Goal: Task Accomplishment & Management: Manage account settings

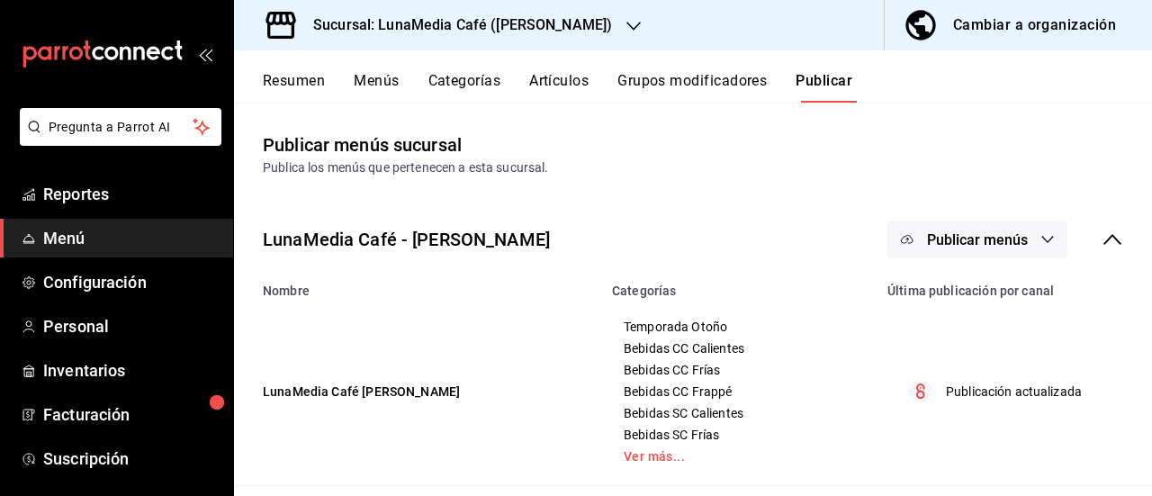
scroll to position [207, 0]
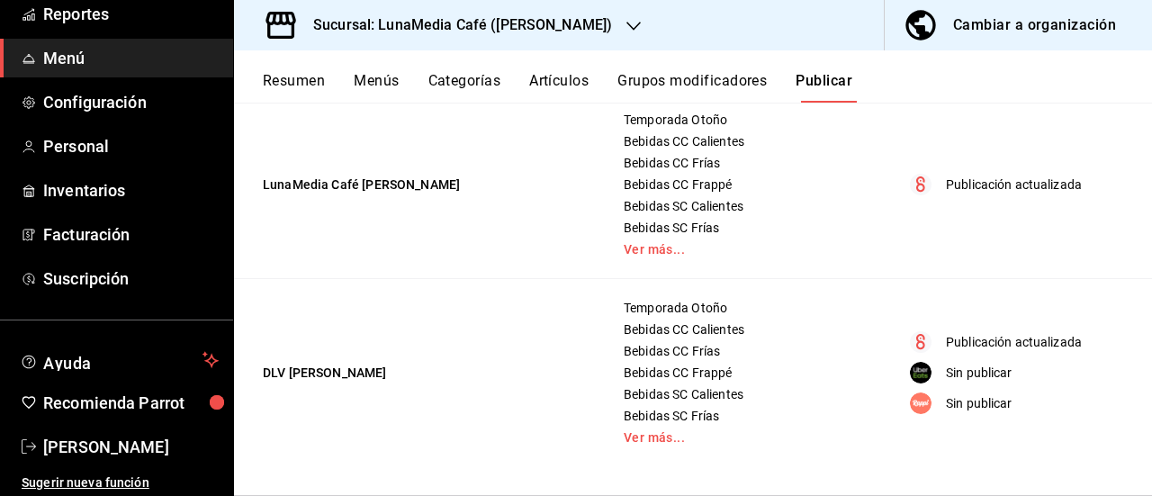
click at [306, 85] on button "Resumen" at bounding box center [294, 87] width 62 height 31
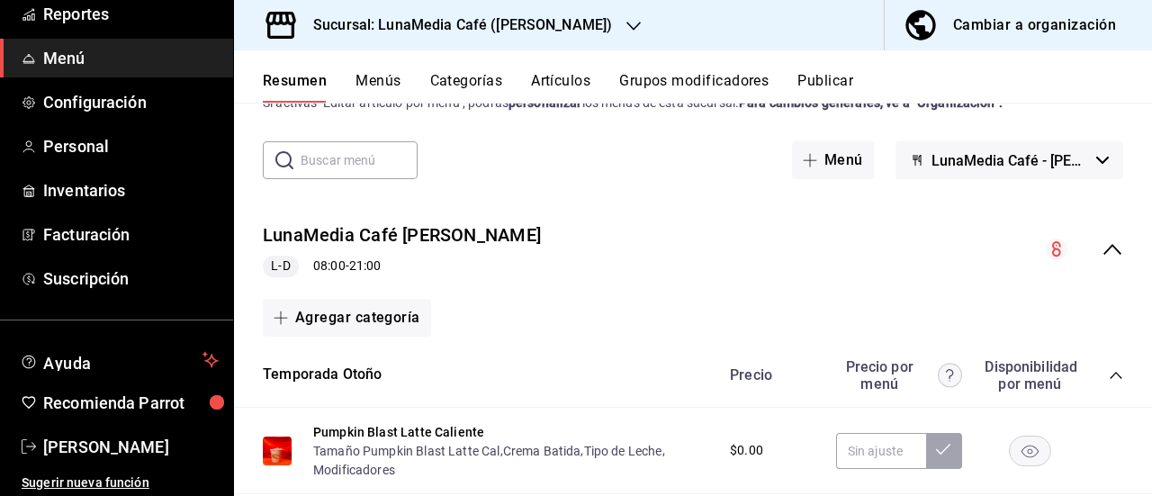
scroll to position [90, 0]
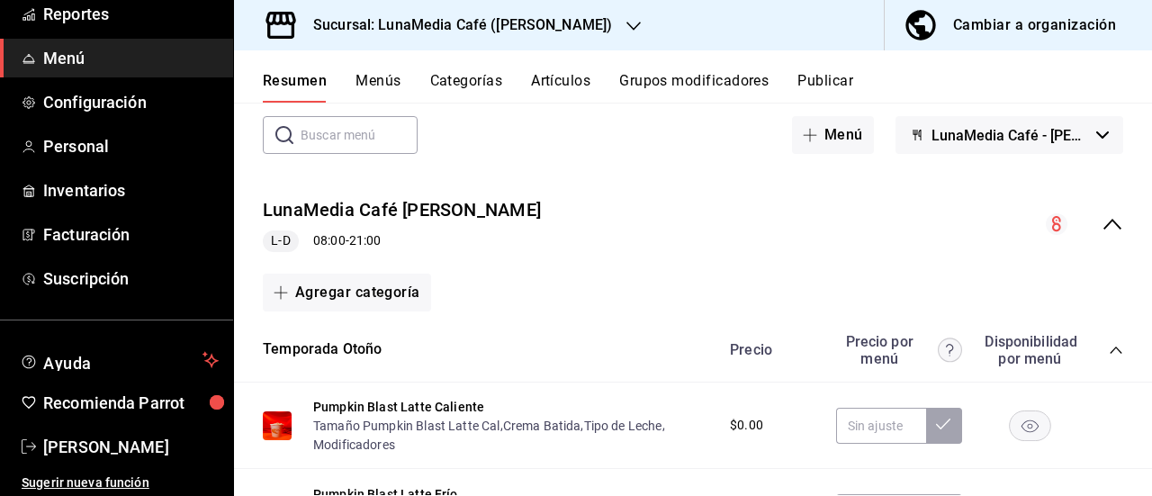
click at [1101, 225] on icon "collapse-menu-row" at bounding box center [1112, 224] width 22 height 22
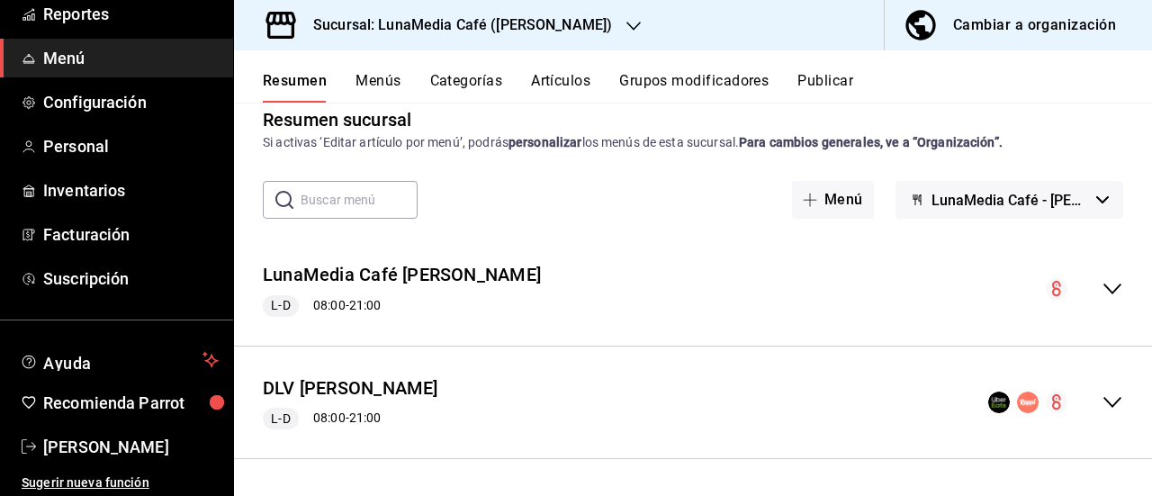
scroll to position [23, 0]
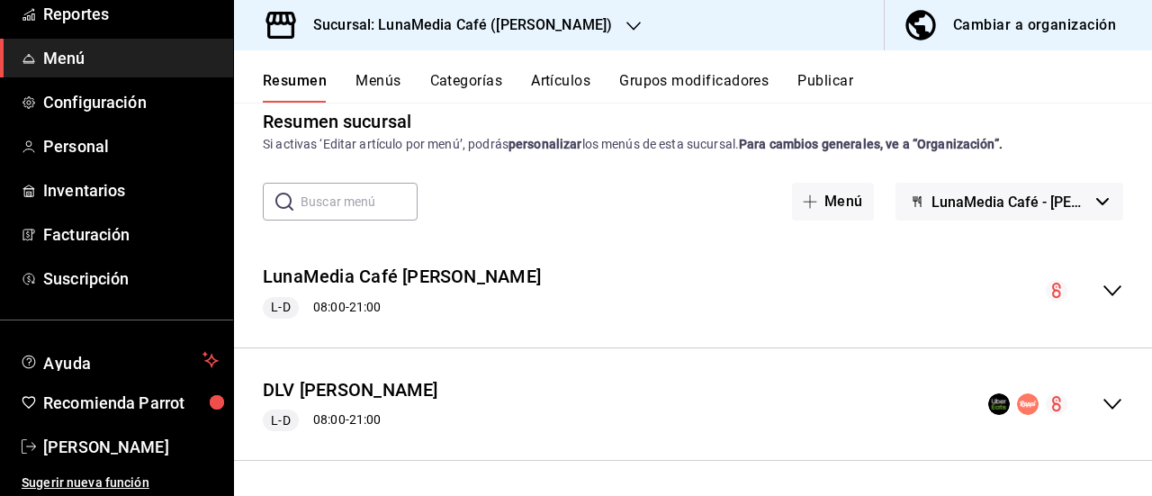
click at [1101, 402] on icon "collapse-menu-row" at bounding box center [1112, 404] width 22 height 22
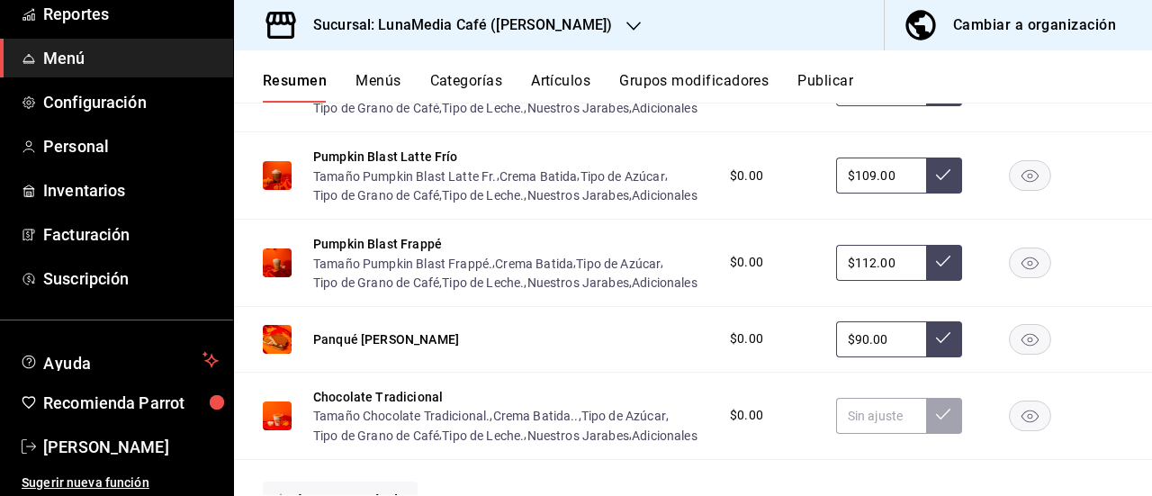
scroll to position [630, 0]
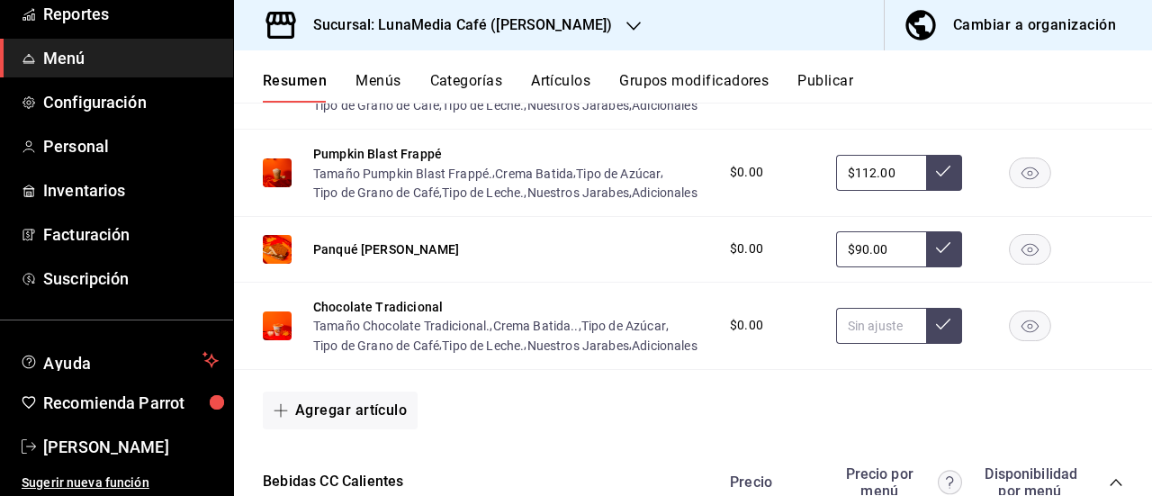
click at [874, 344] on input "text" at bounding box center [881, 326] width 90 height 36
type input "$102.00"
click at [936, 331] on icon at bounding box center [943, 324] width 14 height 14
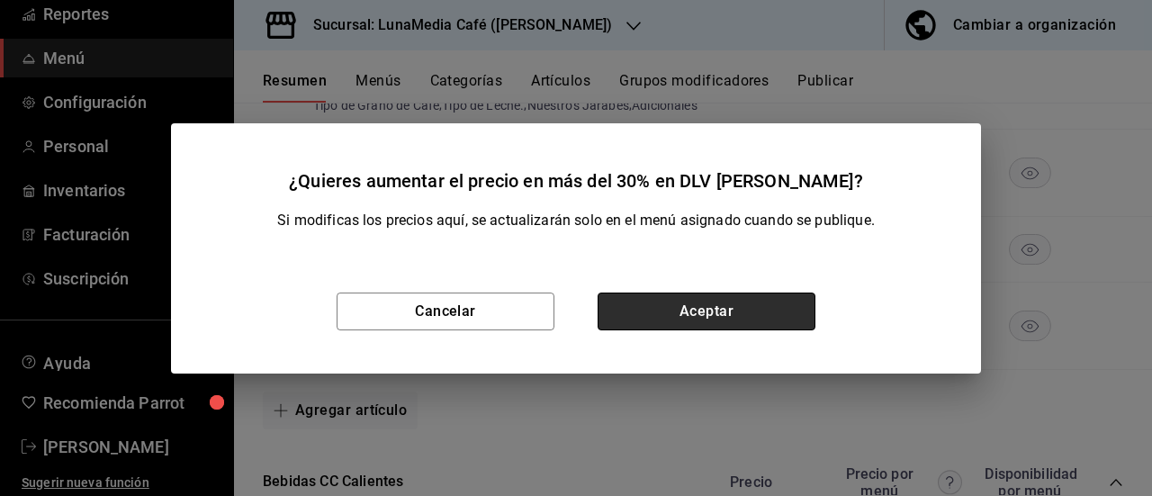
click at [796, 303] on button "Aceptar" at bounding box center [706, 311] width 218 height 38
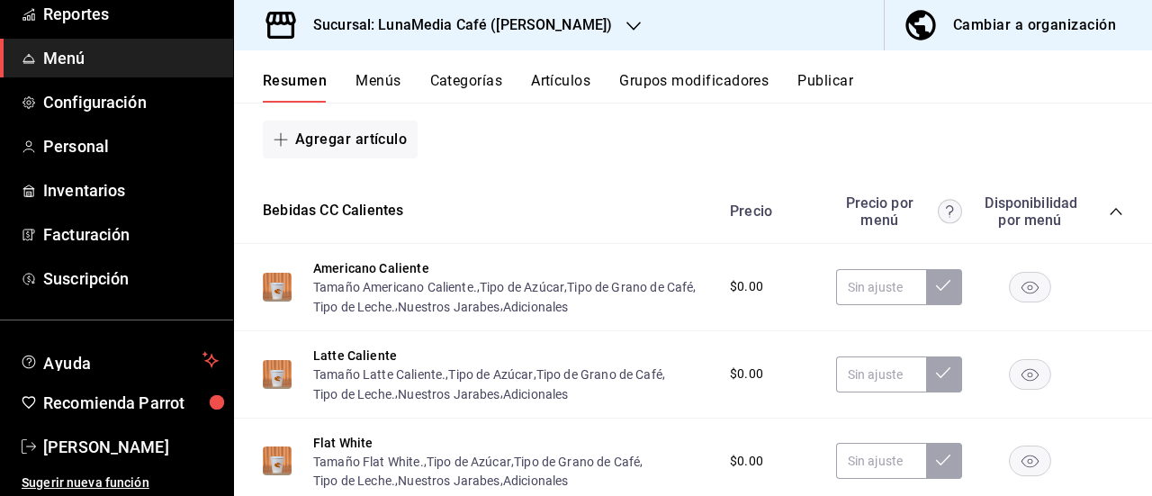
scroll to position [990, 0]
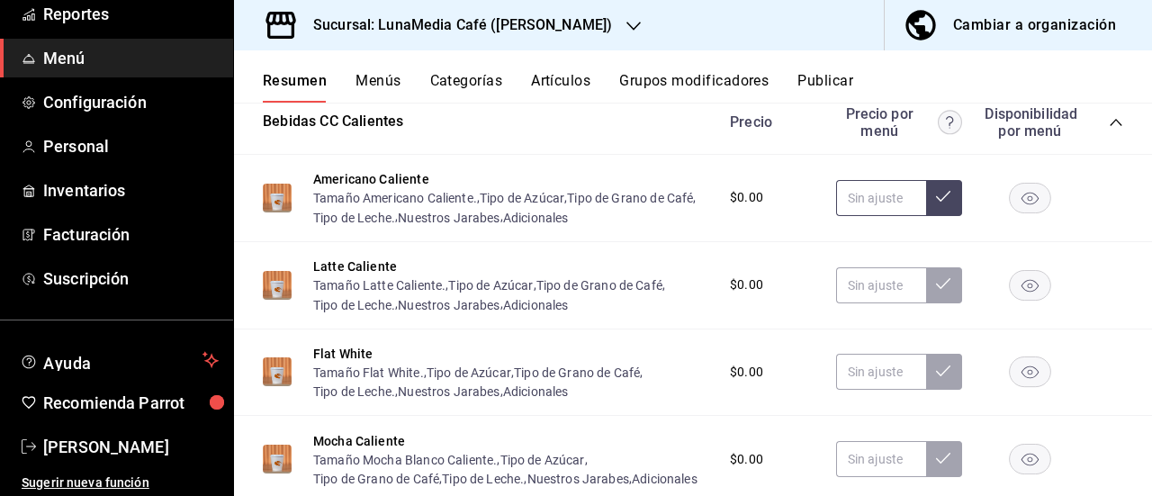
click at [862, 216] on input "text" at bounding box center [881, 198] width 90 height 36
type input "$72.00"
click at [926, 216] on button at bounding box center [944, 198] width 36 height 36
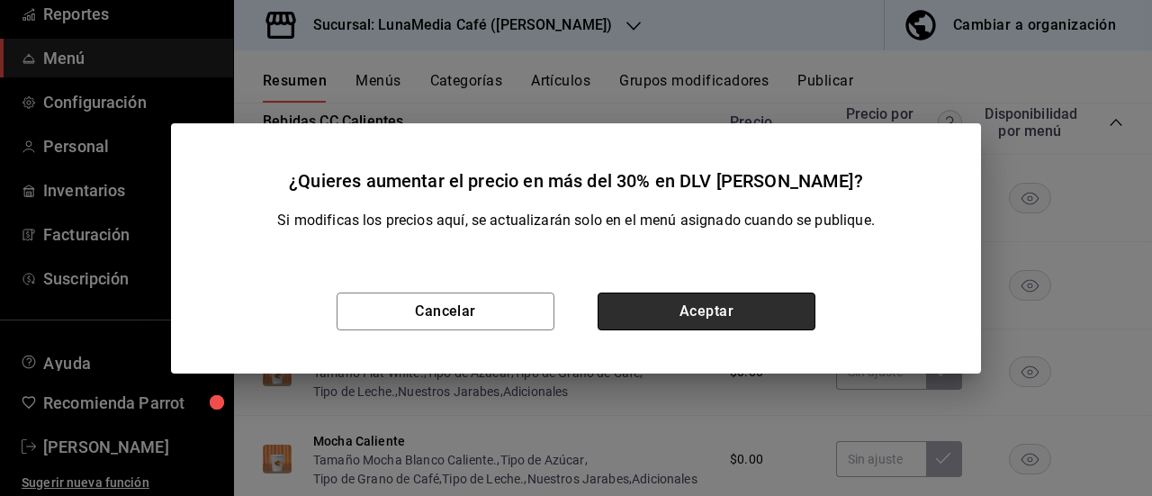
click at [779, 321] on button "Aceptar" at bounding box center [706, 311] width 218 height 38
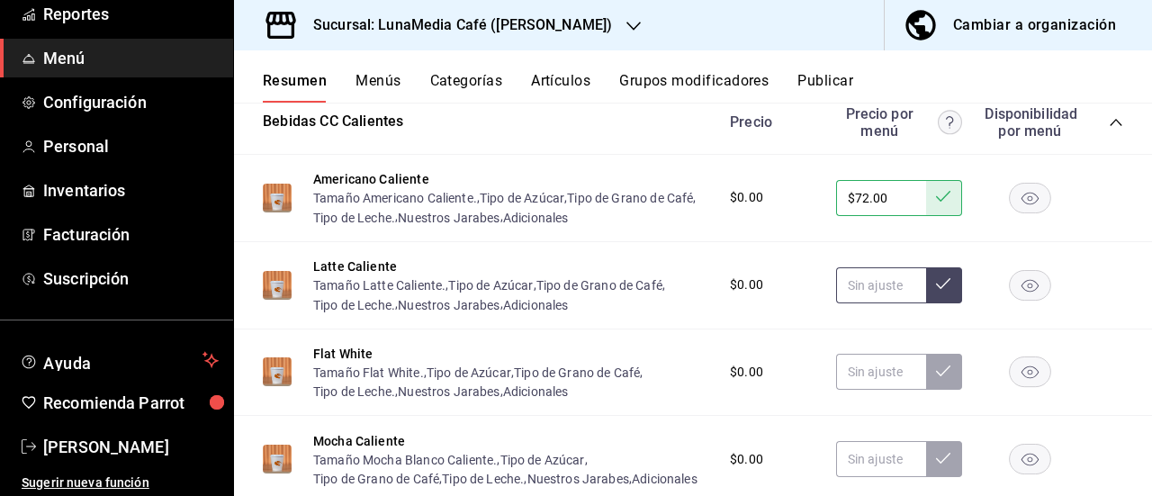
click at [858, 303] on input "text" at bounding box center [881, 285] width 90 height 36
type input "$89.00"
click at [926, 303] on button at bounding box center [944, 285] width 36 height 36
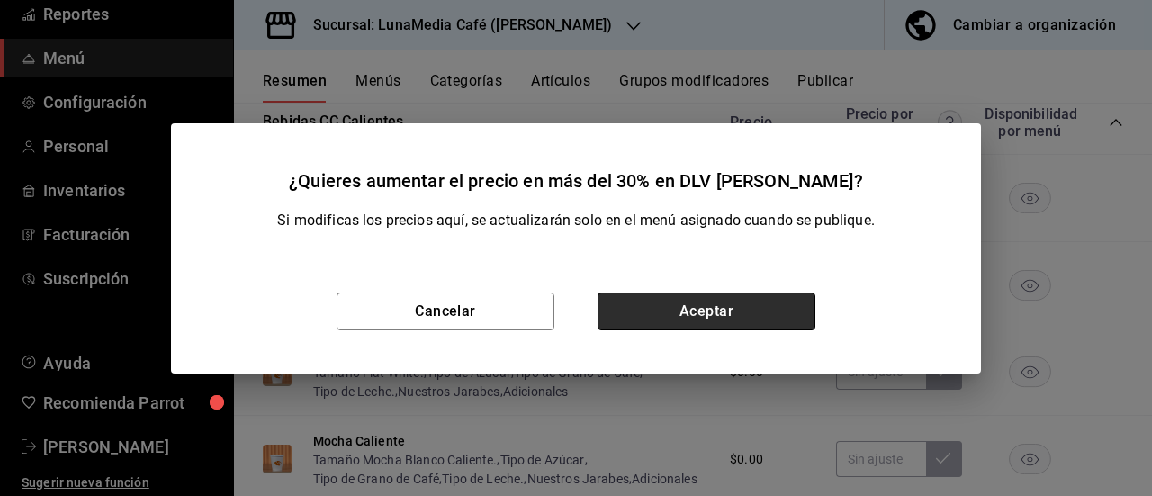
click at [764, 321] on button "Aceptar" at bounding box center [706, 311] width 218 height 38
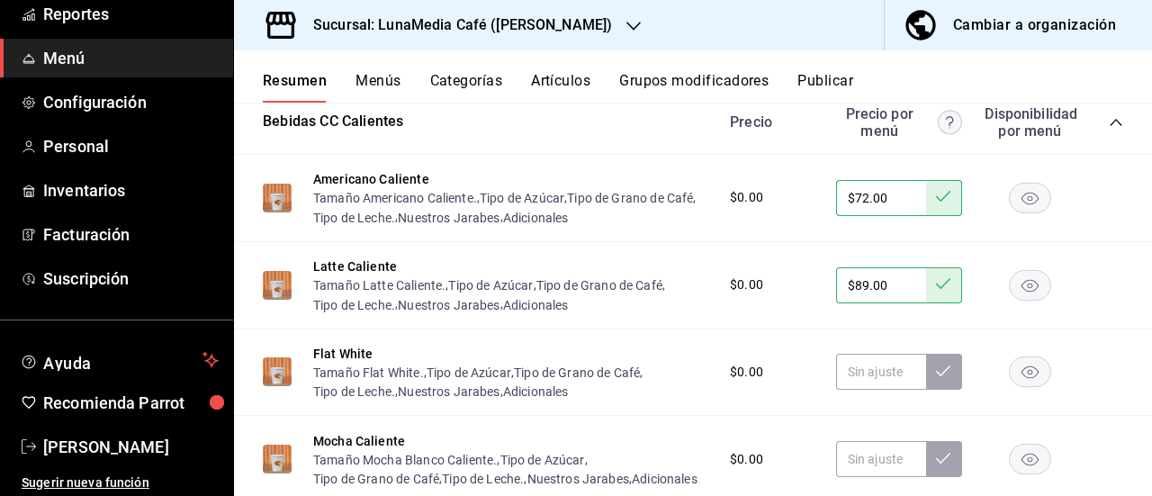
scroll to position [1170, 0]
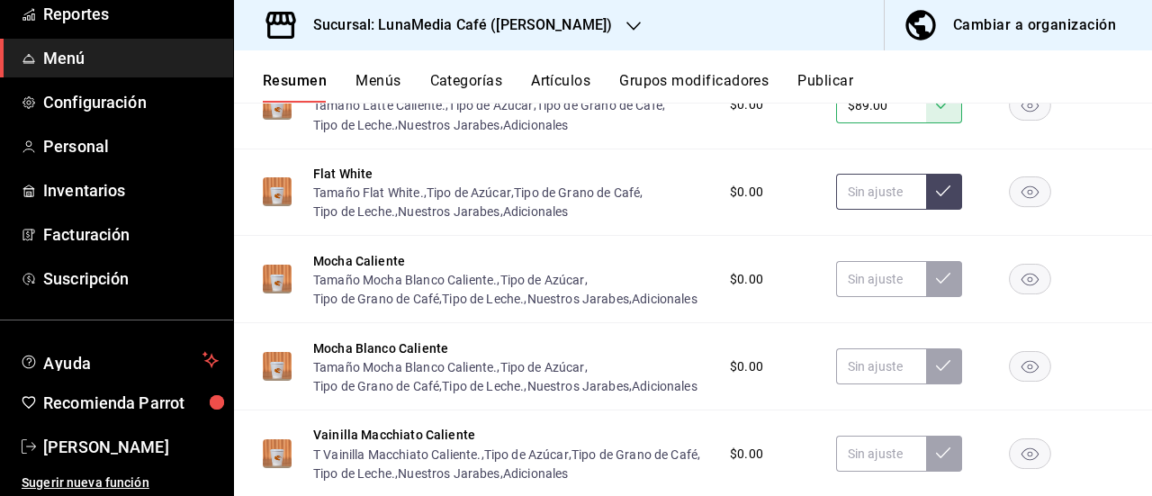
click at [864, 210] on input "text" at bounding box center [881, 192] width 90 height 36
type input "$104.00"
click at [936, 198] on icon at bounding box center [943, 191] width 14 height 14
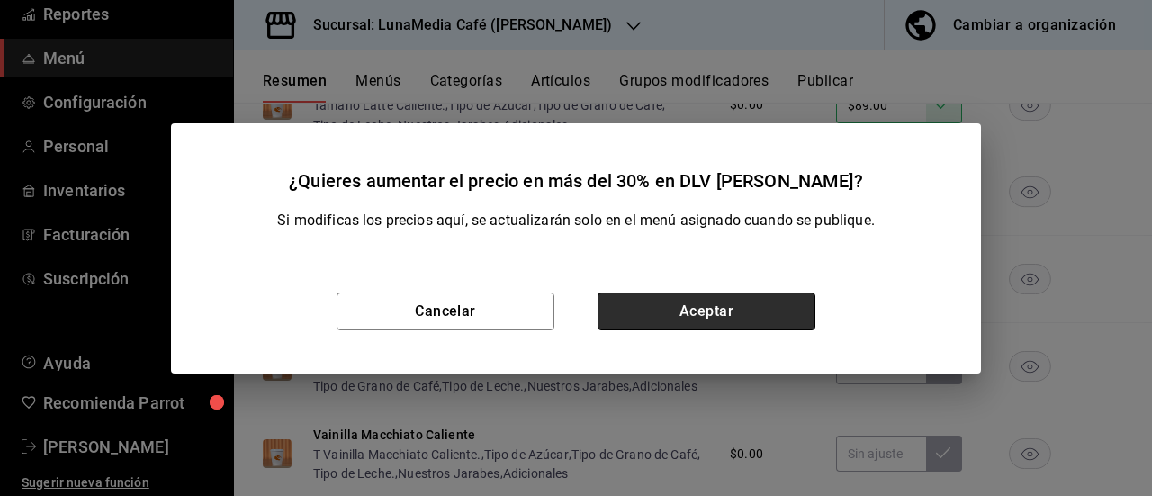
click at [684, 305] on button "Aceptar" at bounding box center [706, 311] width 218 height 38
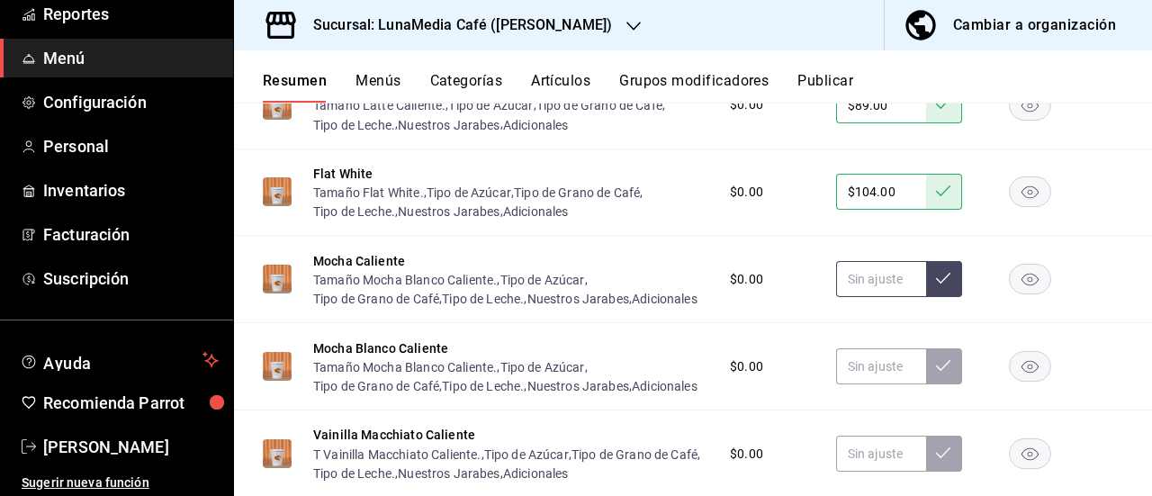
click at [842, 297] on input "text" at bounding box center [881, 279] width 90 height 36
type input "$104.00"
click at [936, 285] on icon at bounding box center [943, 278] width 14 height 14
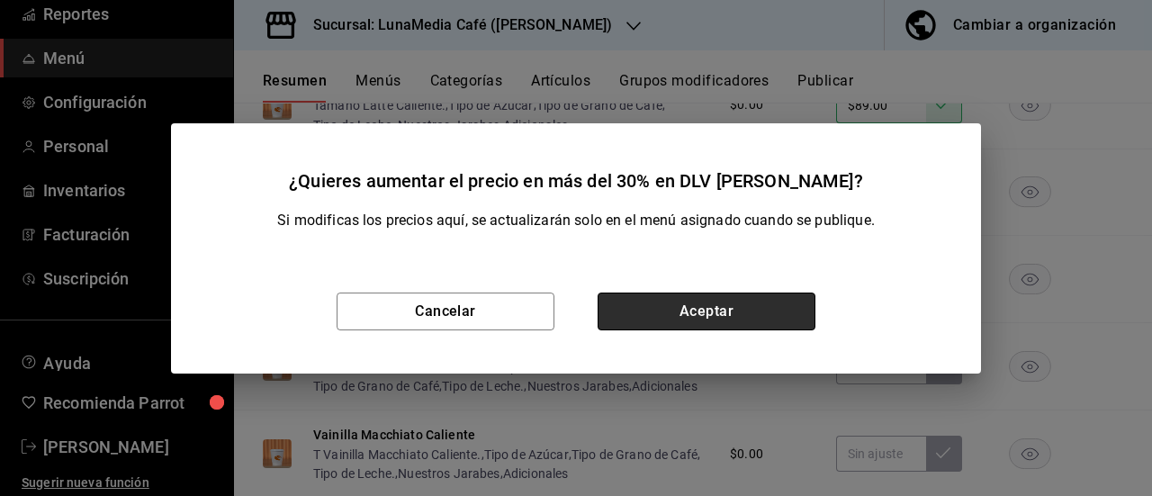
click at [722, 319] on button "Aceptar" at bounding box center [706, 311] width 218 height 38
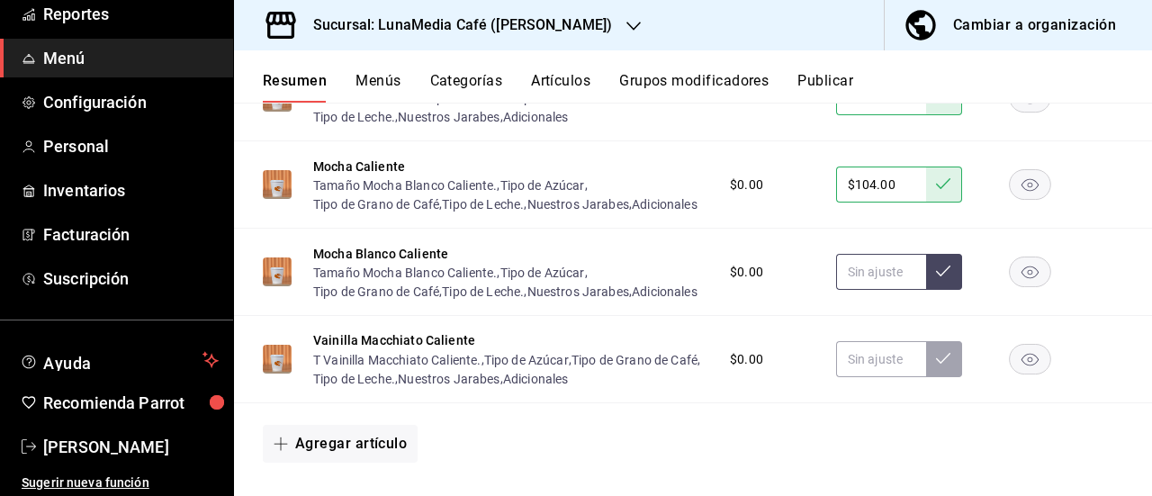
scroll to position [1349, 0]
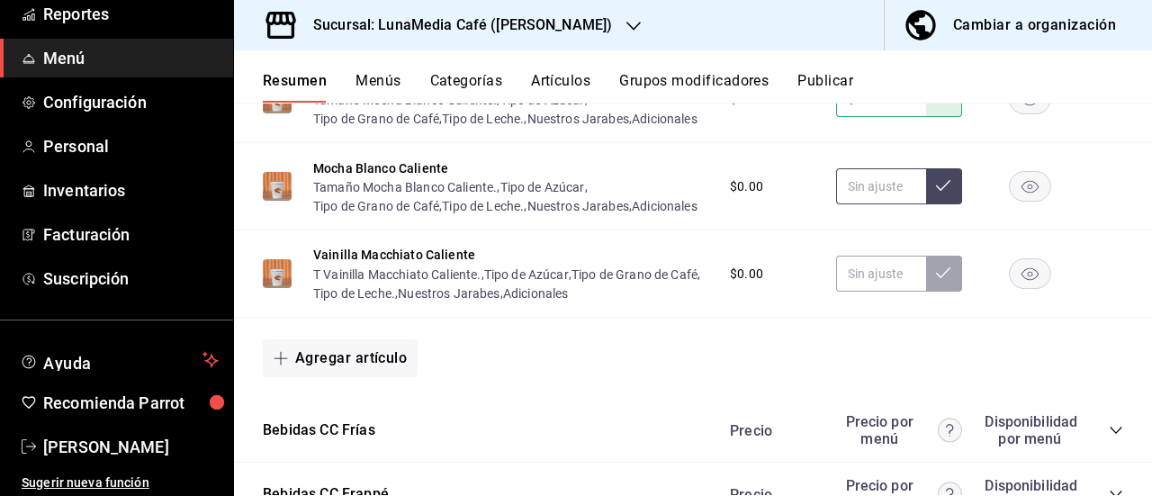
click at [864, 204] on input "text" at bounding box center [881, 186] width 90 height 36
type input "$204.00"
click at [930, 204] on button at bounding box center [944, 186] width 36 height 36
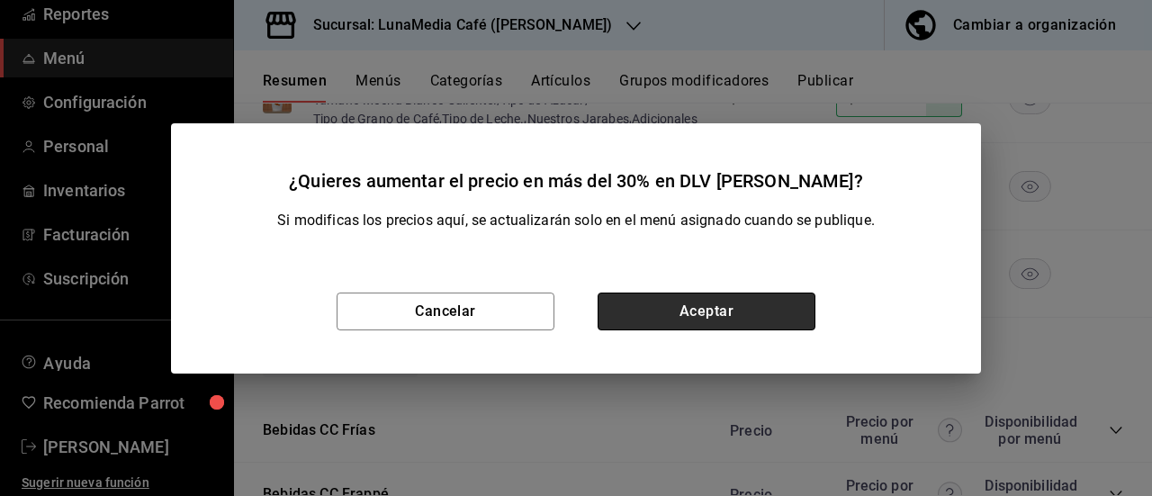
click at [695, 310] on button "Aceptar" at bounding box center [706, 311] width 218 height 38
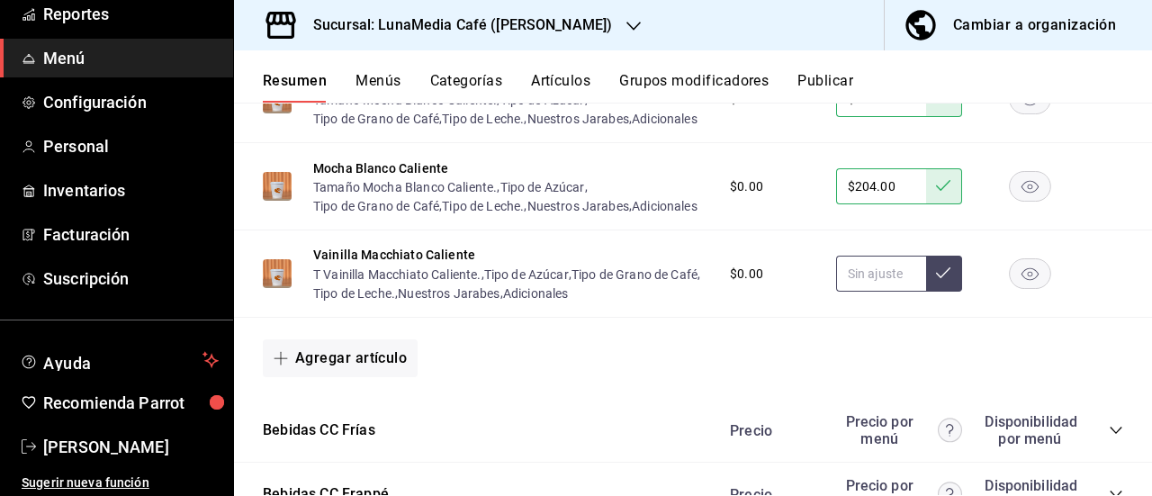
click at [861, 291] on input "text" at bounding box center [881, 273] width 90 height 36
type input "$104.00"
click at [943, 291] on button at bounding box center [944, 273] width 36 height 36
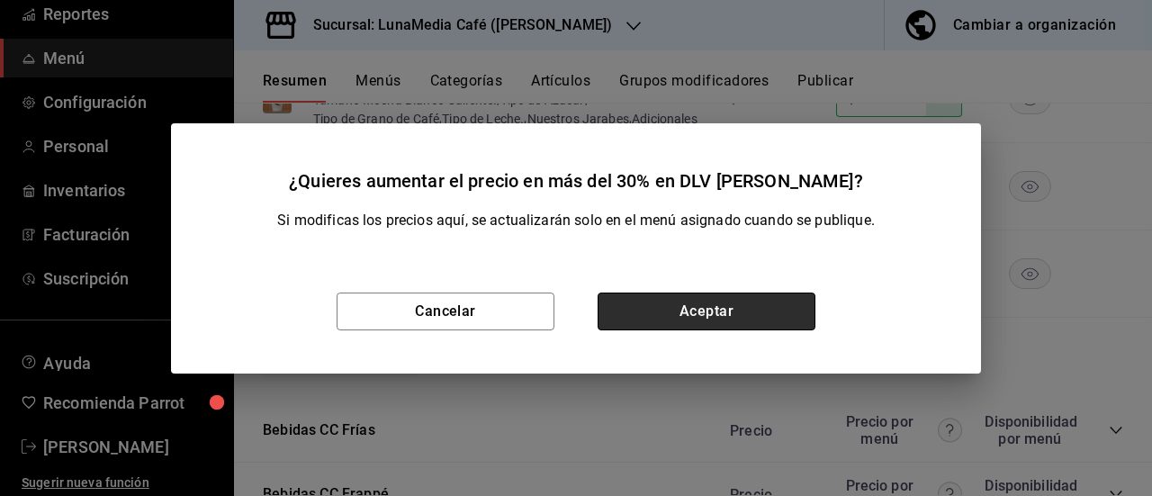
click at [777, 313] on button "Aceptar" at bounding box center [706, 311] width 218 height 38
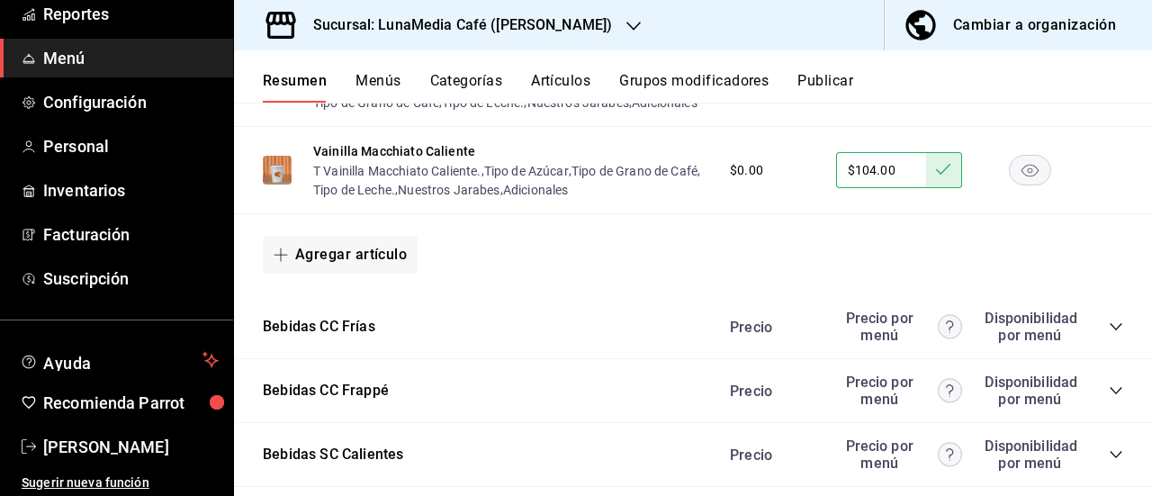
scroll to position [1619, 0]
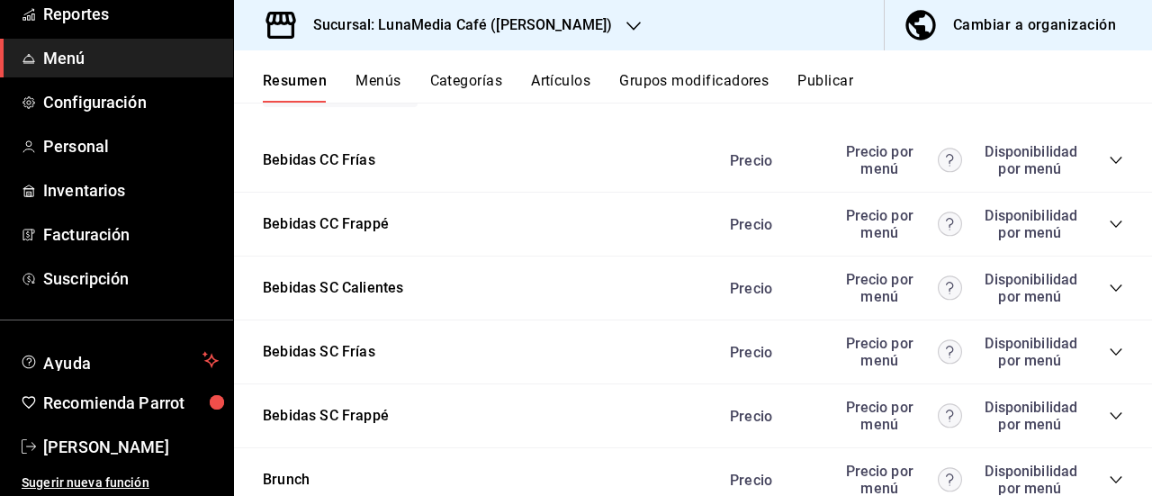
click at [1109, 164] on icon "collapse-category-row" at bounding box center [1115, 160] width 12 height 7
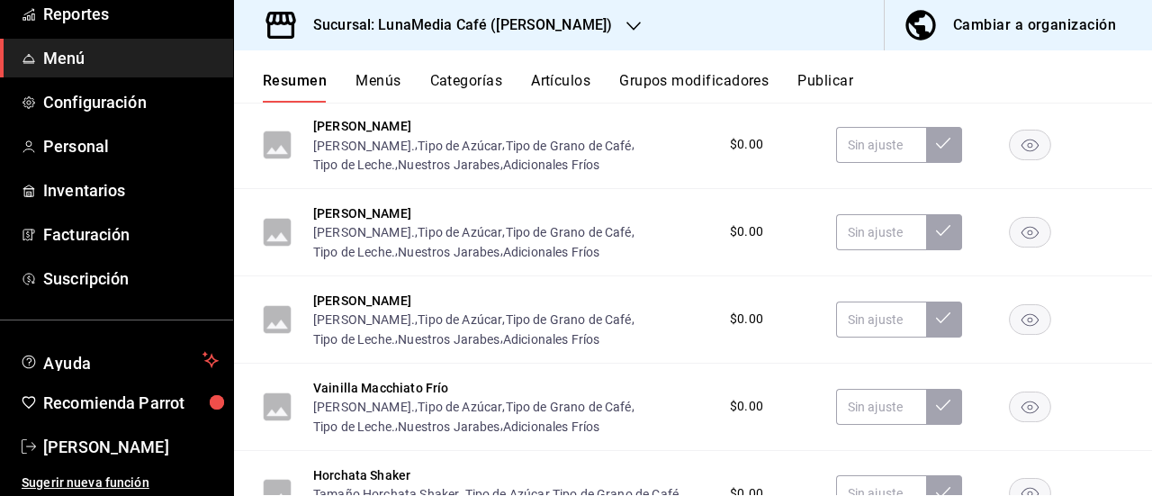
scroll to position [1799, 0]
click at [859, 74] on input "text" at bounding box center [881, 56] width 90 height 36
type input "$72.00"
click at [936, 62] on icon at bounding box center [943, 55] width 14 height 14
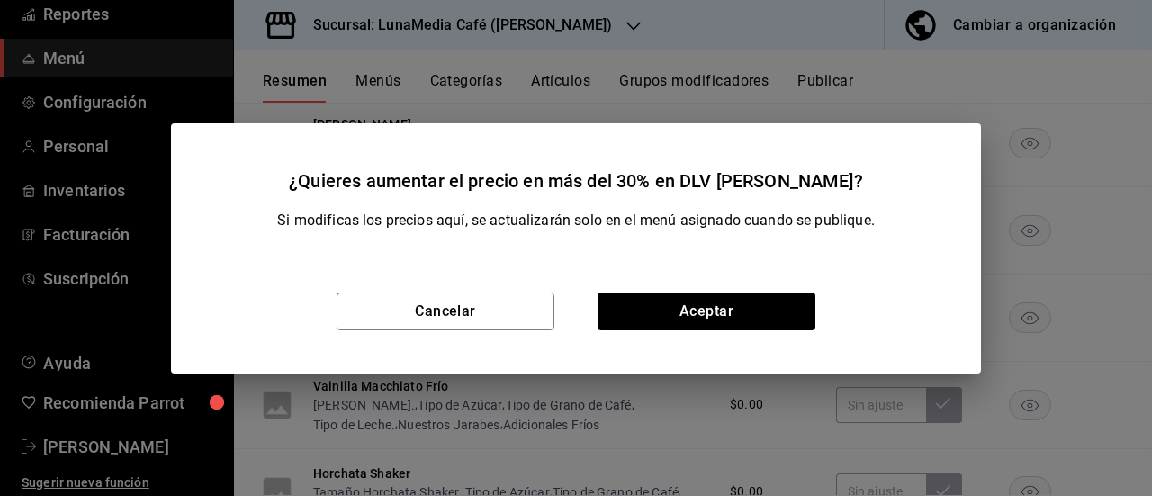
click at [745, 289] on div "Cancelar Aceptar" at bounding box center [576, 311] width 810 height 124
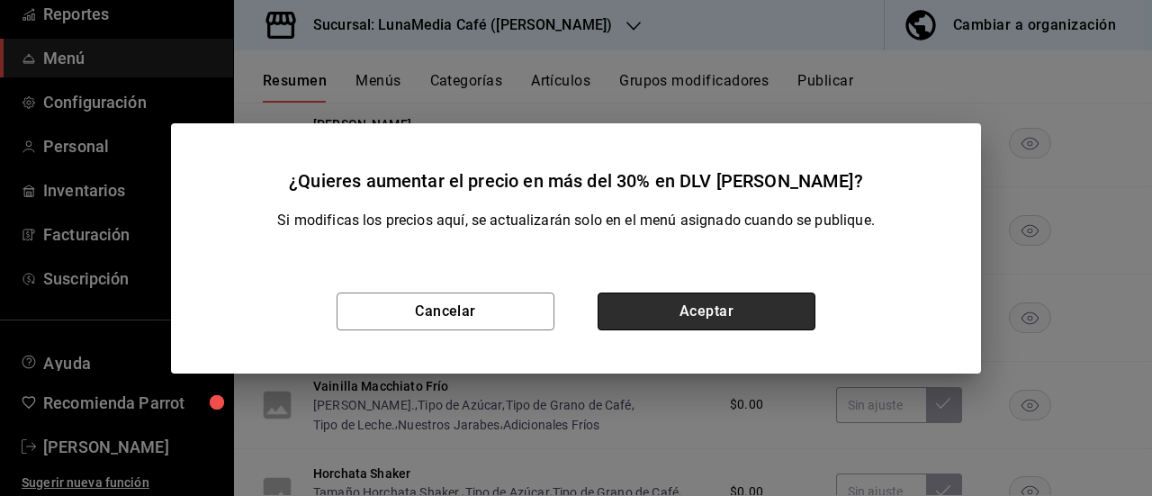
click at [748, 298] on button "Aceptar" at bounding box center [706, 311] width 218 height 38
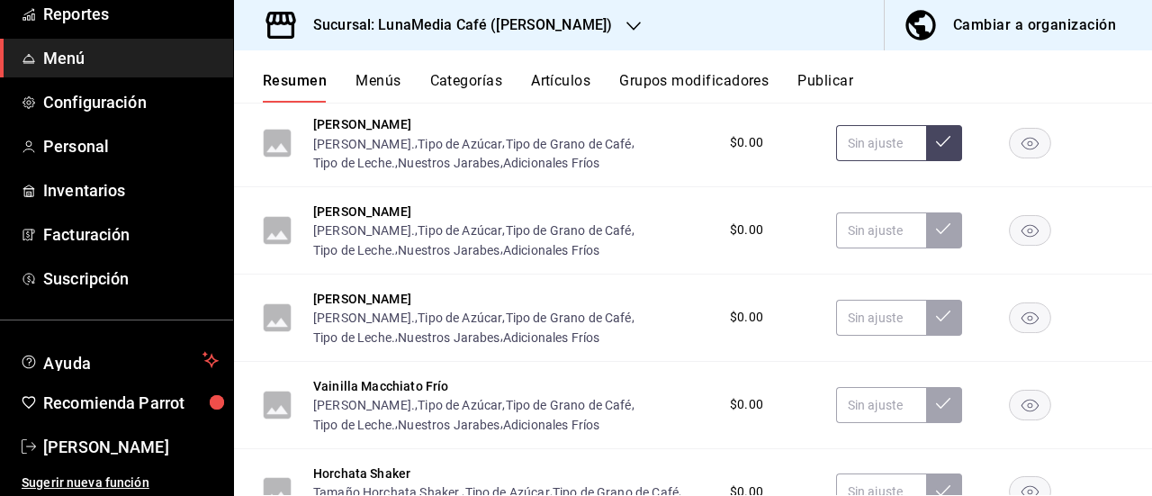
click at [855, 161] on input "text" at bounding box center [881, 143] width 90 height 36
type input "$89.00"
click at [926, 161] on button at bounding box center [944, 143] width 36 height 36
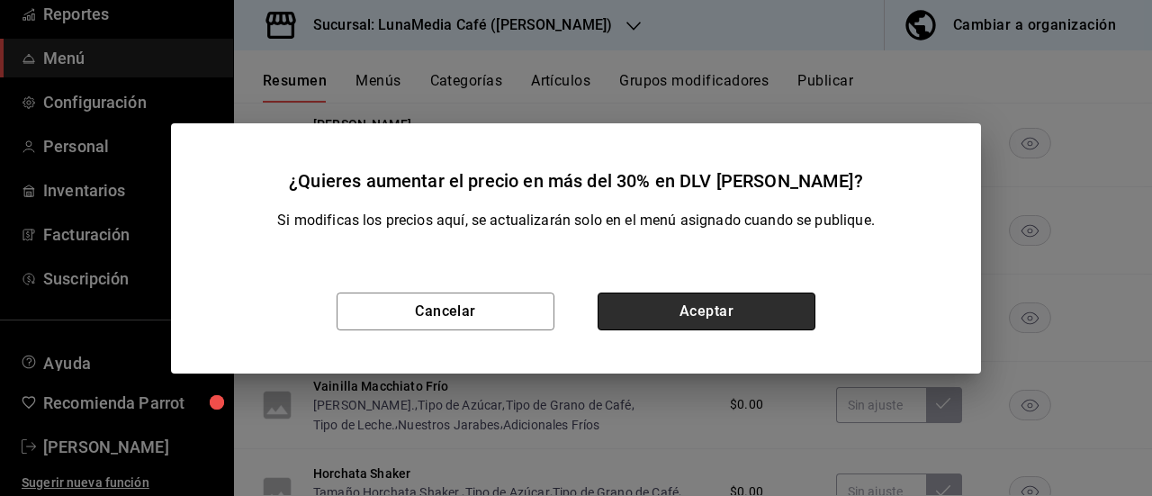
click at [731, 298] on button "Aceptar" at bounding box center [706, 311] width 218 height 38
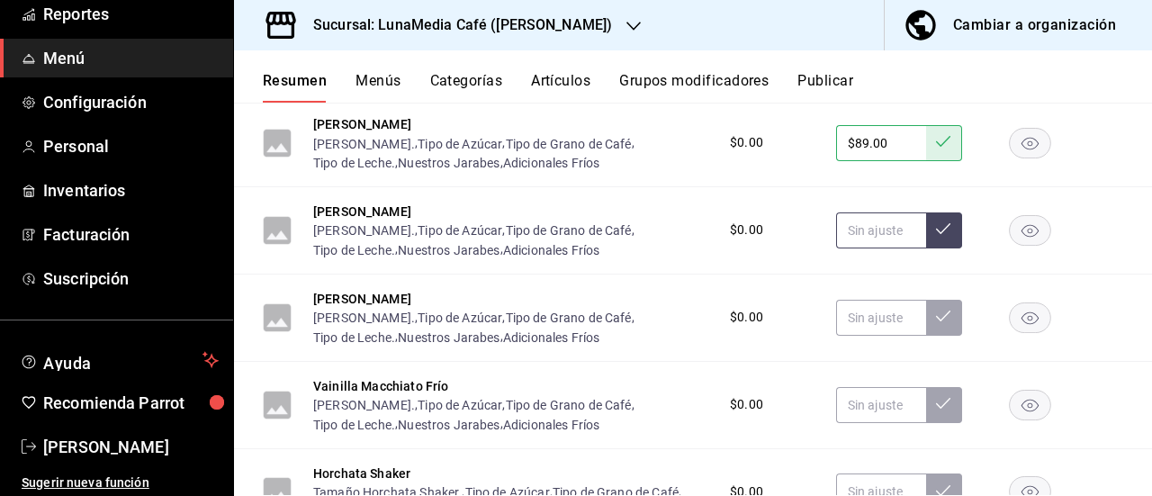
click at [853, 248] on input "text" at bounding box center [881, 230] width 90 height 36
type input "$104.00"
click at [936, 236] on icon at bounding box center [943, 228] width 14 height 14
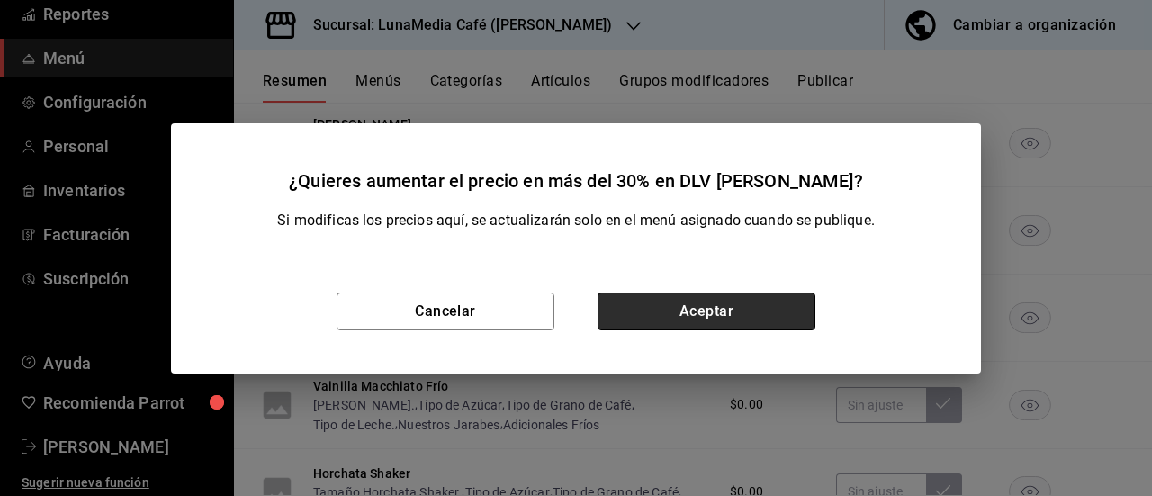
click at [729, 321] on button "Aceptar" at bounding box center [706, 311] width 218 height 38
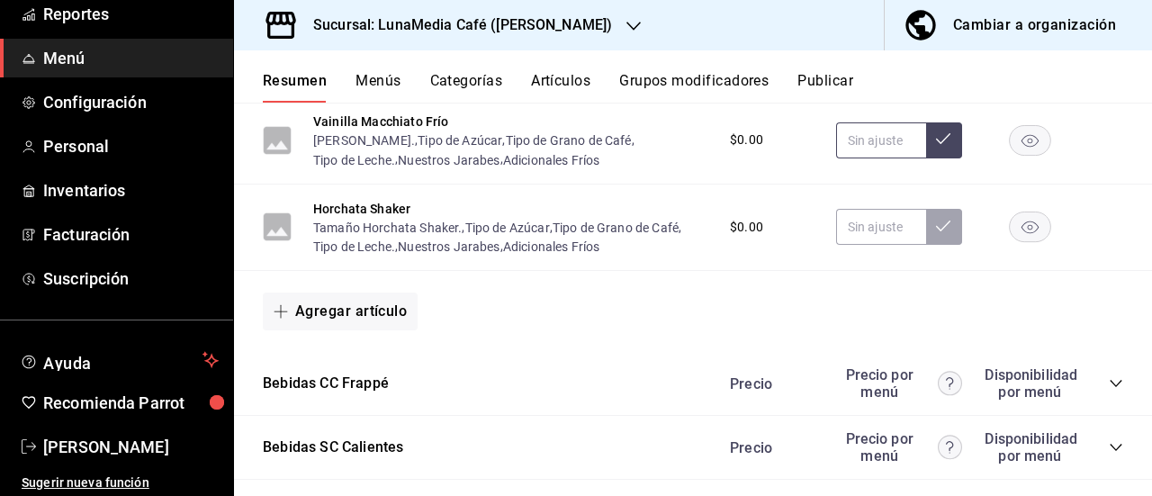
scroll to position [2069, 0]
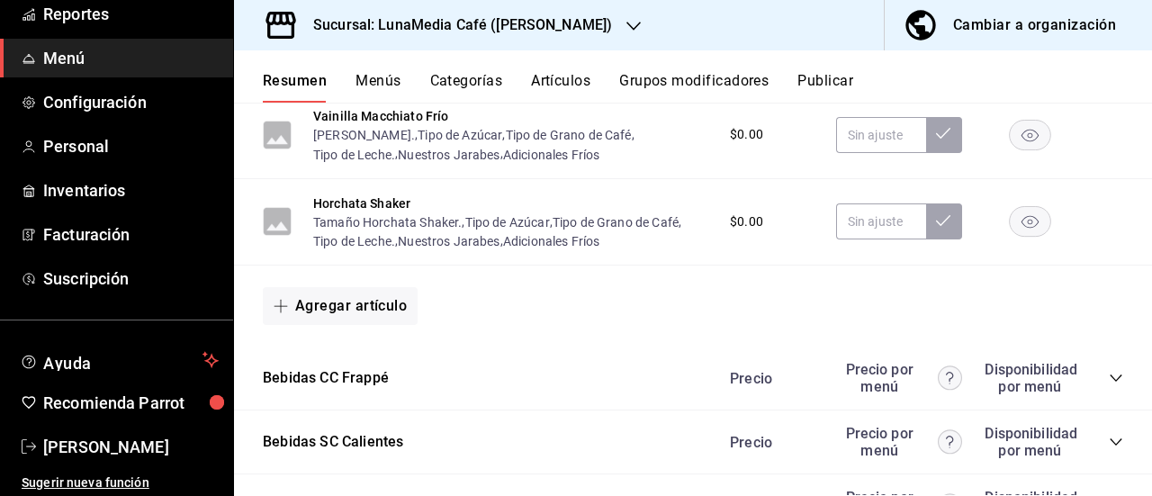
click at [874, 66] on input "text" at bounding box center [881, 48] width 90 height 36
type input "$104.00"
click at [926, 66] on button at bounding box center [944, 48] width 36 height 36
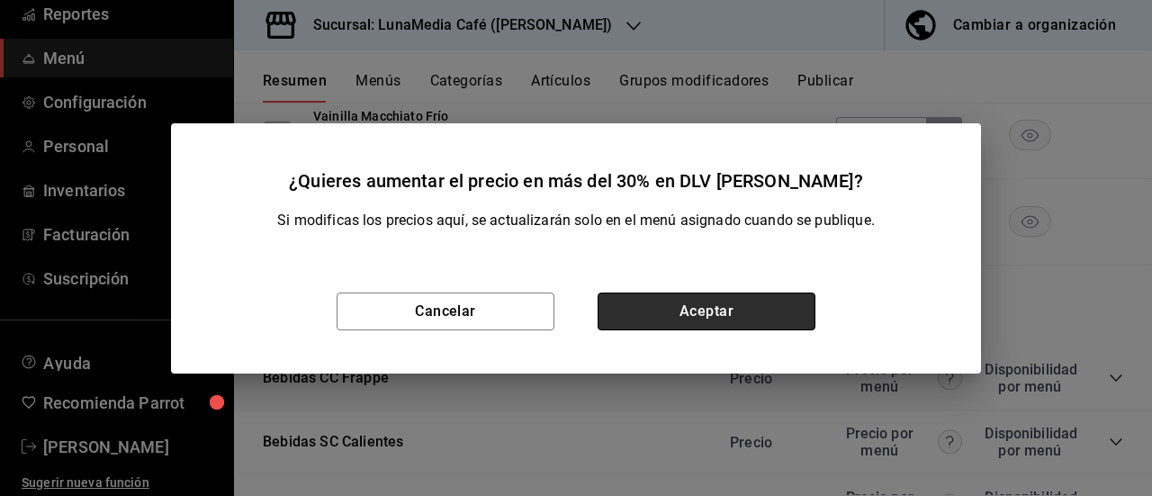
click at [770, 307] on button "Aceptar" at bounding box center [706, 311] width 218 height 38
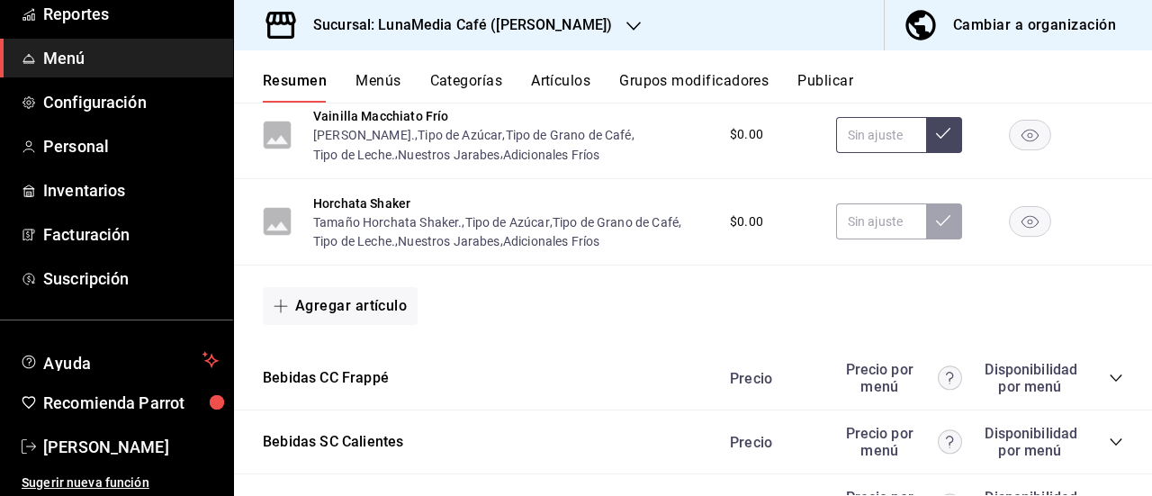
click at [856, 153] on input "text" at bounding box center [881, 135] width 90 height 36
type input "$104.00"
click at [939, 153] on button at bounding box center [944, 135] width 36 height 36
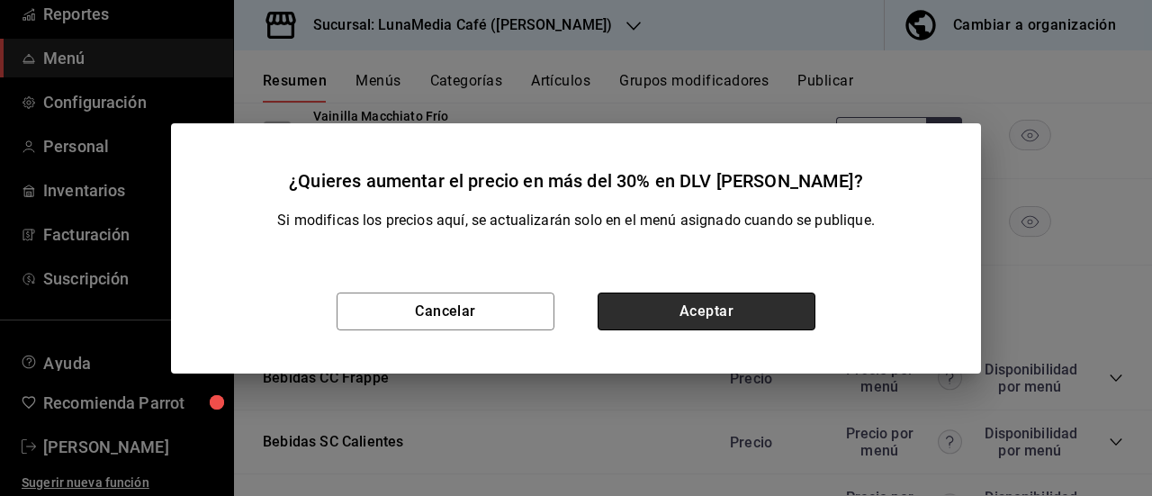
click at [774, 296] on button "Aceptar" at bounding box center [706, 311] width 218 height 38
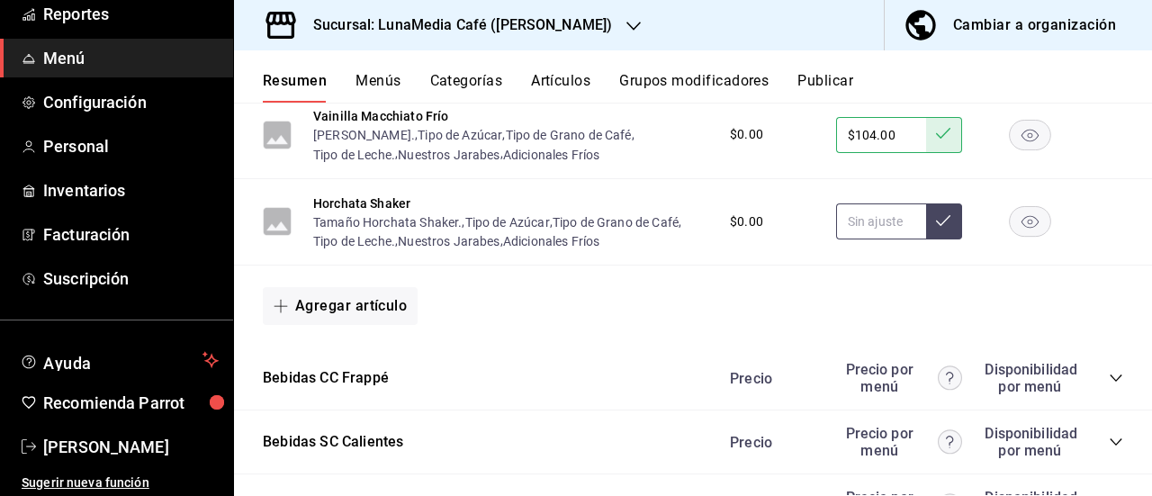
click at [859, 239] on input "text" at bounding box center [881, 221] width 90 height 36
type input "$104.00"
click at [944, 239] on button at bounding box center [944, 221] width 36 height 36
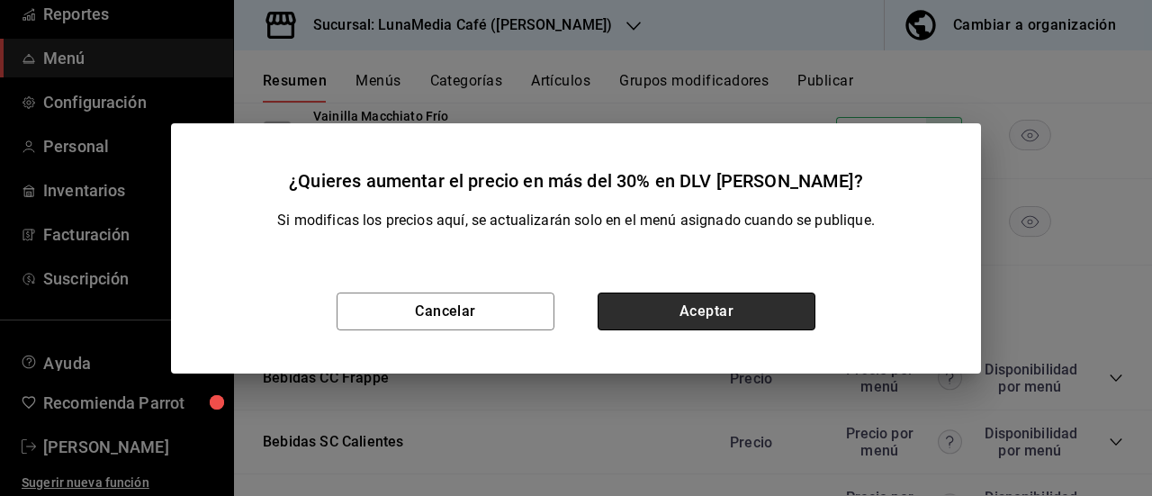
click at [773, 321] on button "Aceptar" at bounding box center [706, 311] width 218 height 38
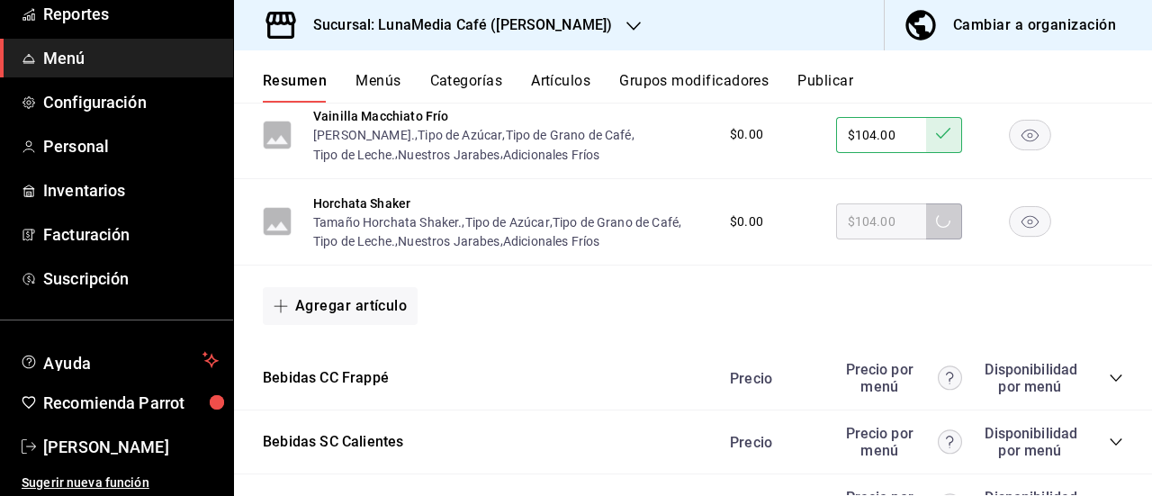
scroll to position [2339, 0]
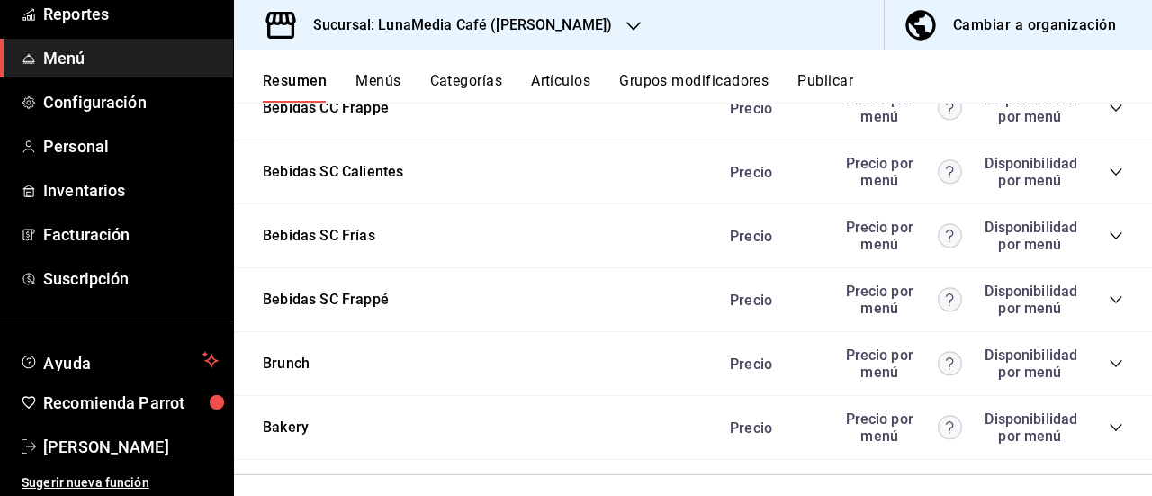
click at [1093, 125] on div "Precio Precio por menú Disponibilidad por menú" at bounding box center [917, 108] width 411 height 34
click at [1108, 115] on icon "collapse-category-row" at bounding box center [1115, 108] width 14 height 14
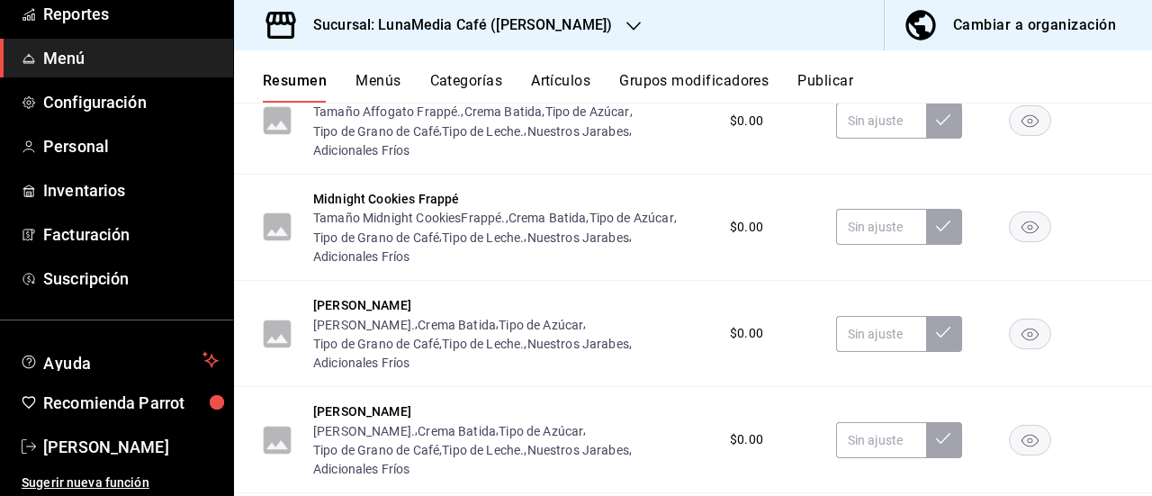
scroll to position [2519, 0]
click at [851, 31] on input "text" at bounding box center [881, 14] width 90 height 36
type input "$99.00"
click at [926, 31] on button at bounding box center [944, 14] width 36 height 36
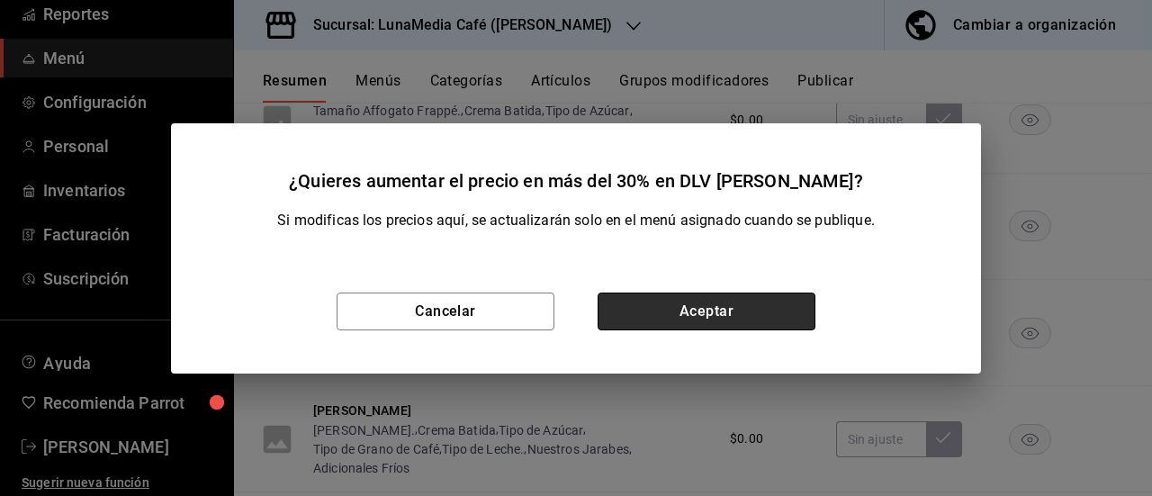
click at [720, 321] on button "Aceptar" at bounding box center [706, 311] width 218 height 38
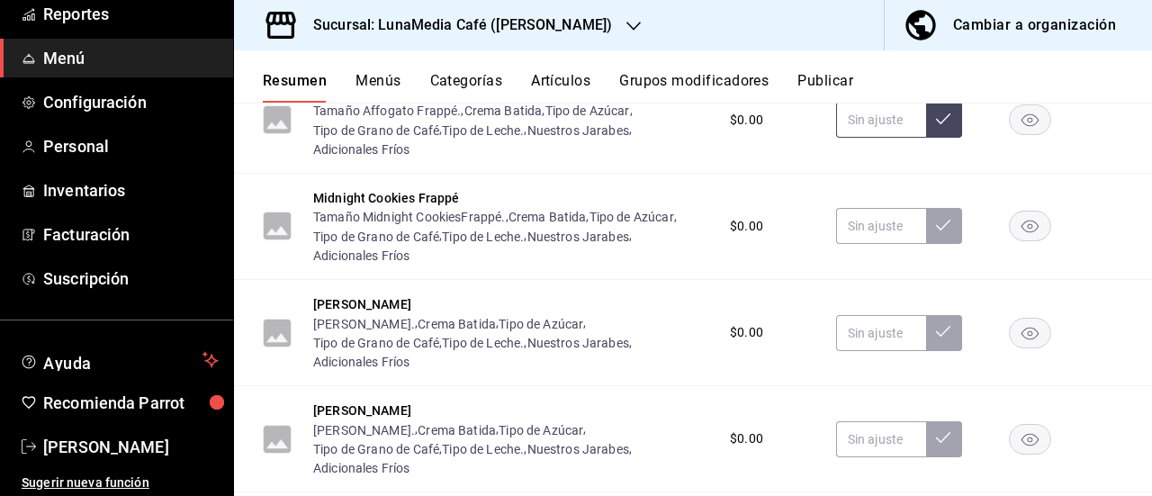
click at [840, 138] on input "text" at bounding box center [881, 120] width 90 height 36
type input "$112.00"
click at [936, 126] on icon at bounding box center [943, 119] width 14 height 14
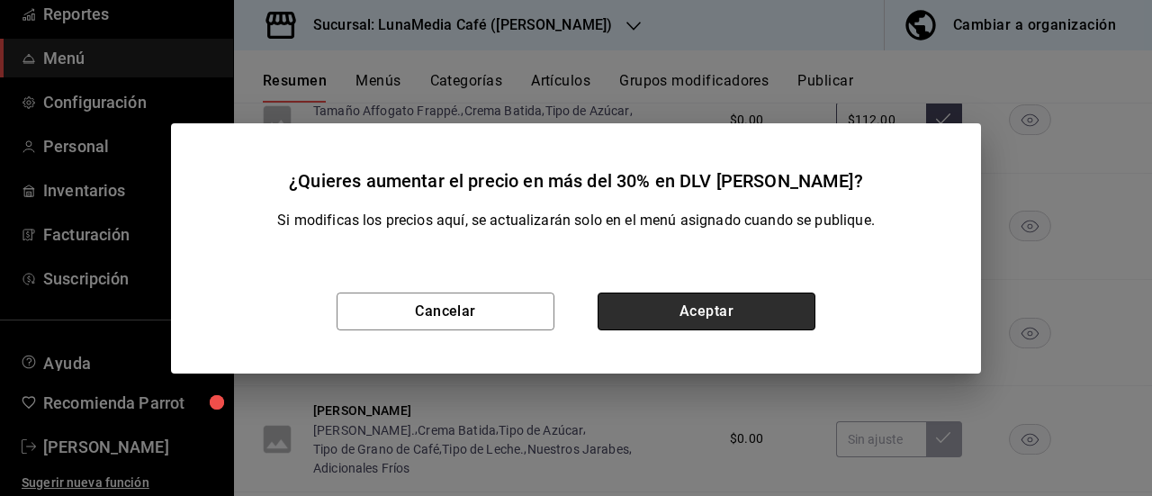
click at [774, 318] on button "Aceptar" at bounding box center [706, 311] width 218 height 38
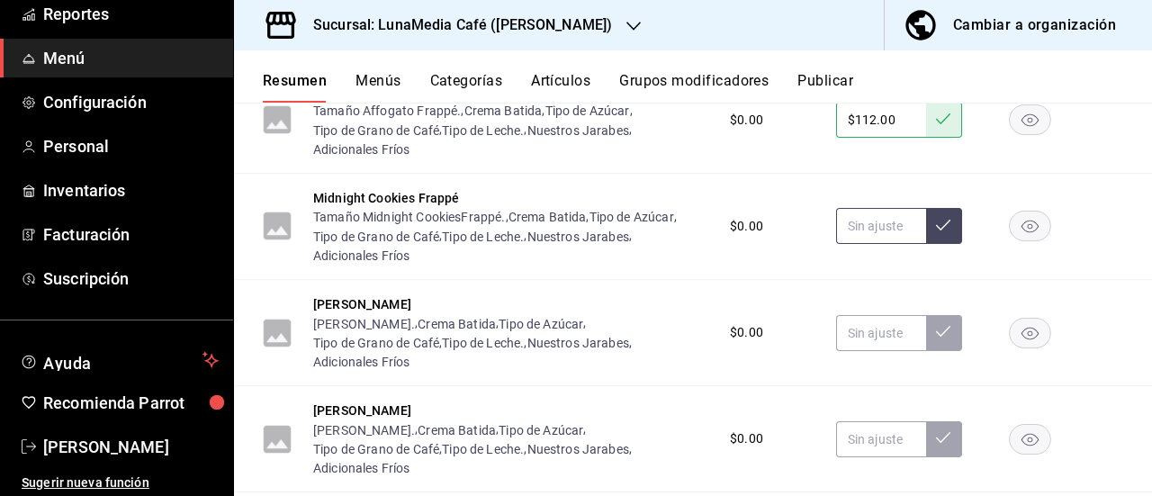
click at [850, 244] on input "text" at bounding box center [881, 226] width 90 height 36
type input "$112.00"
click at [936, 232] on icon at bounding box center [943, 225] width 14 height 14
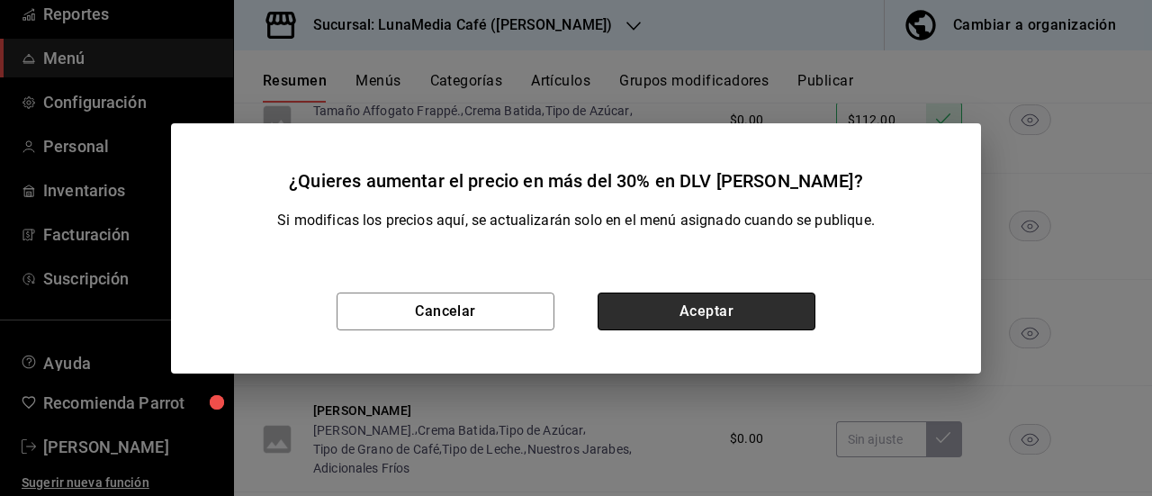
click at [773, 313] on button "Aceptar" at bounding box center [706, 311] width 218 height 38
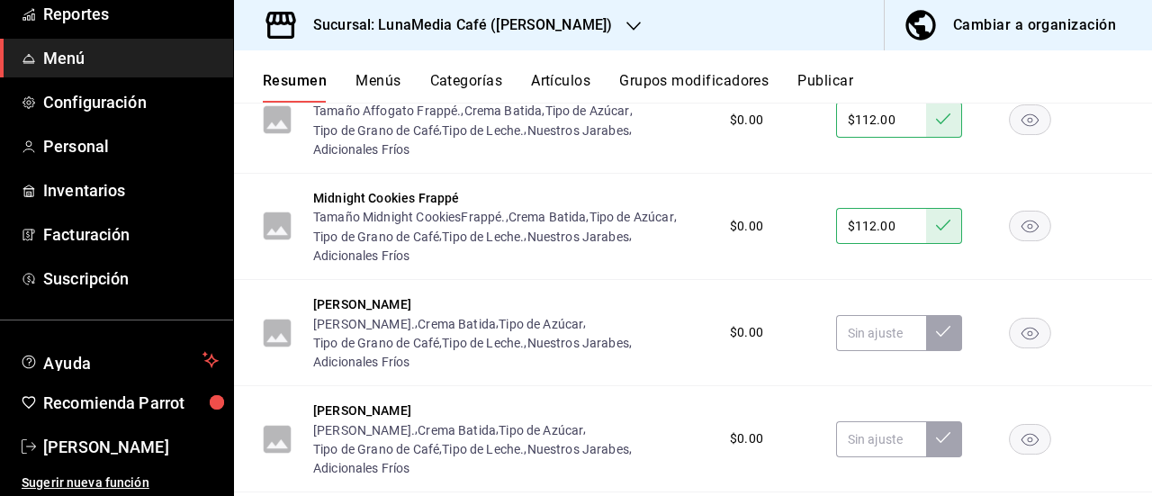
scroll to position [2789, 0]
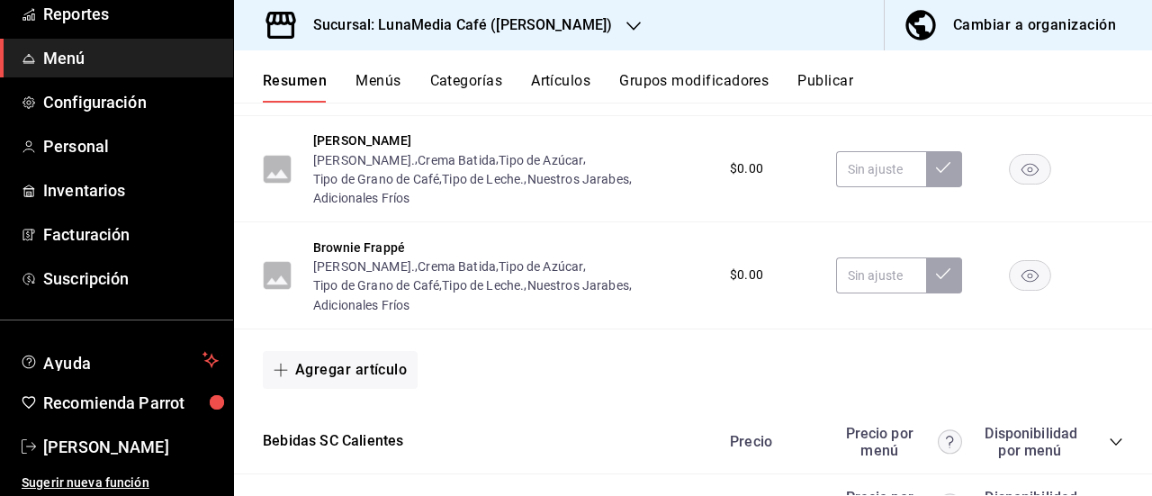
click at [884, 81] on input "text" at bounding box center [881, 63] width 90 height 36
type input "$112.00"
click at [936, 68] on icon at bounding box center [943, 61] width 14 height 14
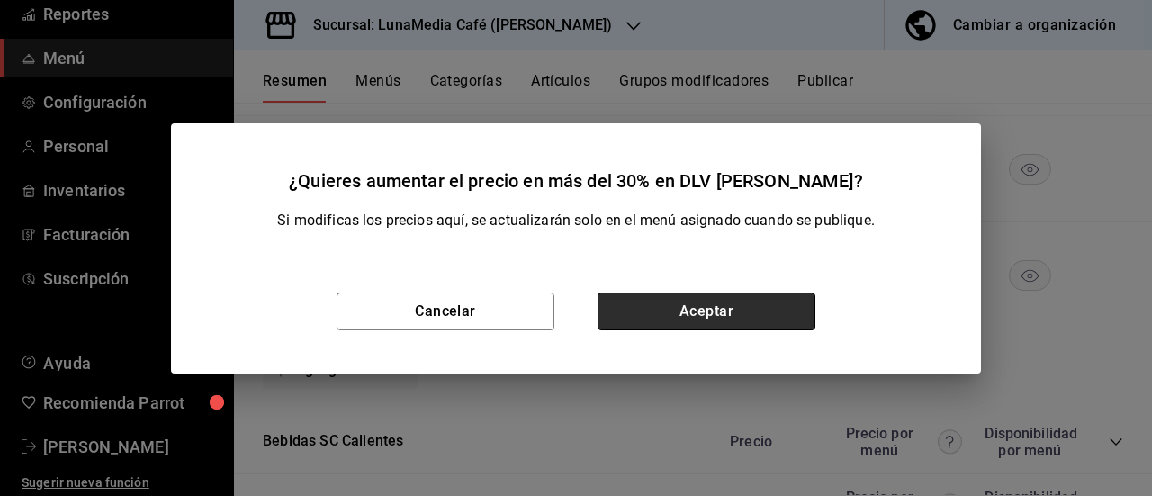
click at [770, 303] on button "Aceptar" at bounding box center [706, 311] width 218 height 38
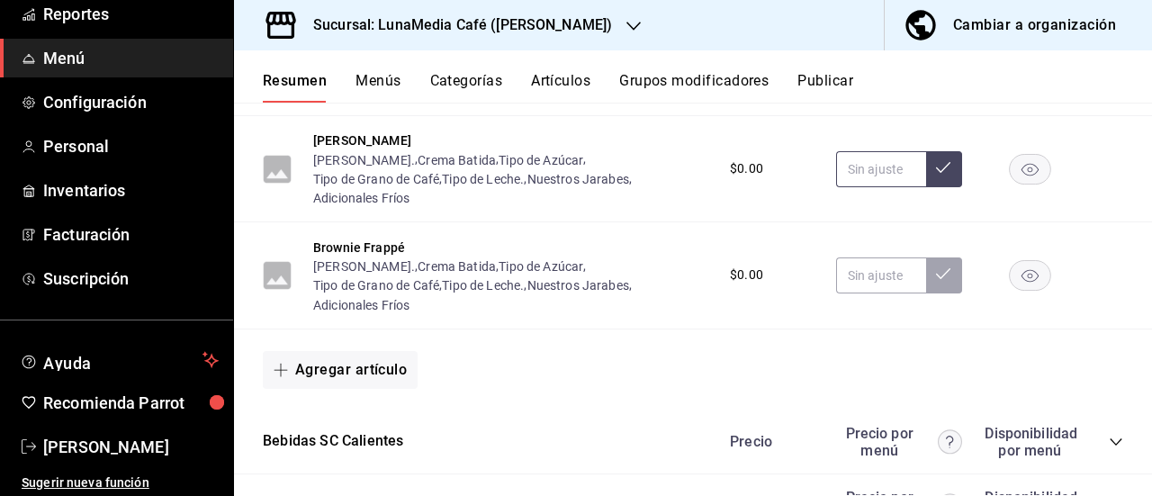
click at [839, 187] on input "text" at bounding box center [881, 169] width 90 height 36
type input "$112.00"
click at [926, 187] on button at bounding box center [944, 169] width 36 height 36
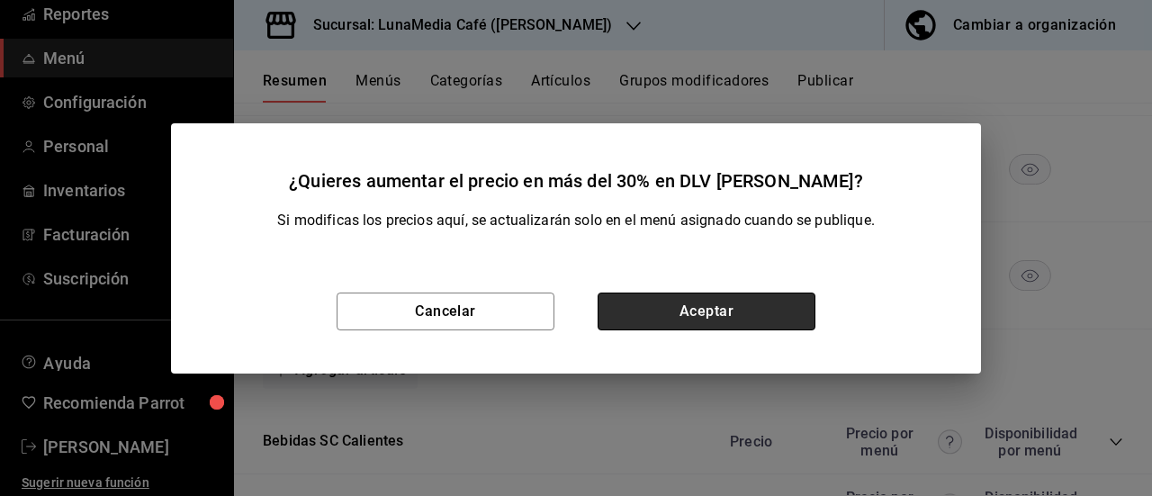
click at [777, 310] on button "Aceptar" at bounding box center [706, 311] width 218 height 38
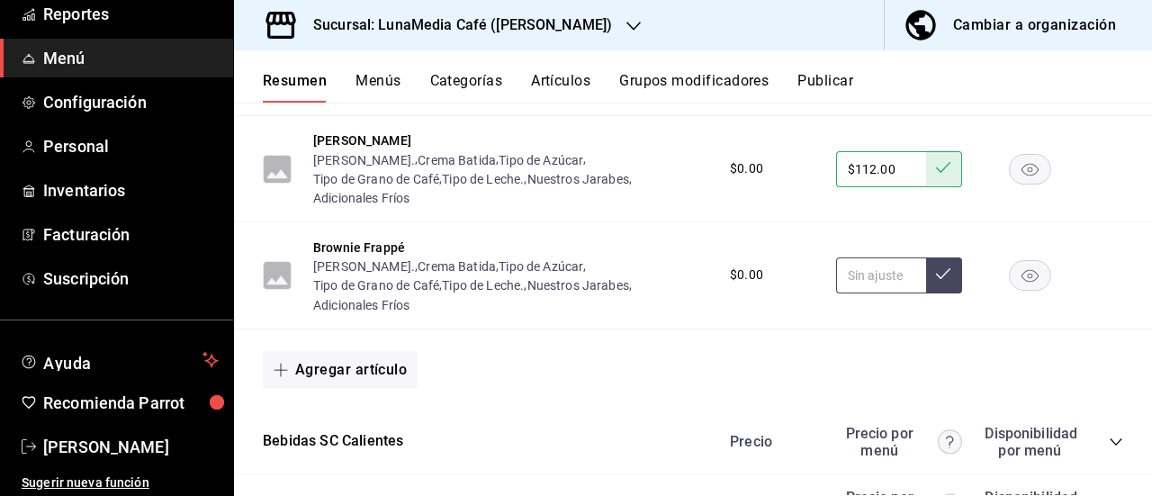
click at [865, 293] on input "text" at bounding box center [881, 275] width 90 height 36
type input "$122.00"
click at [926, 293] on button at bounding box center [944, 275] width 36 height 36
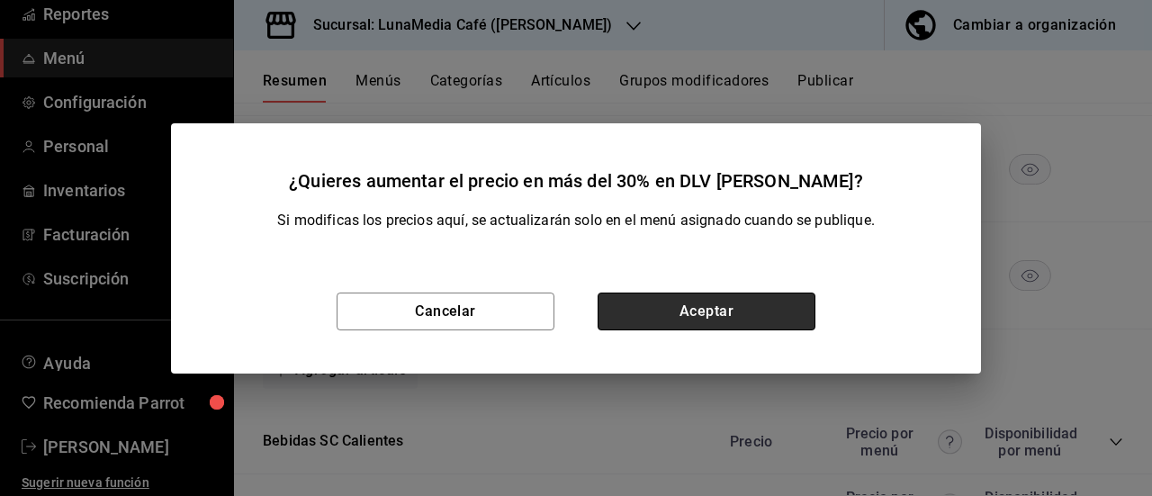
click at [768, 311] on button "Aceptar" at bounding box center [706, 311] width 218 height 38
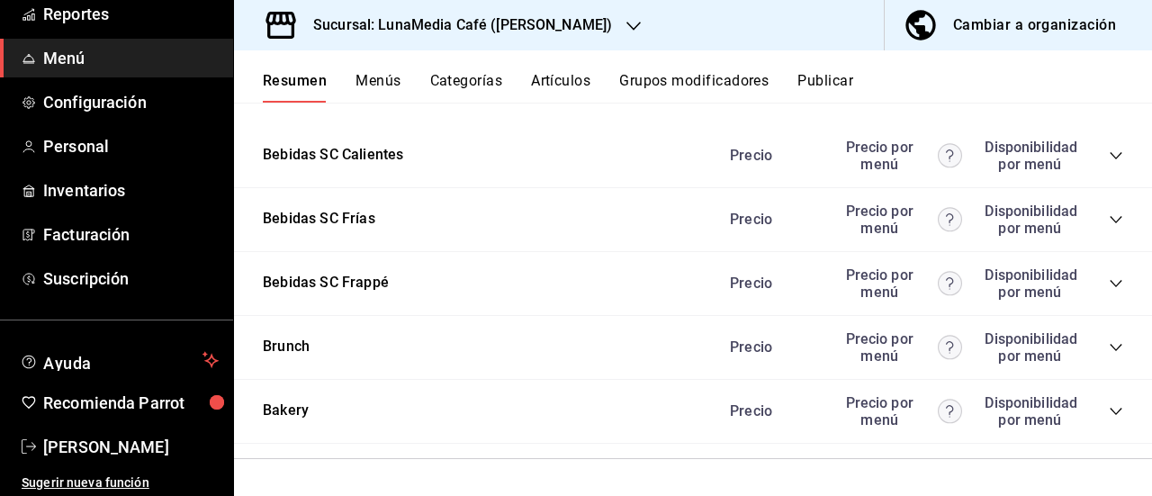
scroll to position [3149, 0]
click at [1108, 163] on icon "collapse-category-row" at bounding box center [1115, 155] width 14 height 14
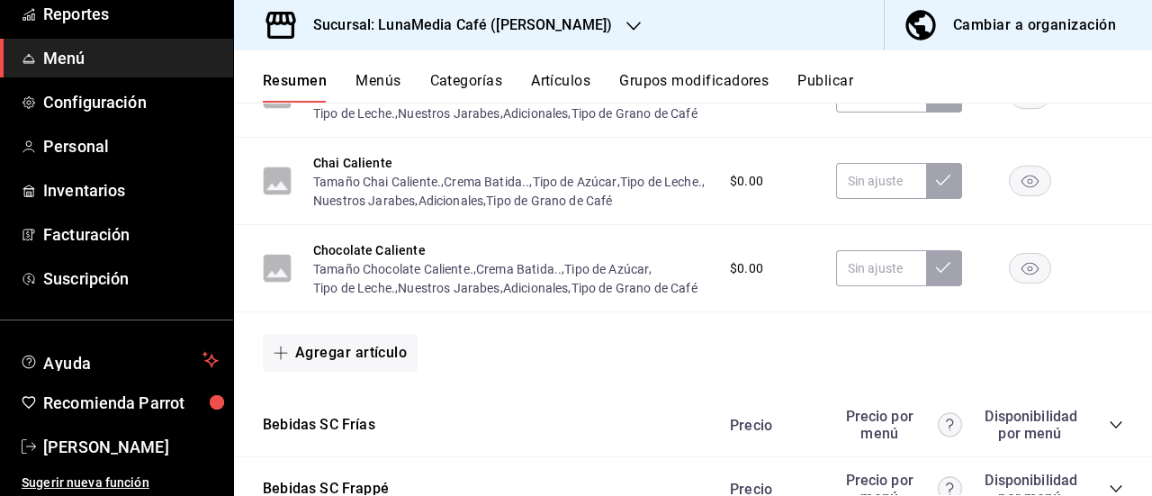
scroll to position [3239, 0]
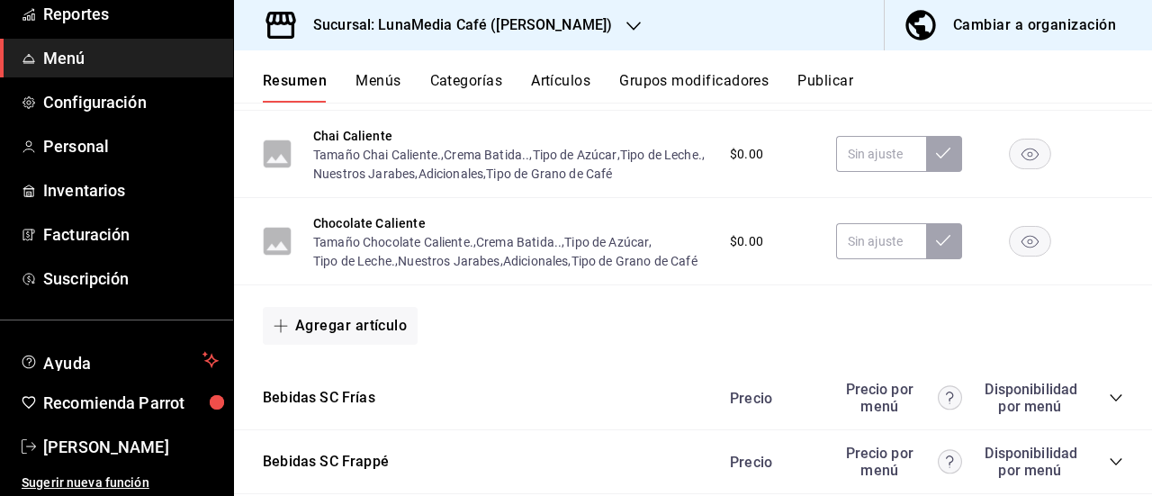
click at [900, 85] on input "text" at bounding box center [881, 67] width 90 height 36
type input "$92.00"
click at [936, 73] on icon at bounding box center [943, 65] width 14 height 14
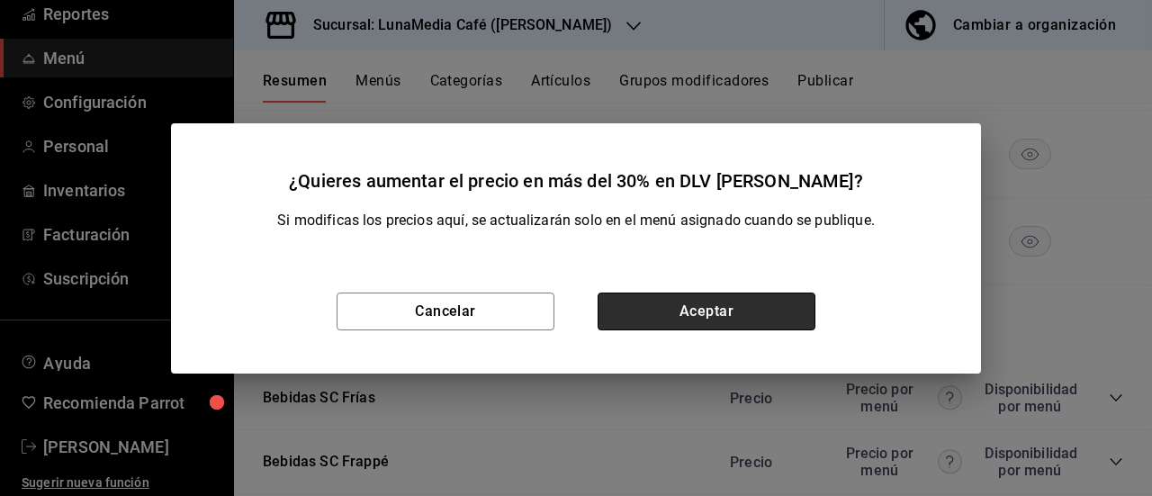
click at [749, 312] on button "Aceptar" at bounding box center [706, 311] width 218 height 38
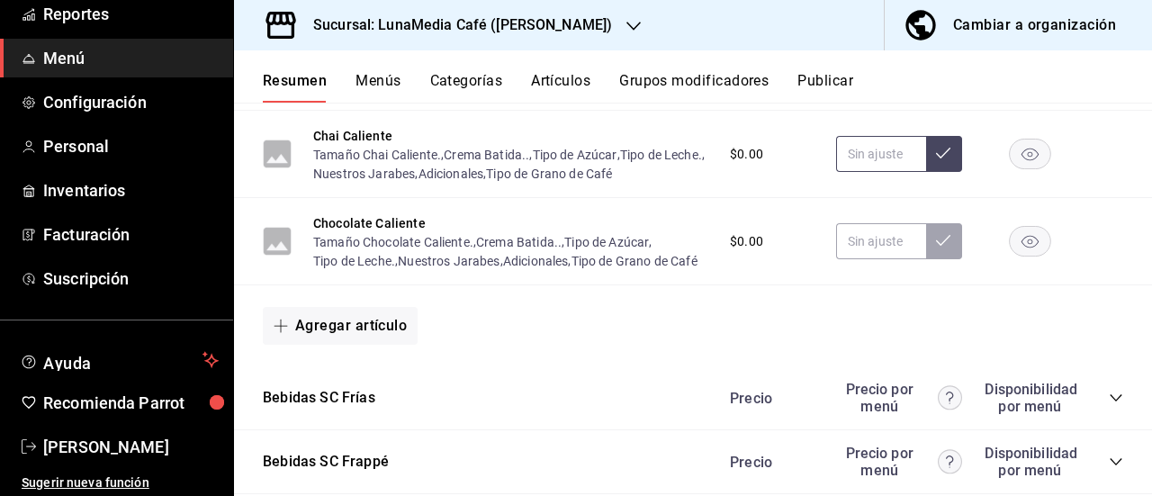
click at [851, 172] on input "text" at bounding box center [881, 154] width 90 height 36
type input "$92.00"
click at [944, 172] on button at bounding box center [944, 154] width 36 height 36
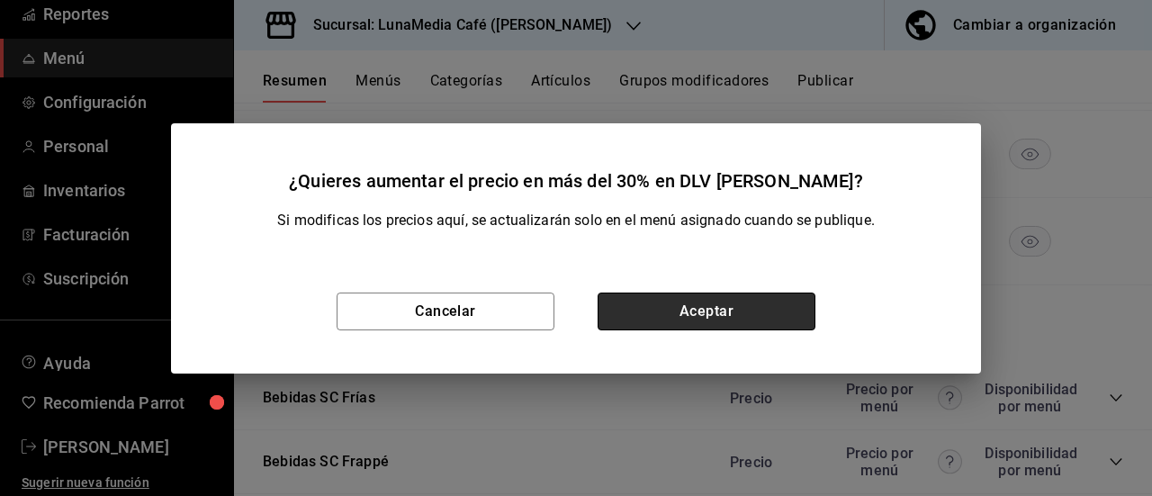
click at [788, 317] on button "Aceptar" at bounding box center [706, 311] width 218 height 38
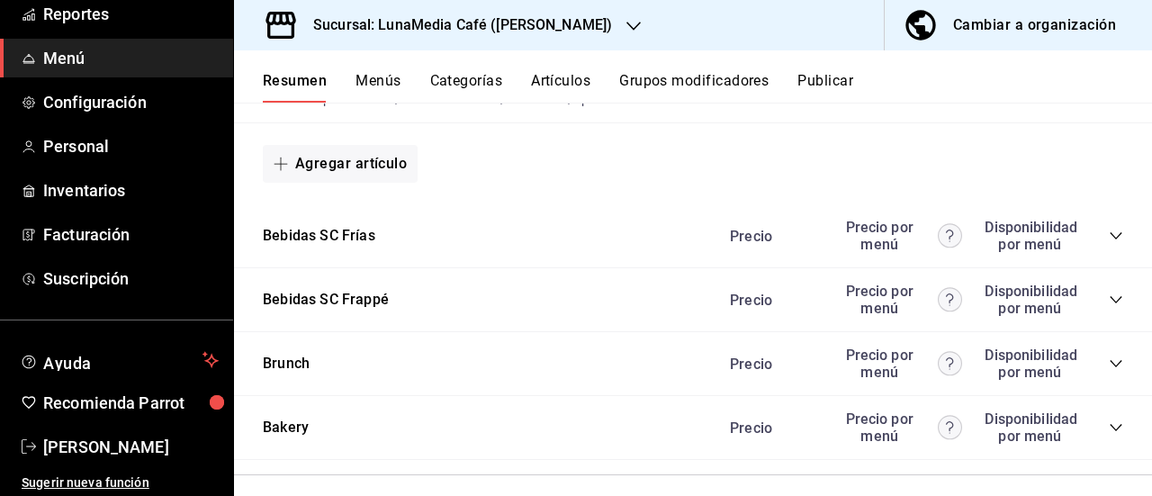
scroll to position [3419, 0]
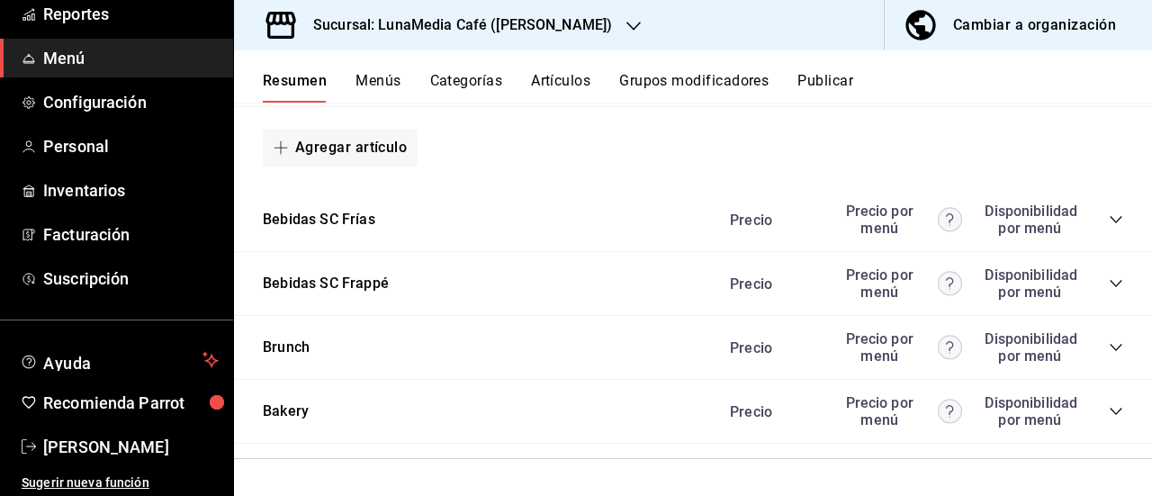
click at [866, 81] on input "text" at bounding box center [881, 63] width 90 height 36
type input "$99.00"
click at [940, 81] on button at bounding box center [944, 63] width 36 height 36
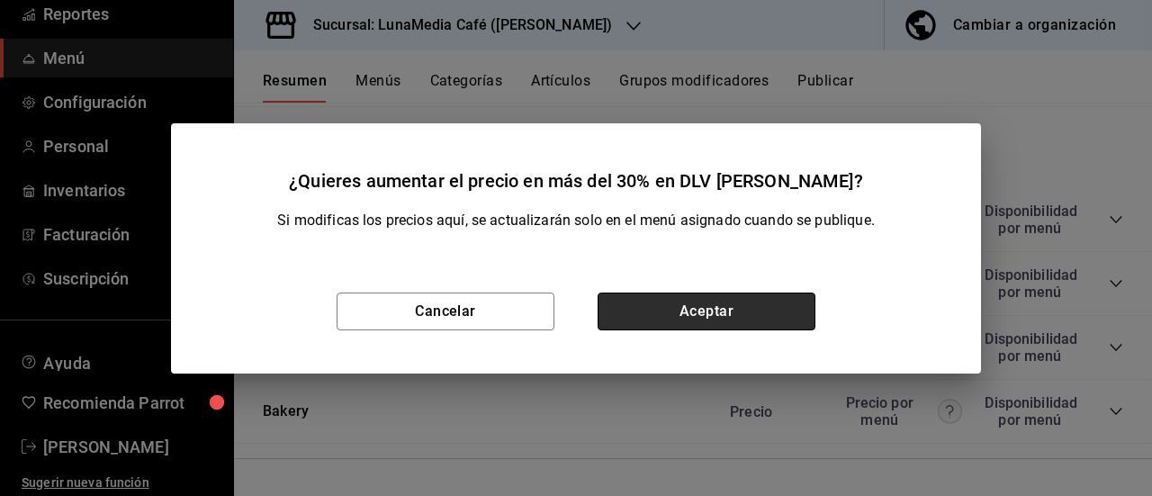
click at [788, 315] on button "Aceptar" at bounding box center [706, 311] width 218 height 38
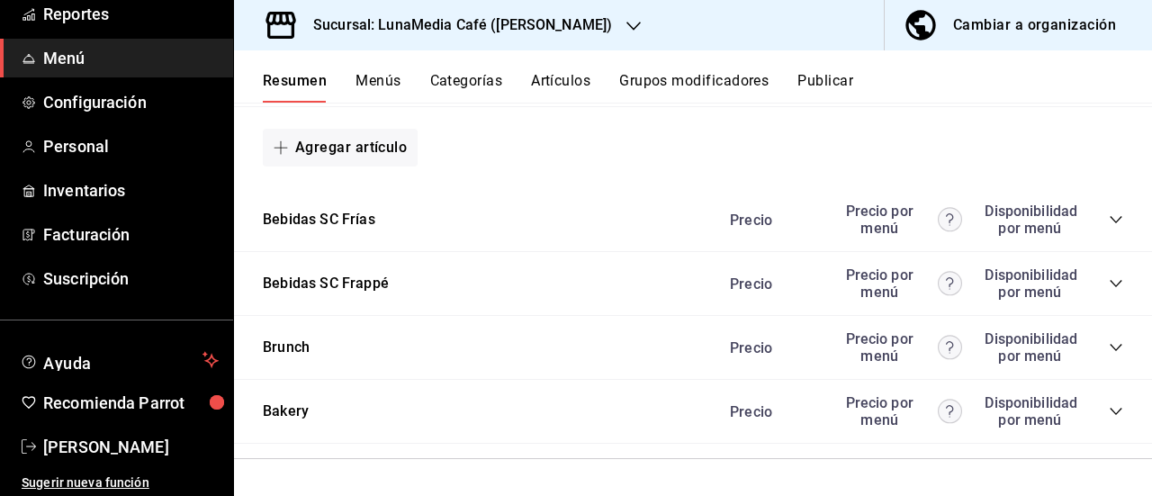
scroll to position [3599, 0]
click at [1108, 227] on icon "collapse-category-row" at bounding box center [1115, 219] width 14 height 14
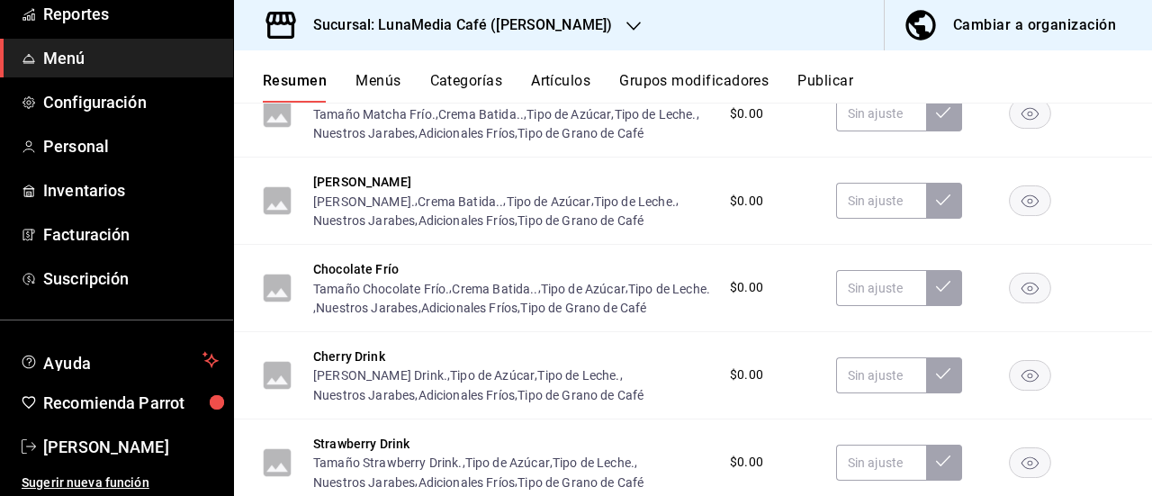
scroll to position [3689, 0]
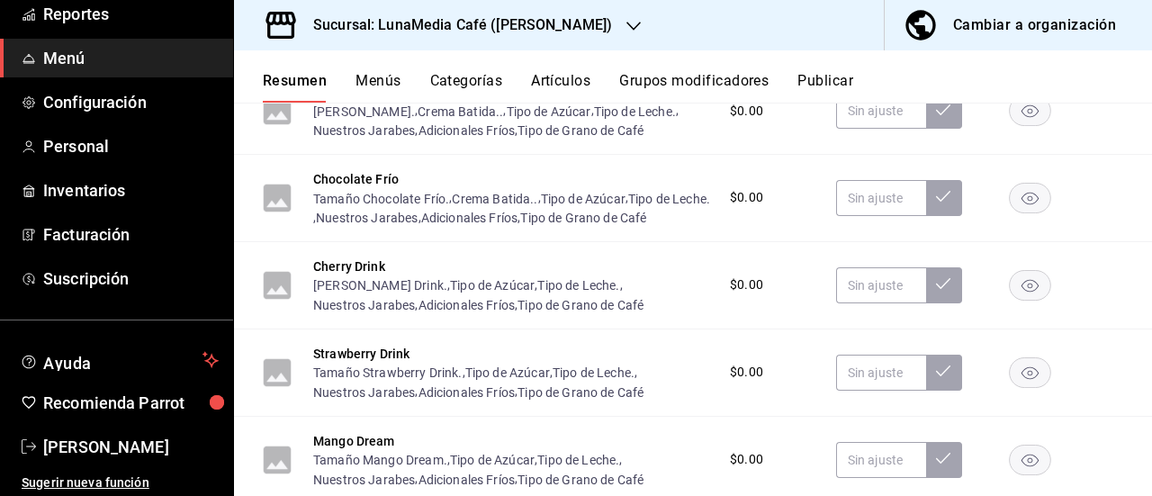
click at [859, 41] on input "text" at bounding box center [881, 23] width 90 height 36
type input "$92.00"
click at [936, 30] on icon at bounding box center [943, 22] width 14 height 14
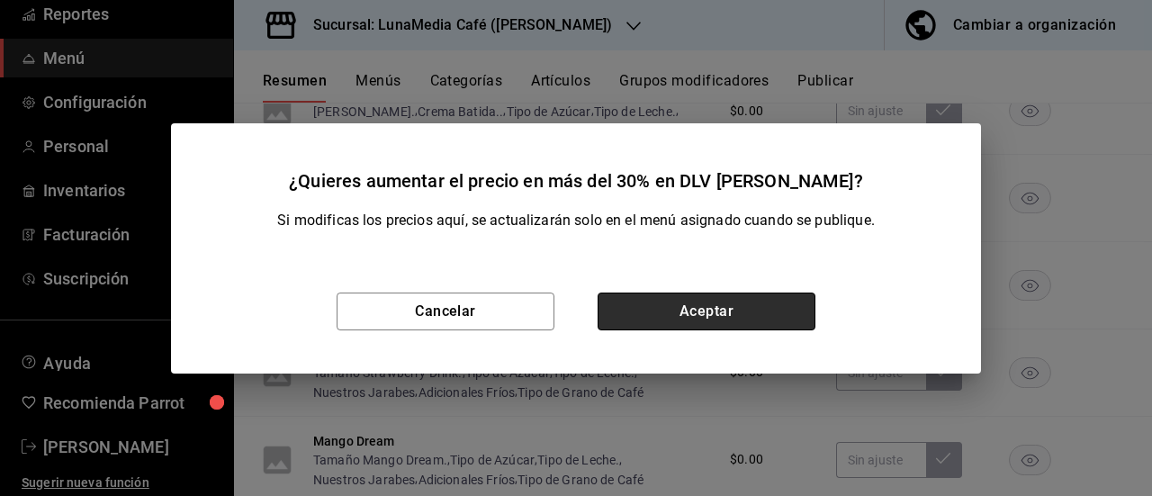
click at [718, 318] on button "Aceptar" at bounding box center [706, 311] width 218 height 38
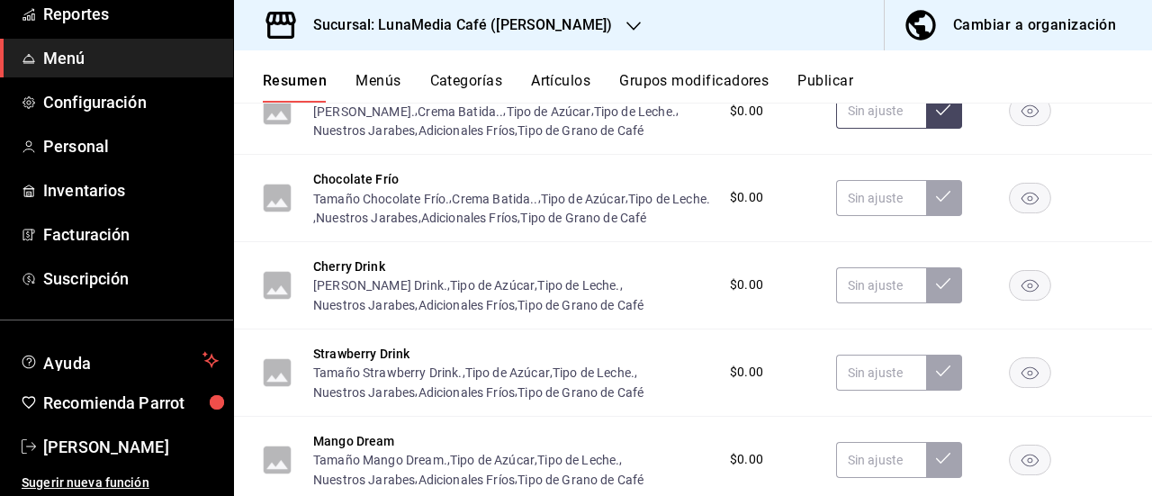
click at [844, 129] on input "text" at bounding box center [881, 111] width 90 height 36
type input "$92.00"
click at [939, 129] on button at bounding box center [944, 111] width 36 height 36
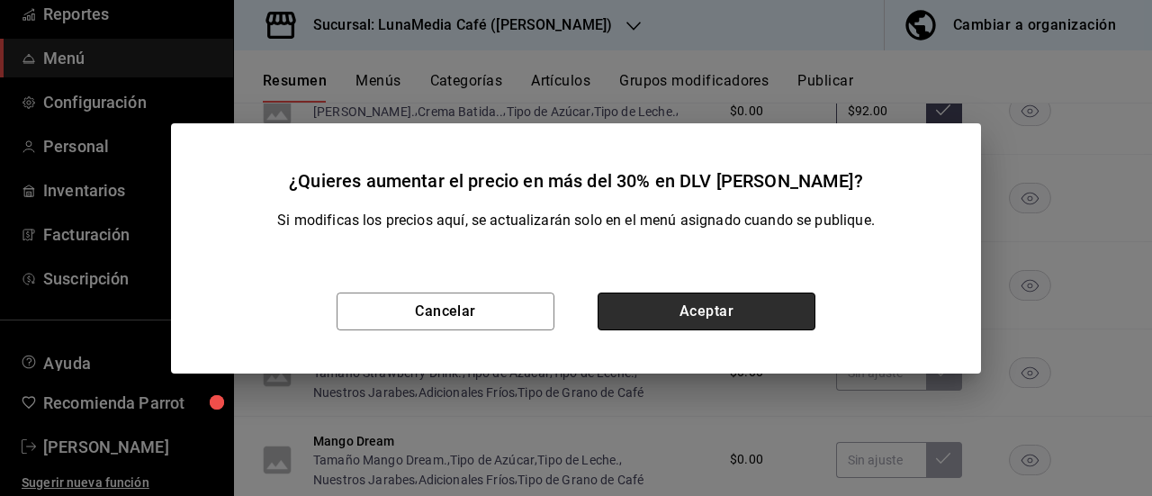
click at [765, 318] on button "Aceptar" at bounding box center [706, 311] width 218 height 38
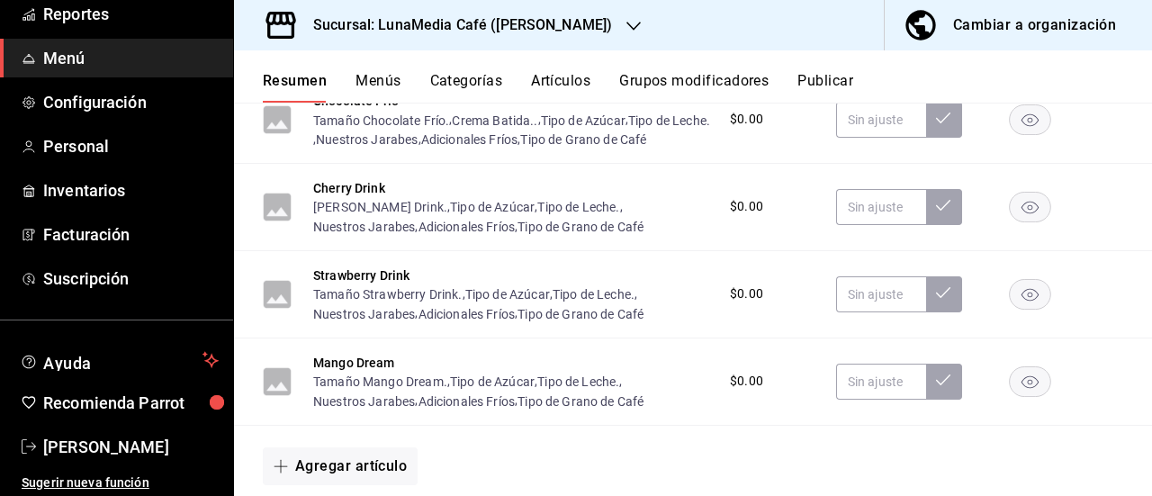
scroll to position [3868, 0]
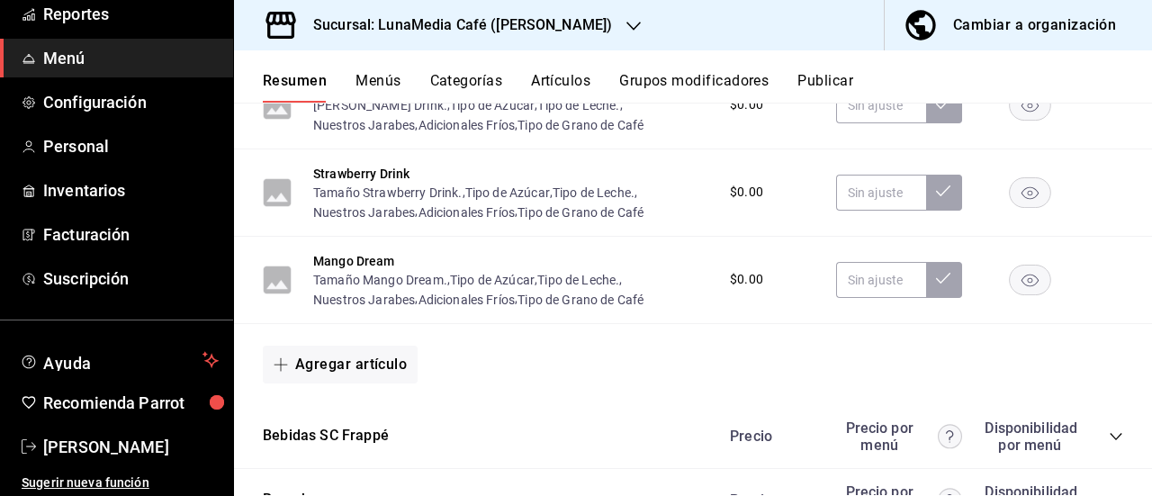
click at [870, 36] on input "text" at bounding box center [881, 18] width 90 height 36
type input "$99.00"
click at [936, 23] on icon at bounding box center [943, 16] width 14 height 14
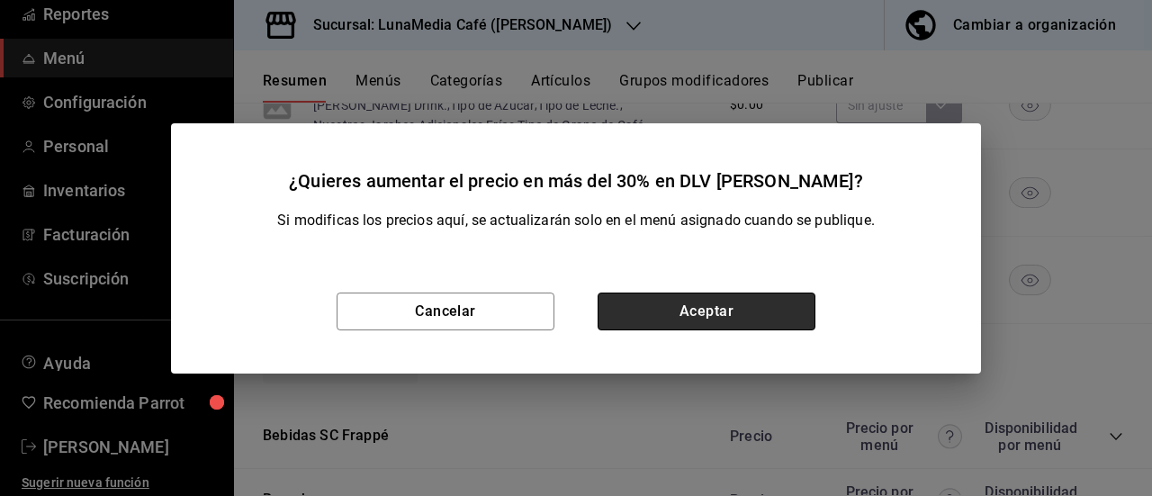
click at [776, 312] on button "Aceptar" at bounding box center [706, 311] width 218 height 38
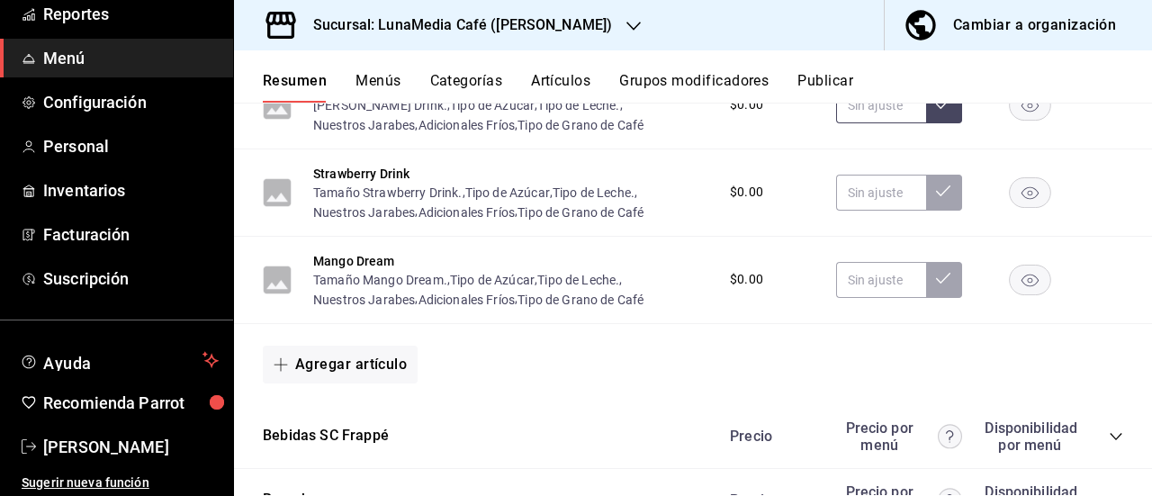
click at [856, 123] on input "text" at bounding box center [881, 105] width 90 height 36
type input "$112.00"
click at [926, 123] on button at bounding box center [944, 105] width 36 height 36
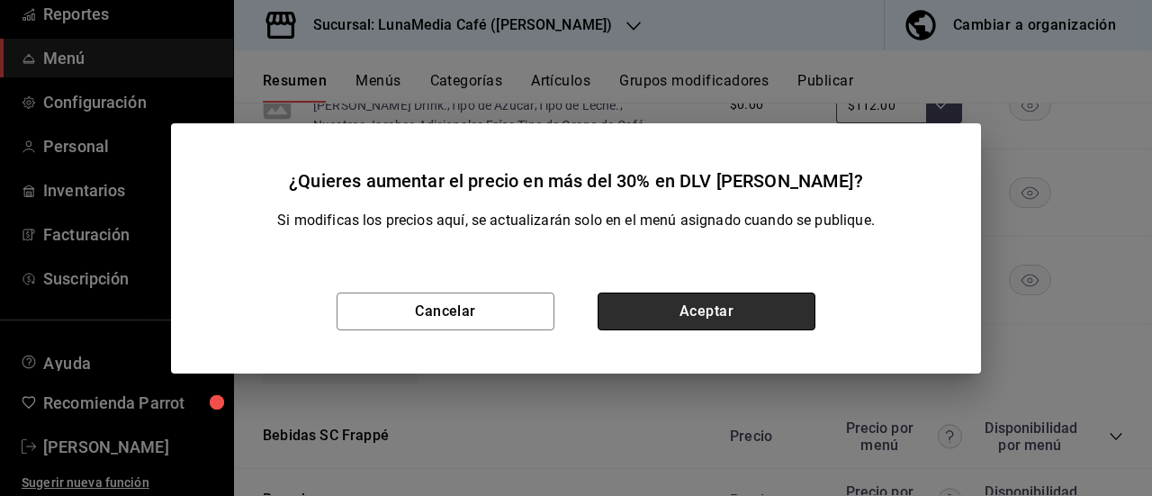
click at [774, 319] on button "Aceptar" at bounding box center [706, 311] width 218 height 38
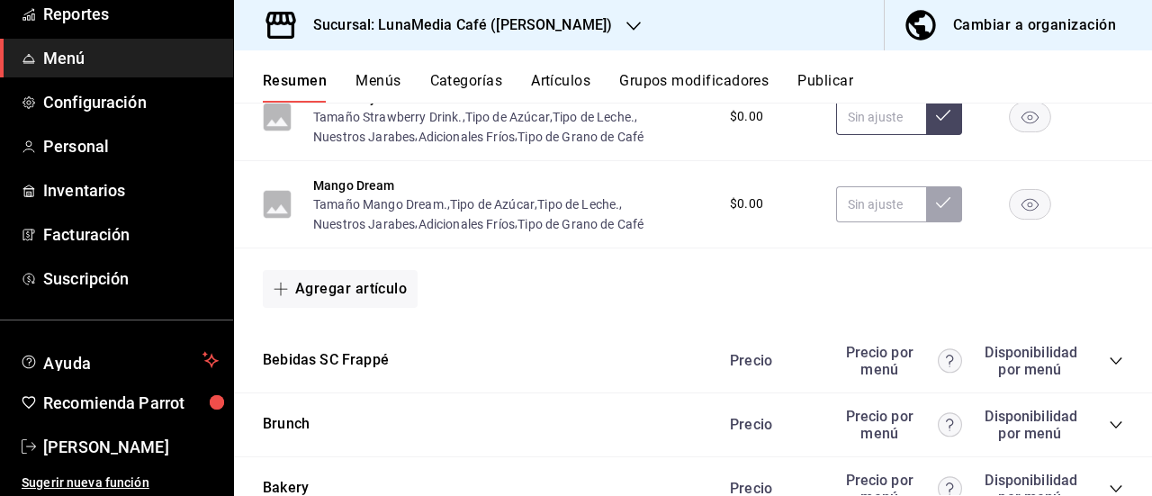
scroll to position [4048, 0]
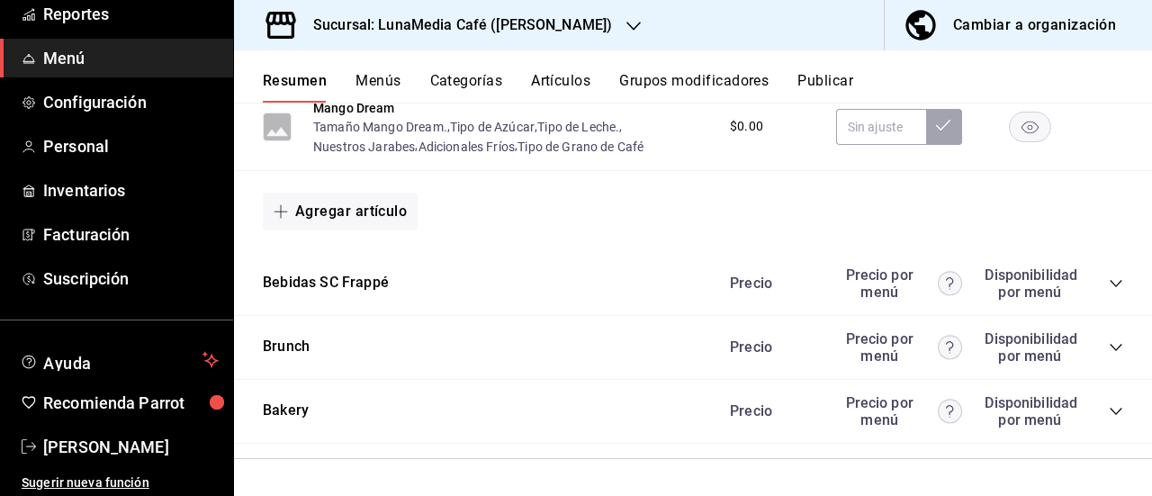
click at [858, 58] on input "text" at bounding box center [881, 40] width 90 height 36
type input "$112.00"
click at [936, 45] on icon at bounding box center [943, 38] width 14 height 14
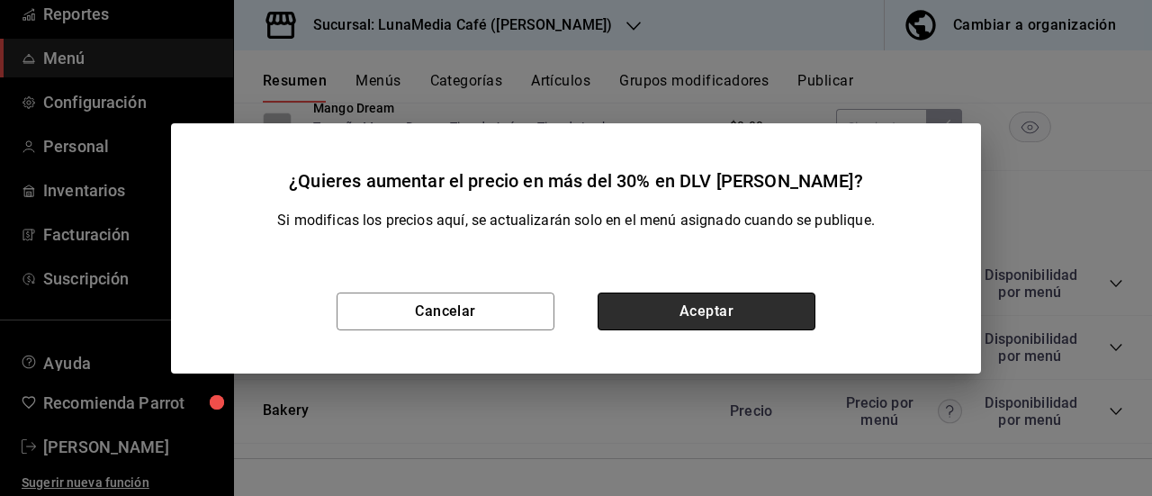
click at [784, 309] on button "Aceptar" at bounding box center [706, 311] width 218 height 38
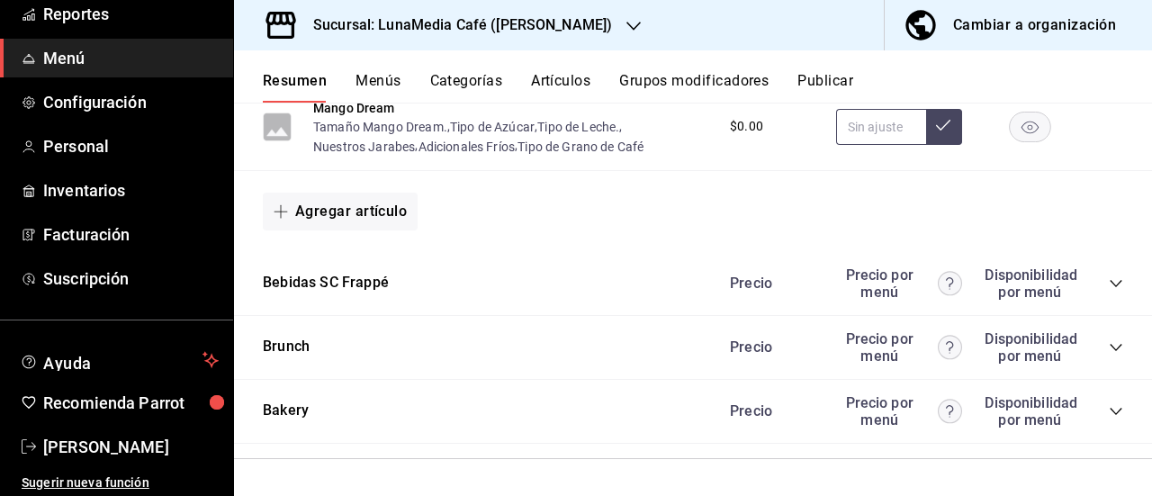
click at [851, 145] on input "text" at bounding box center [881, 127] width 90 height 36
type input "$112.00"
click at [932, 145] on button at bounding box center [944, 127] width 36 height 36
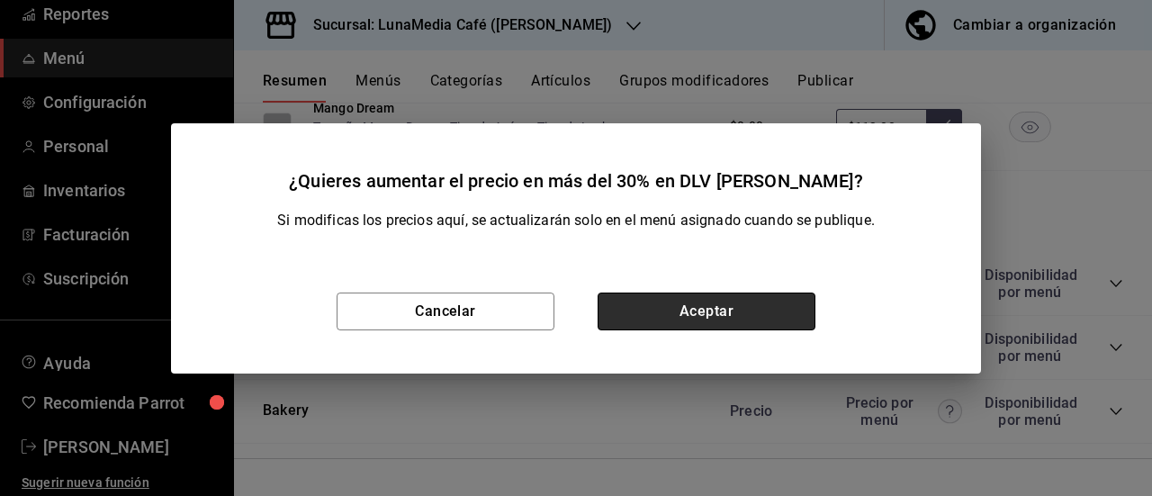
click at [783, 323] on button "Aceptar" at bounding box center [706, 311] width 218 height 38
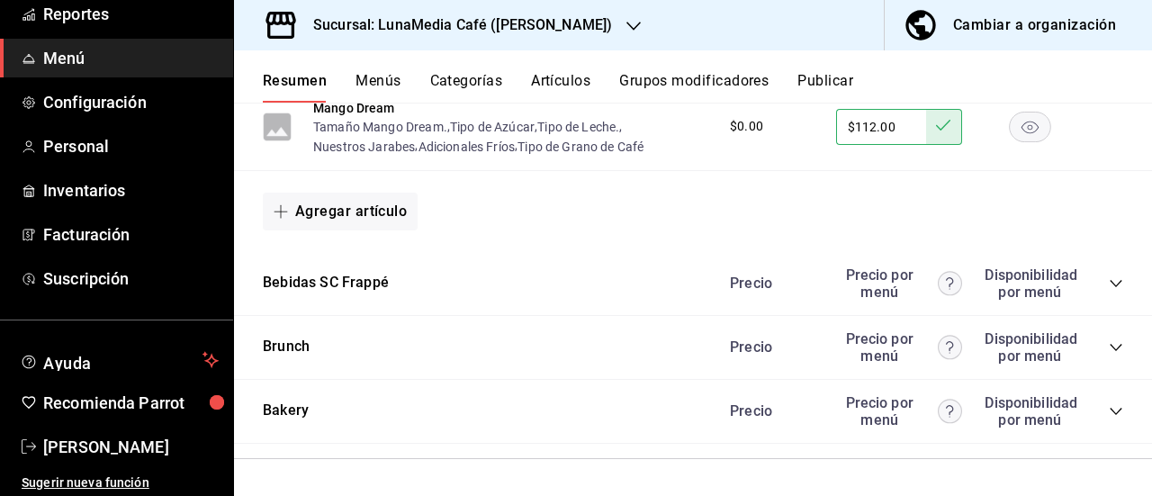
scroll to position [4315, 0]
click at [1092, 289] on div "Precio Precio por menú Disponibilidad por menú" at bounding box center [917, 283] width 411 height 34
drag, startPoint x: 1107, startPoint y: 284, endPoint x: 1114, endPoint y: 266, distance: 19.4
click at [1110, 273] on div "Bebidas SC Frappé Precio Precio por menú Disponibilidad por menú" at bounding box center [693, 284] width 918 height 64
click at [1108, 283] on icon "collapse-category-row" at bounding box center [1115, 283] width 14 height 14
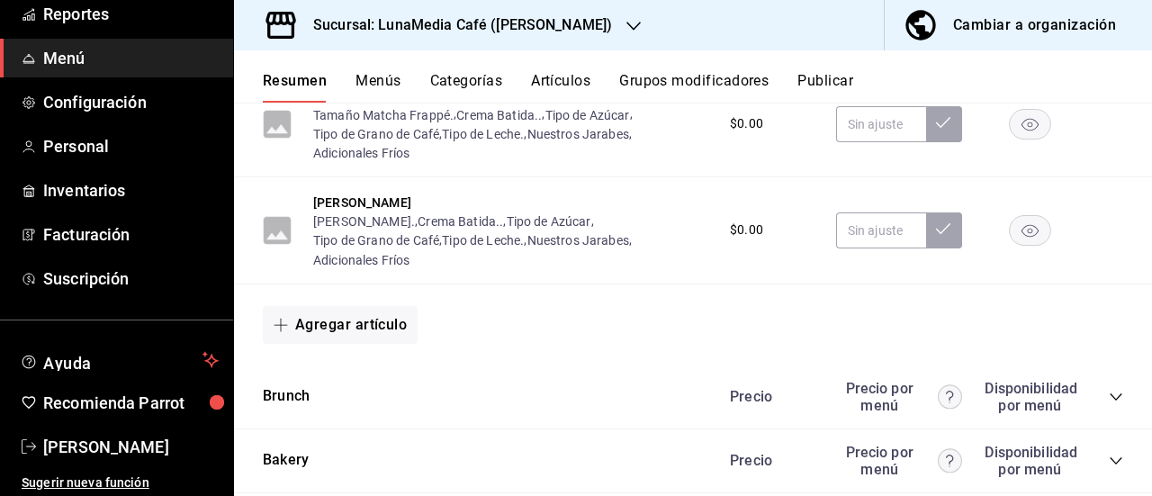
scroll to position [4495, 0]
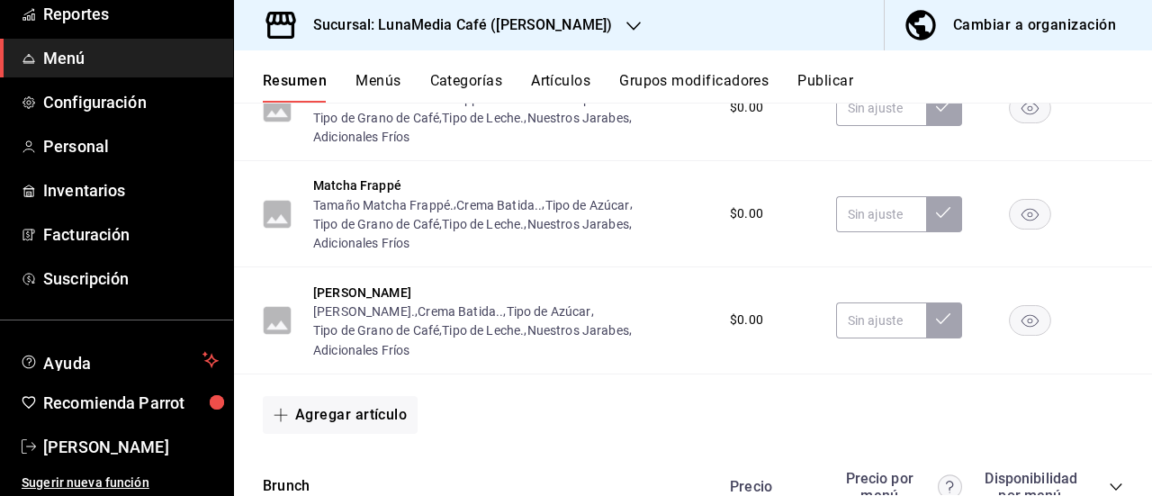
type input "$112.00"
click at [878, 19] on input "text" at bounding box center [881, 1] width 90 height 36
type input "$1.00"
type input "$11.00"
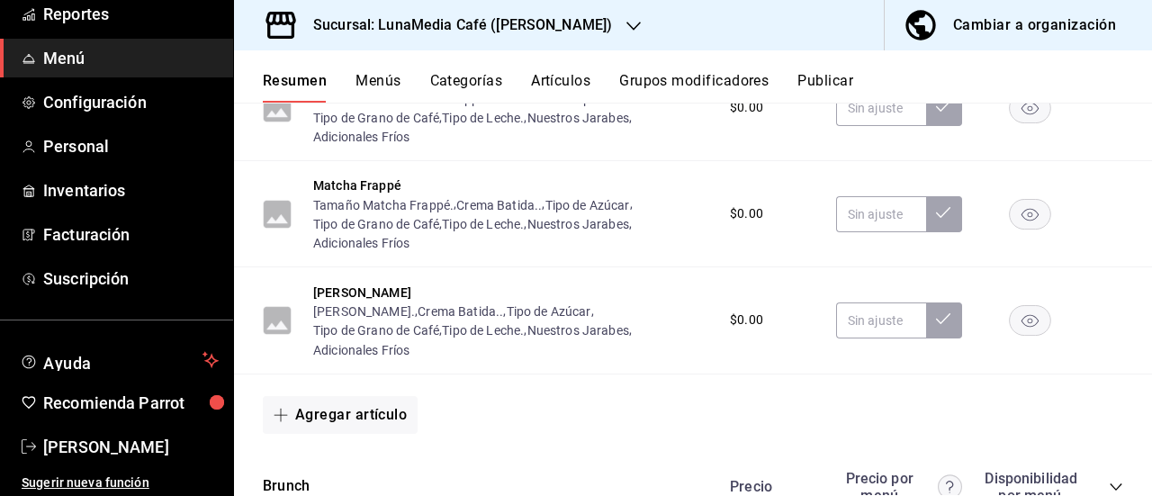
type input "$1.00"
type input "$112.00"
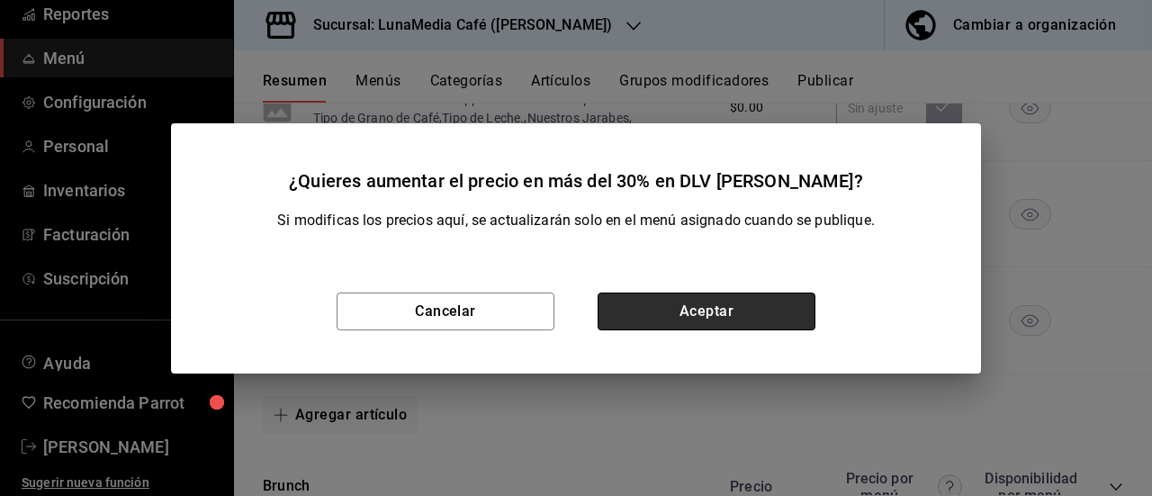
click at [761, 312] on button "Aceptar" at bounding box center [706, 311] width 218 height 38
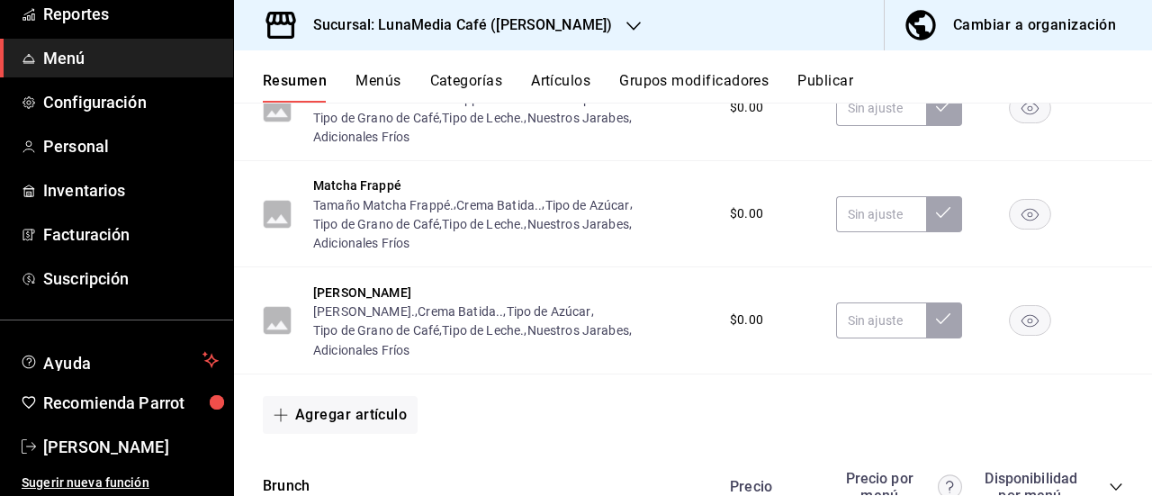
click at [849, 19] on input "text" at bounding box center [881, 1] width 90 height 36
type input "$112.00"
click at [936, 7] on icon at bounding box center [943, 0] width 14 height 14
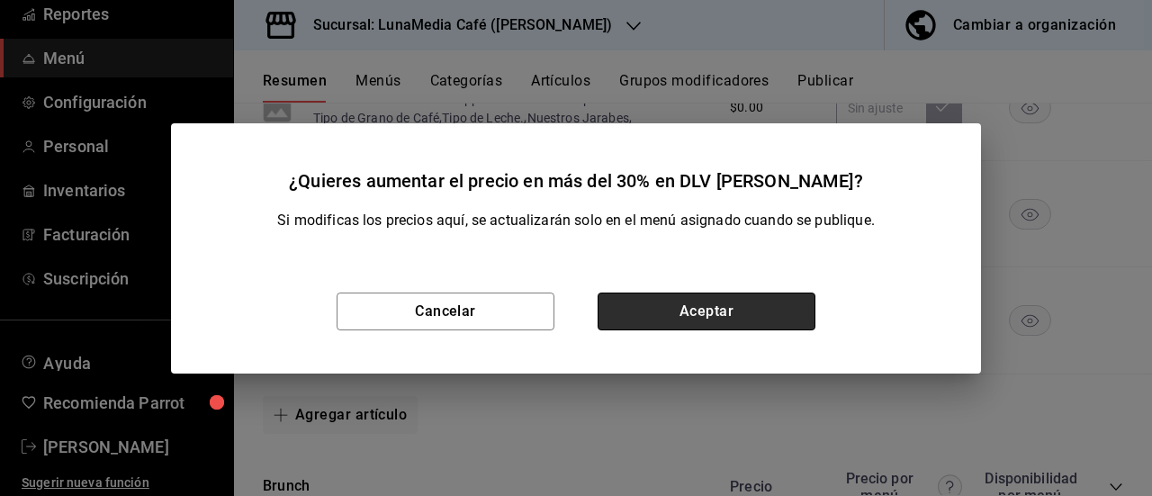
click at [777, 299] on button "Aceptar" at bounding box center [706, 311] width 218 height 38
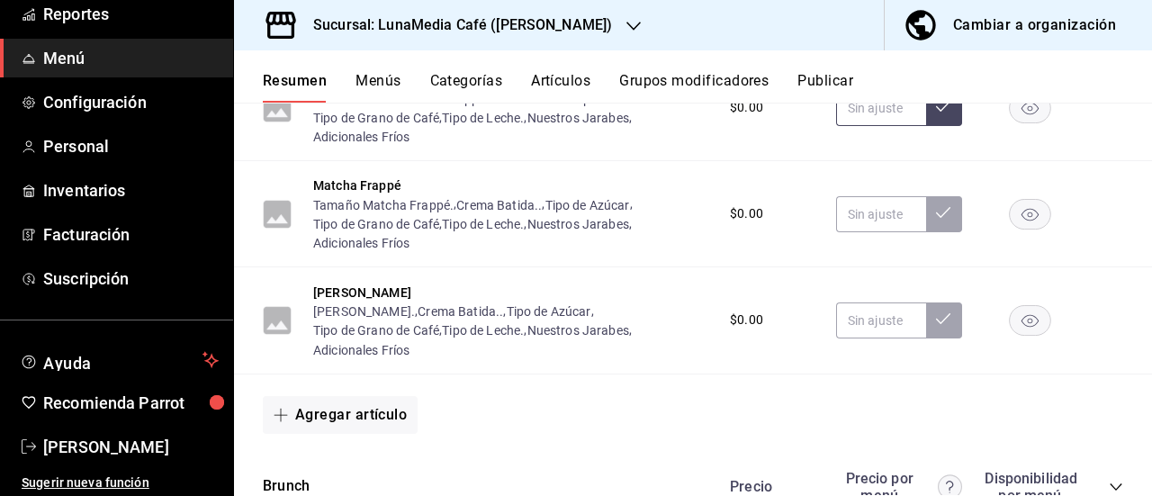
click at [858, 126] on input "text" at bounding box center [881, 108] width 90 height 36
type input "$112.00"
click at [926, 126] on button at bounding box center [944, 108] width 36 height 36
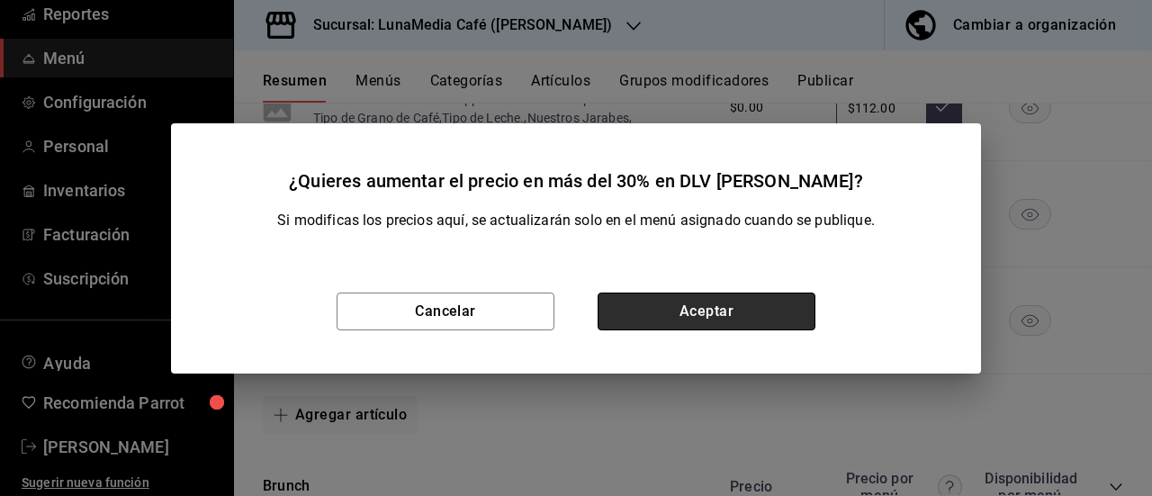
drag, startPoint x: 704, startPoint y: 319, endPoint x: 769, endPoint y: 303, distance: 66.8
click at [704, 318] on button "Aceptar" at bounding box center [706, 311] width 218 height 38
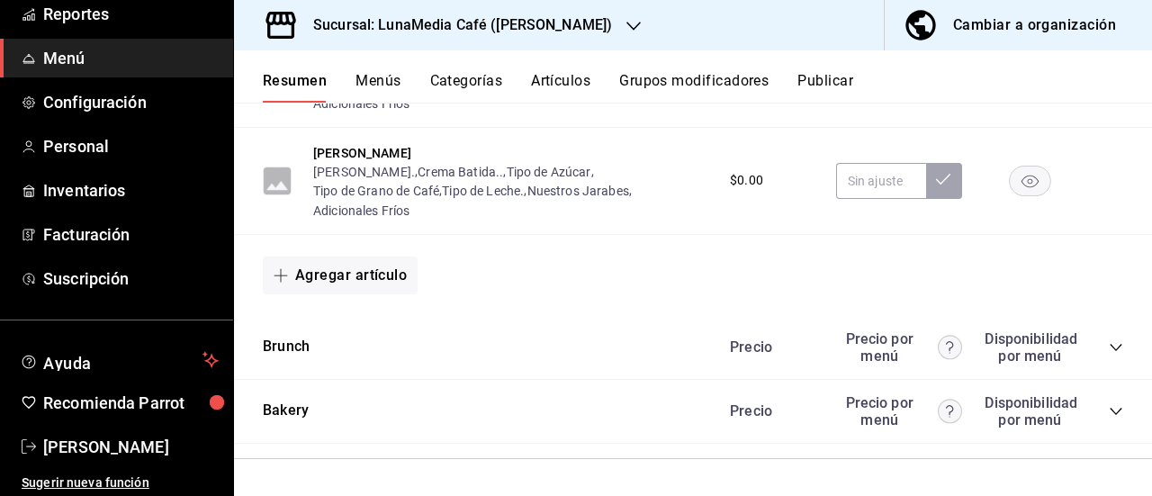
scroll to position [4764, 0]
click at [848, 93] on input "text" at bounding box center [881, 75] width 90 height 36
type input "$119.00"
click at [936, 80] on icon at bounding box center [943, 73] width 14 height 14
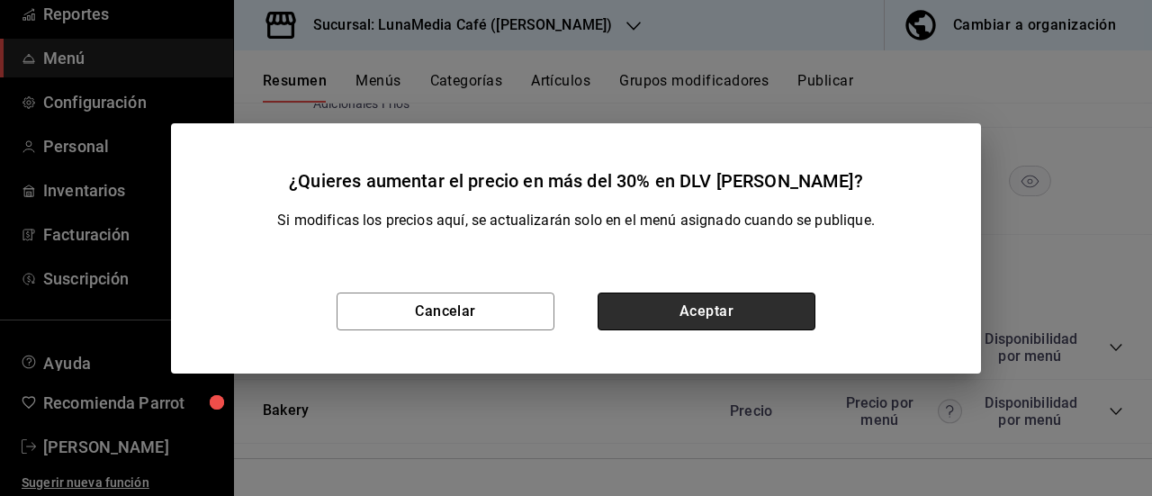
click at [792, 296] on button "Aceptar" at bounding box center [706, 311] width 218 height 38
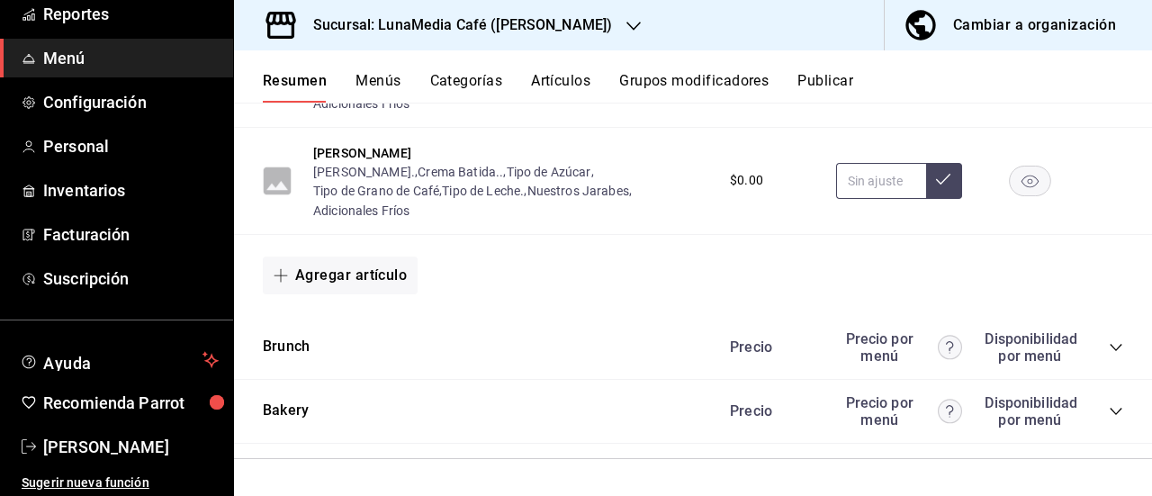
click at [836, 199] on input "text" at bounding box center [881, 181] width 90 height 36
type input "$119.00"
click at [928, 199] on button at bounding box center [944, 181] width 36 height 36
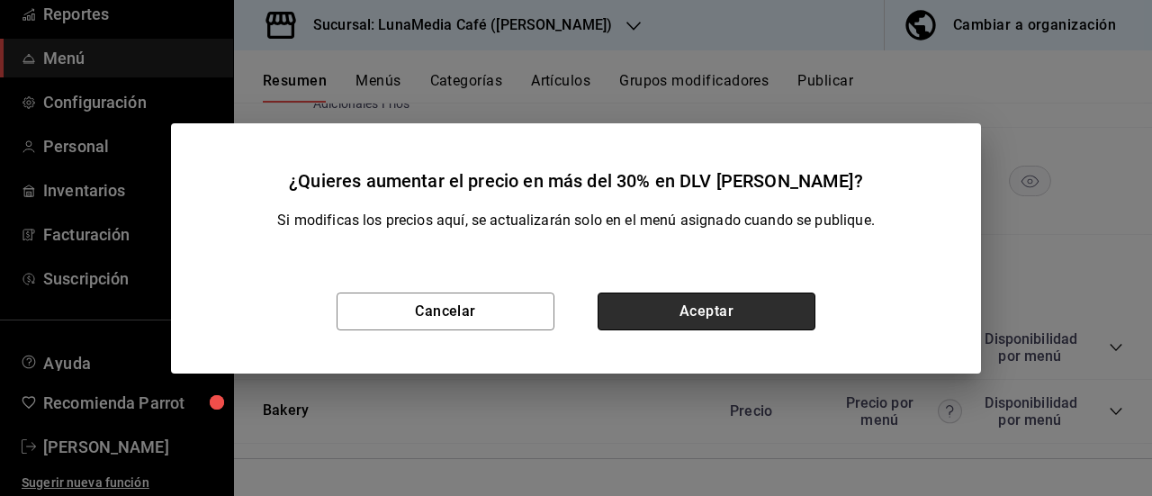
click at [784, 308] on button "Aceptar" at bounding box center [706, 311] width 218 height 38
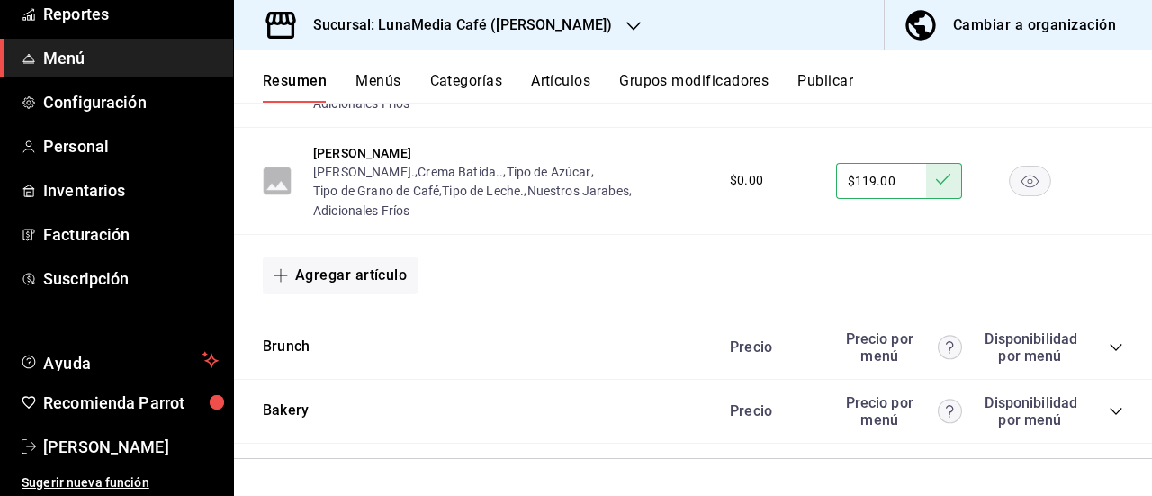
scroll to position [4933, 0]
click at [1108, 348] on icon "collapse-category-row" at bounding box center [1115, 347] width 14 height 14
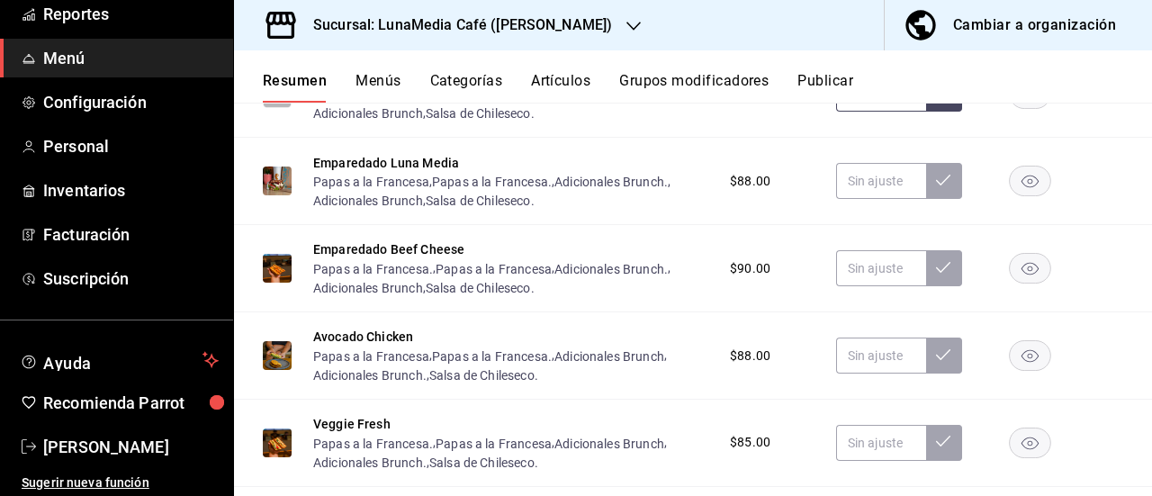
scroll to position [5113, 0]
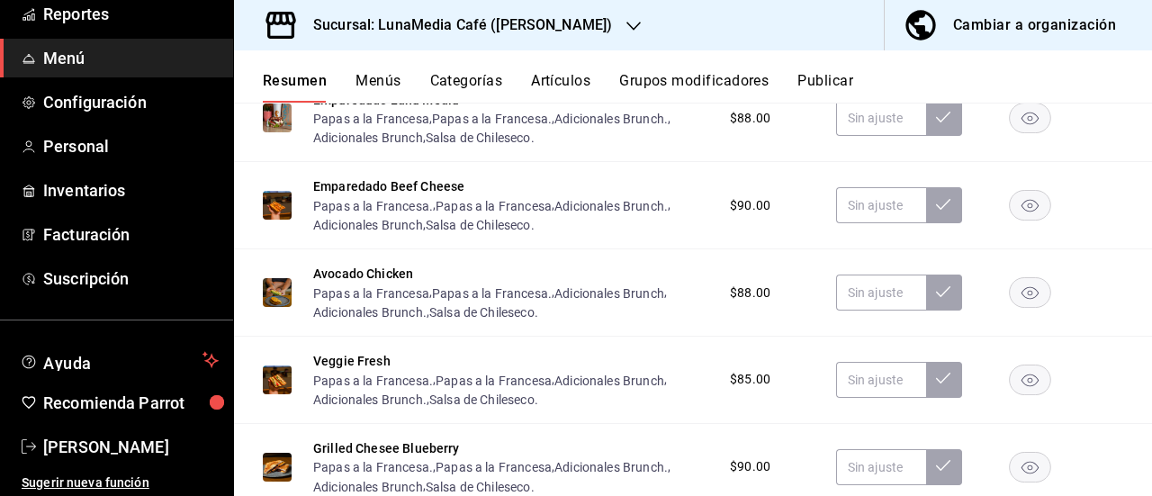
type input "$117.00"
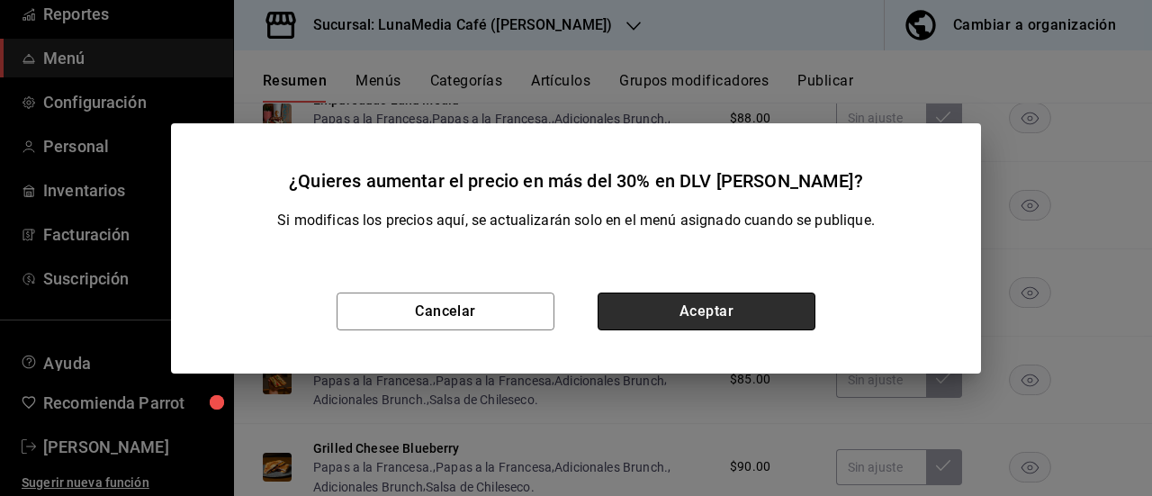
click at [781, 307] on button "Aceptar" at bounding box center [706, 311] width 218 height 38
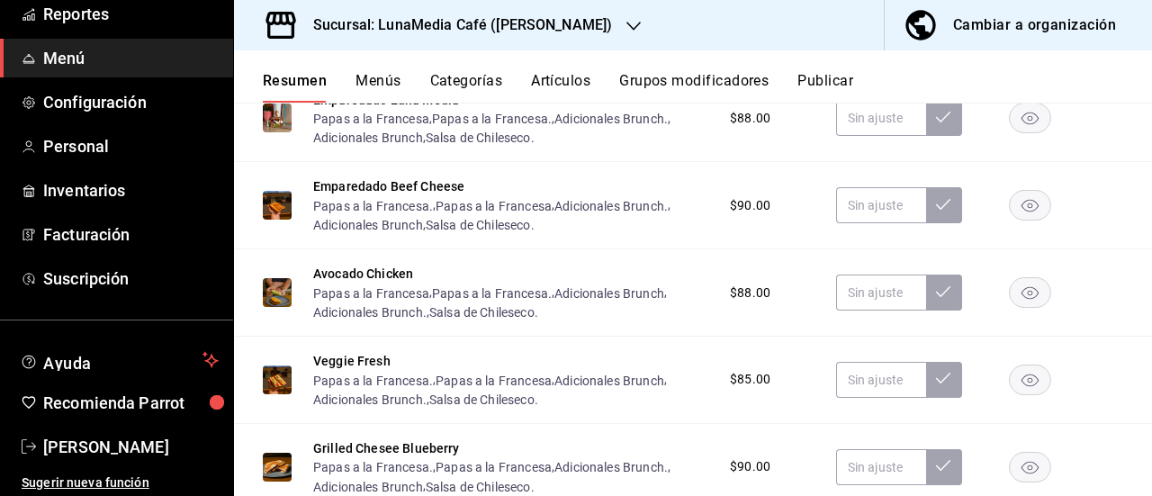
click at [876, 49] on input "text" at bounding box center [881, 31] width 90 height 36
type input "$135.00"
click at [936, 37] on icon at bounding box center [943, 29] width 14 height 14
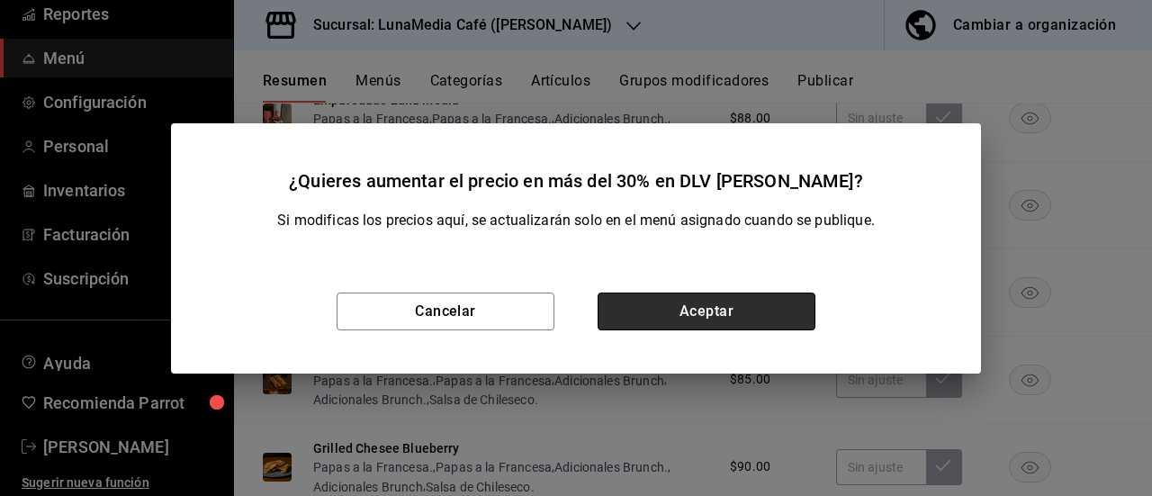
click at [786, 301] on button "Aceptar" at bounding box center [706, 311] width 218 height 38
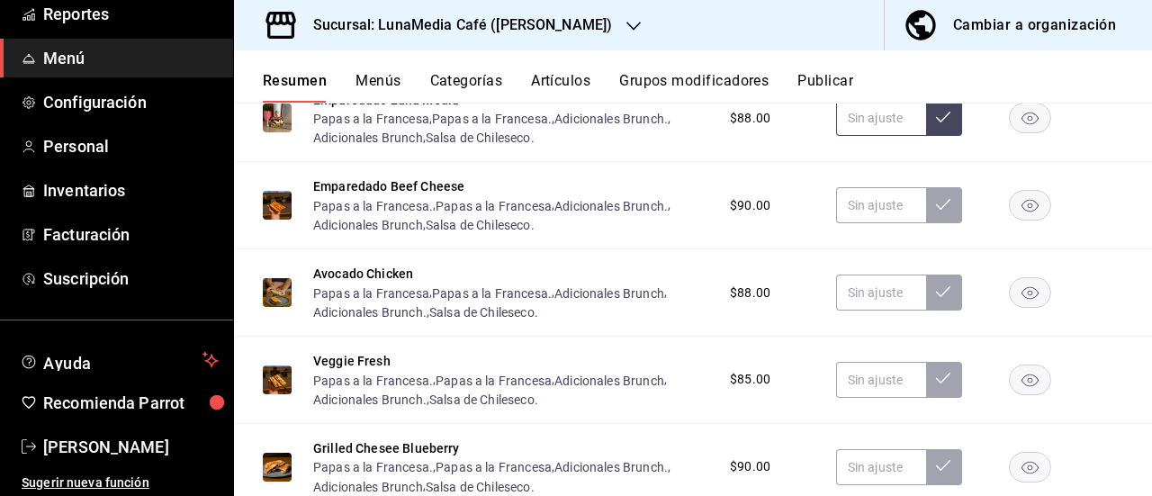
click at [906, 136] on input "text" at bounding box center [881, 118] width 90 height 36
type input "$132.00"
click at [936, 124] on icon at bounding box center [943, 117] width 14 height 14
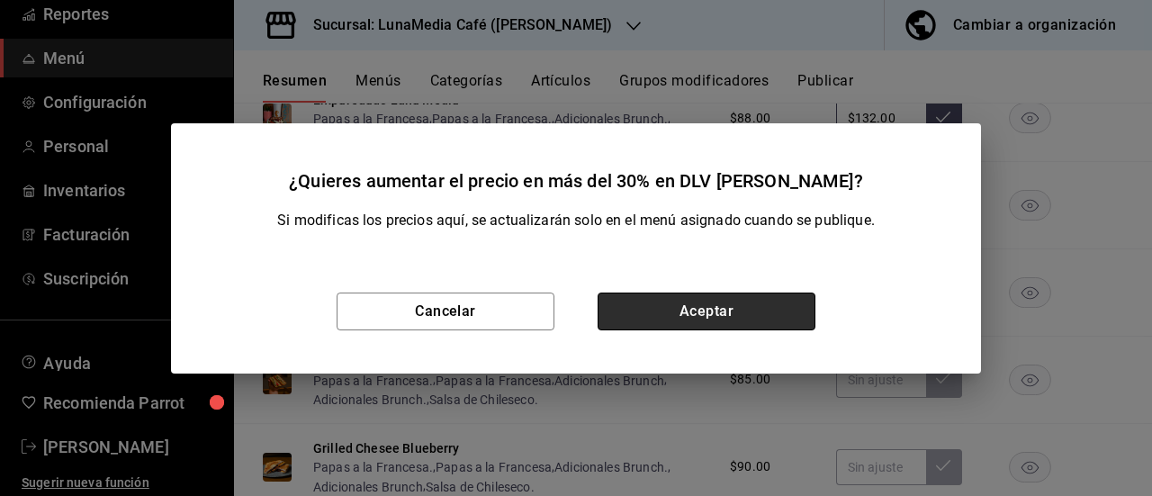
click at [759, 309] on button "Aceptar" at bounding box center [706, 311] width 218 height 38
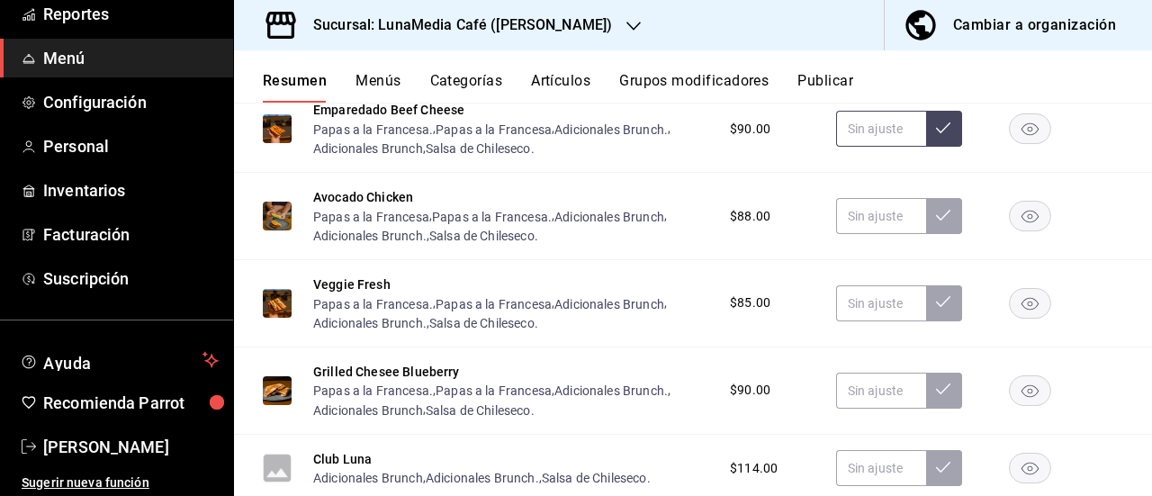
scroll to position [5293, 0]
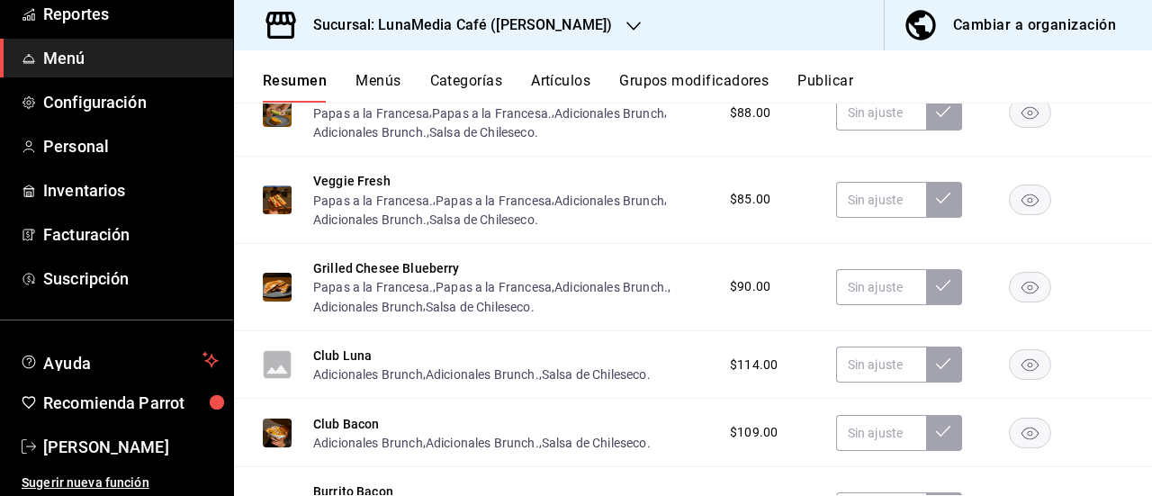
click at [865, 43] on input "text" at bounding box center [881, 25] width 90 height 36
type input "$135.00"
click at [928, 43] on button at bounding box center [944, 25] width 36 height 36
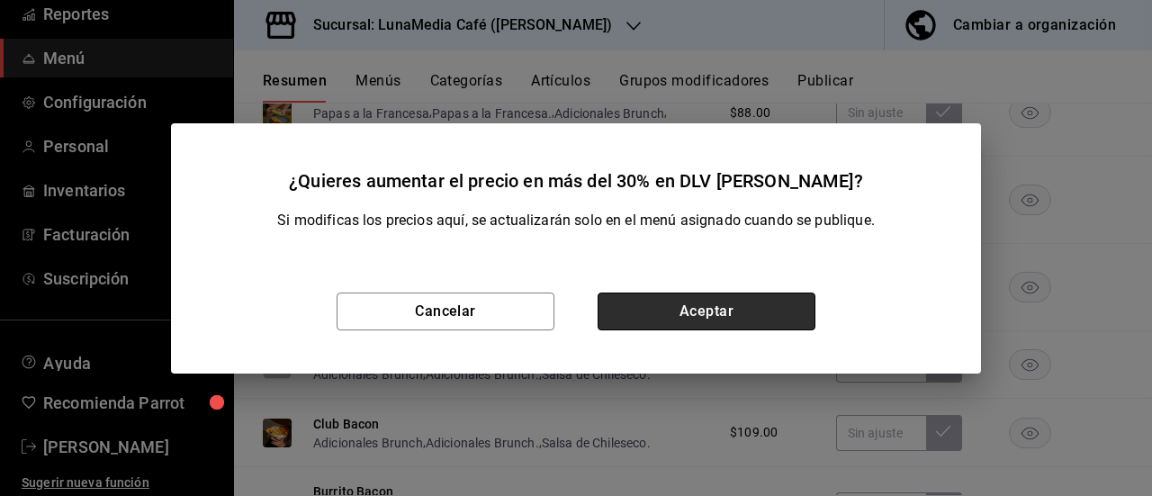
click at [804, 312] on button "Aceptar" at bounding box center [706, 311] width 218 height 38
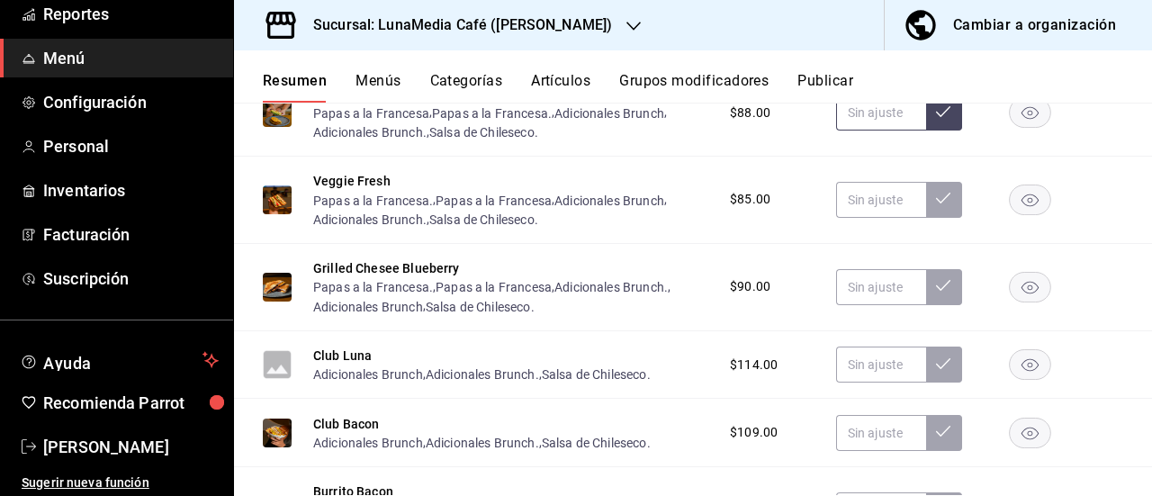
click at [887, 130] on input "text" at bounding box center [881, 112] width 90 height 36
type input "$132.00"
click at [936, 119] on icon at bounding box center [943, 111] width 14 height 14
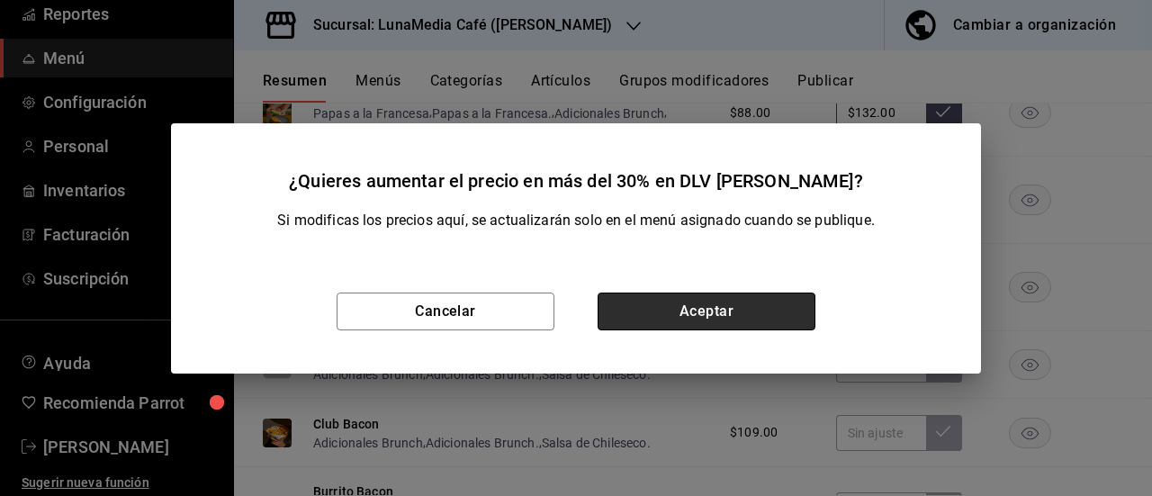
click at [734, 311] on button "Aceptar" at bounding box center [706, 311] width 218 height 38
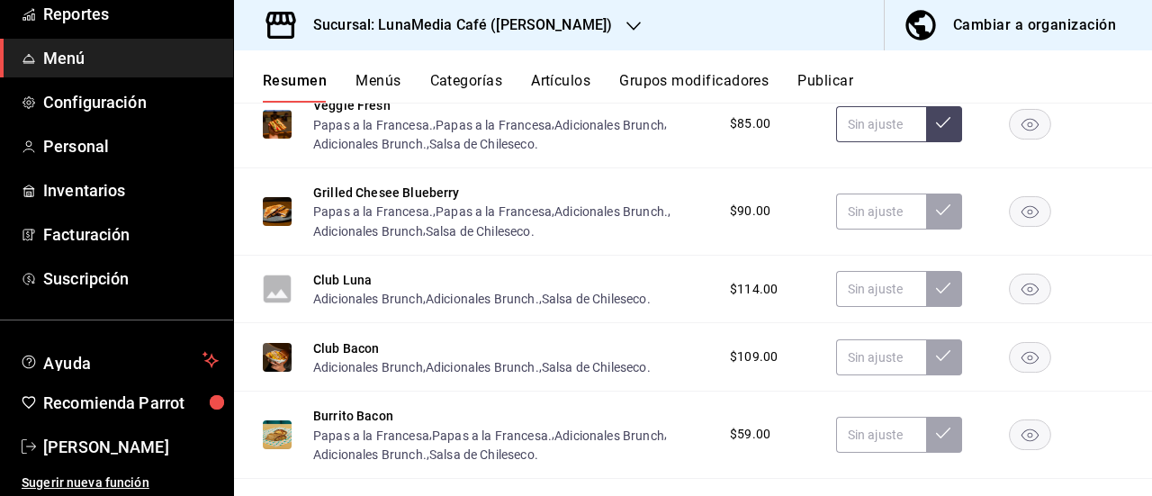
scroll to position [5472, 0]
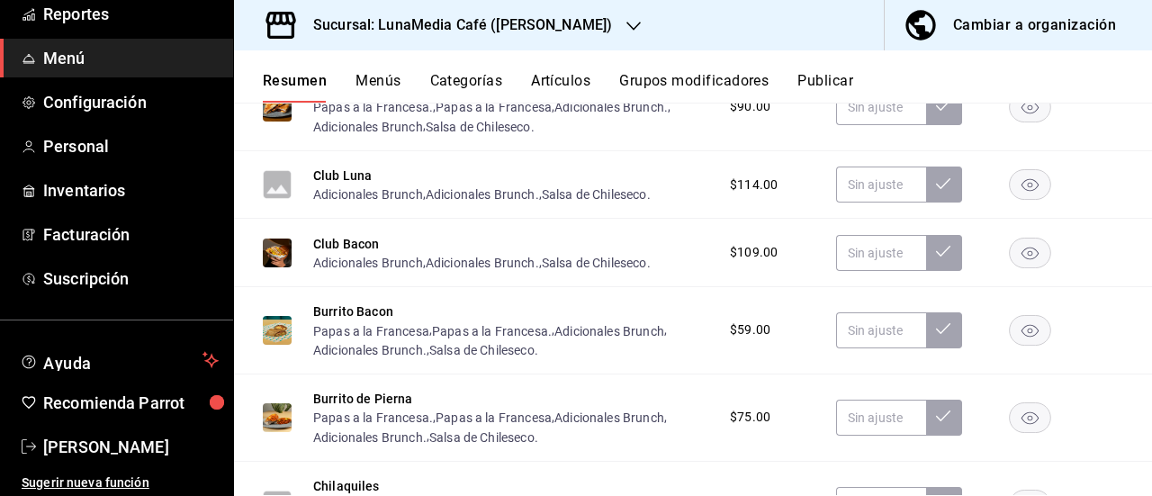
click at [868, 38] on input "text" at bounding box center [881, 20] width 90 height 36
type input "$128.00"
click at [931, 38] on button at bounding box center [944, 20] width 36 height 36
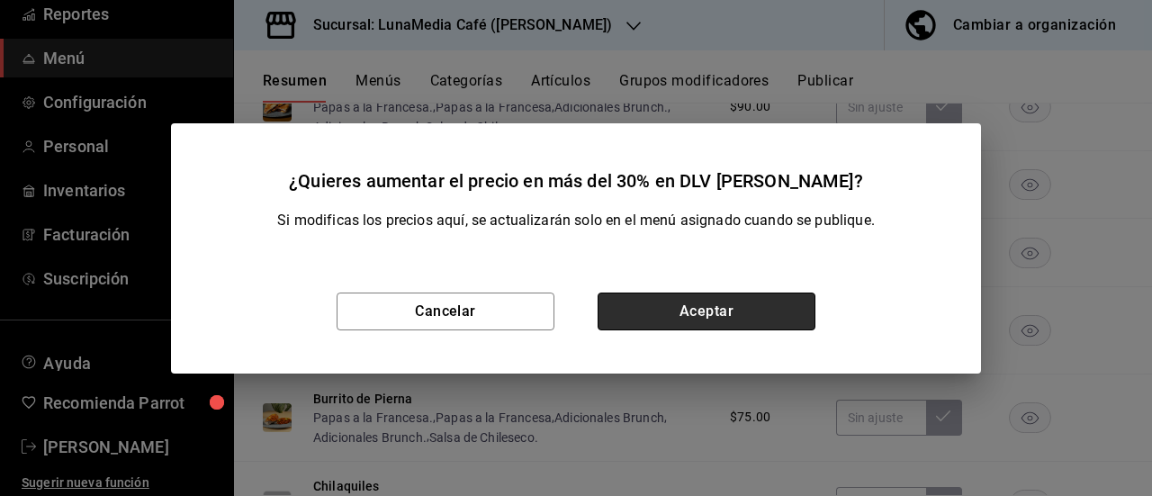
click at [754, 317] on button "Aceptar" at bounding box center [706, 311] width 218 height 38
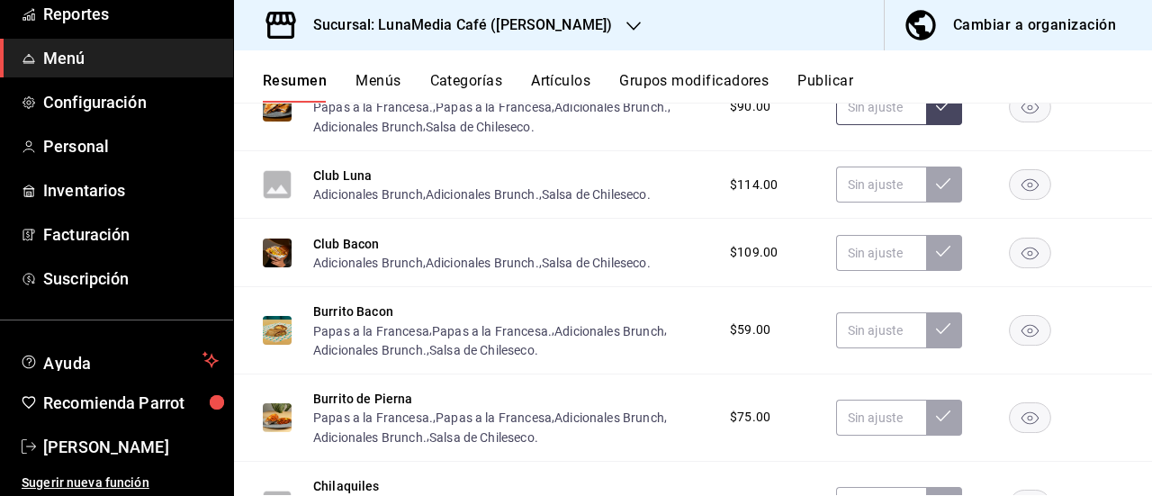
click at [836, 125] on input "text" at bounding box center [881, 107] width 90 height 36
type input "$135.00"
click at [936, 112] on icon at bounding box center [943, 105] width 14 height 14
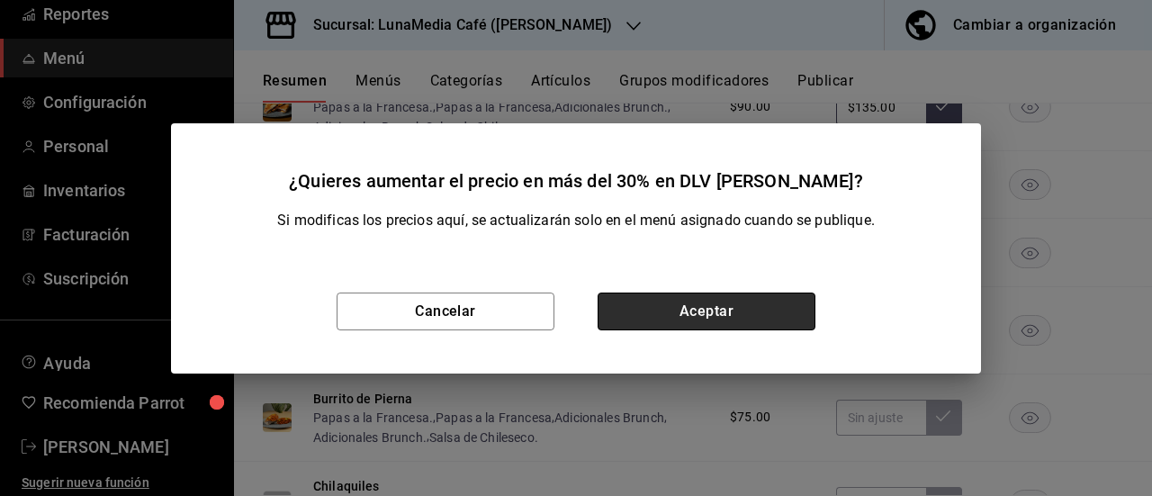
click at [716, 295] on button "Aceptar" at bounding box center [706, 311] width 218 height 38
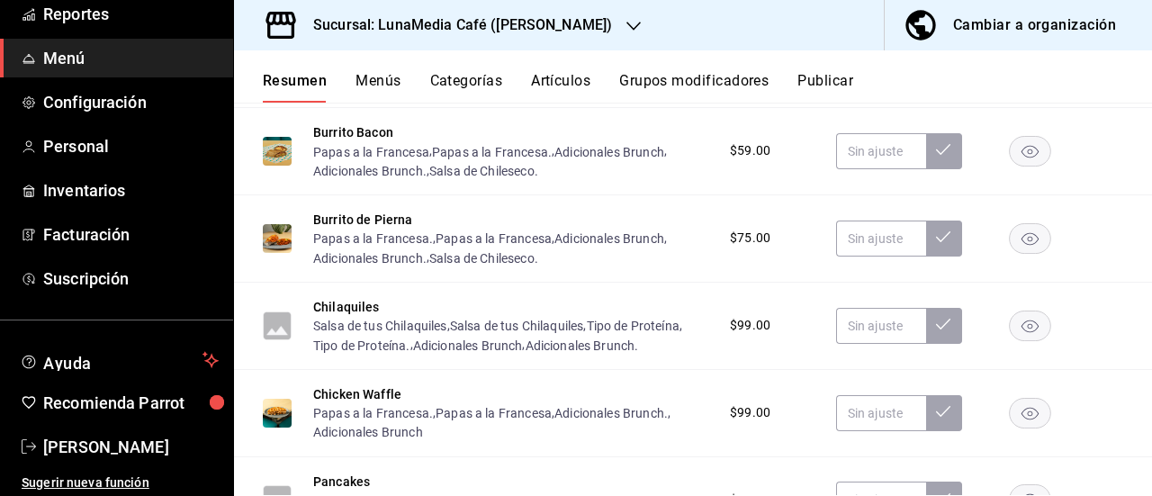
scroll to position [5652, 0]
click at [862, 22] on input "text" at bounding box center [881, 5] width 90 height 36
type input "$171.00"
click at [936, 22] on button at bounding box center [944, 5] width 36 height 36
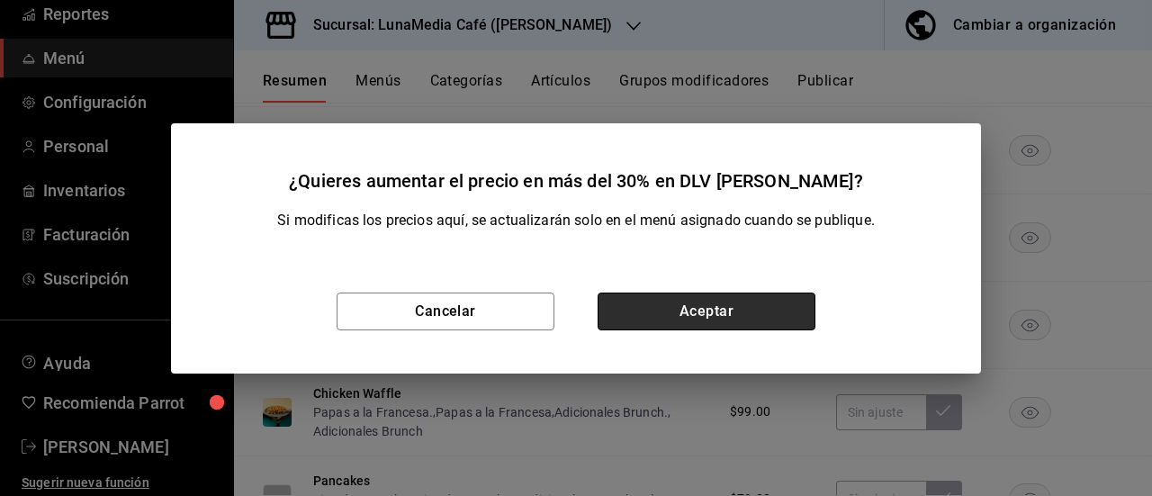
click at [745, 318] on button "Aceptar" at bounding box center [706, 311] width 218 height 38
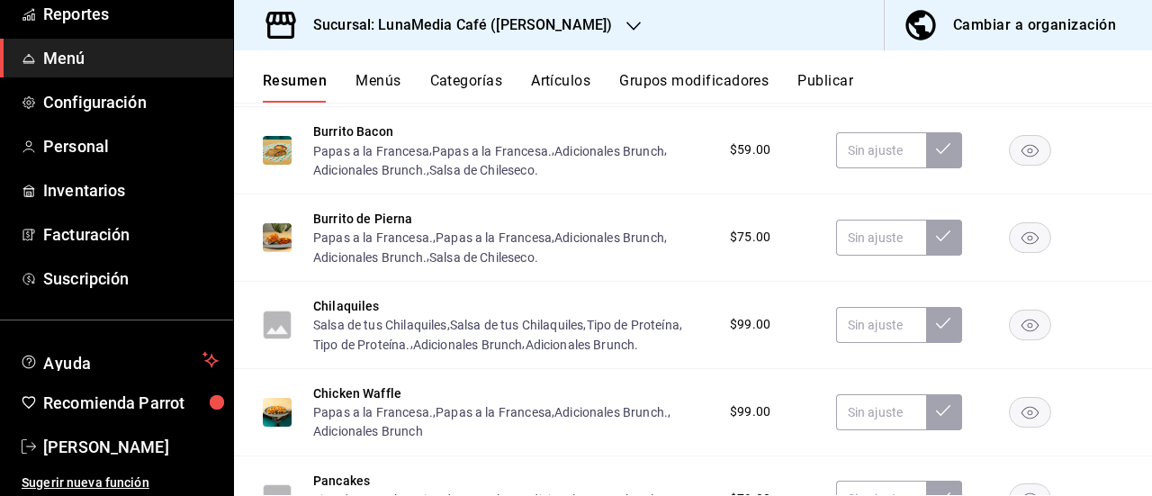
click at [855, 91] on input "text" at bounding box center [881, 73] width 90 height 36
type input "$164.00"
click at [926, 91] on button at bounding box center [944, 73] width 36 height 36
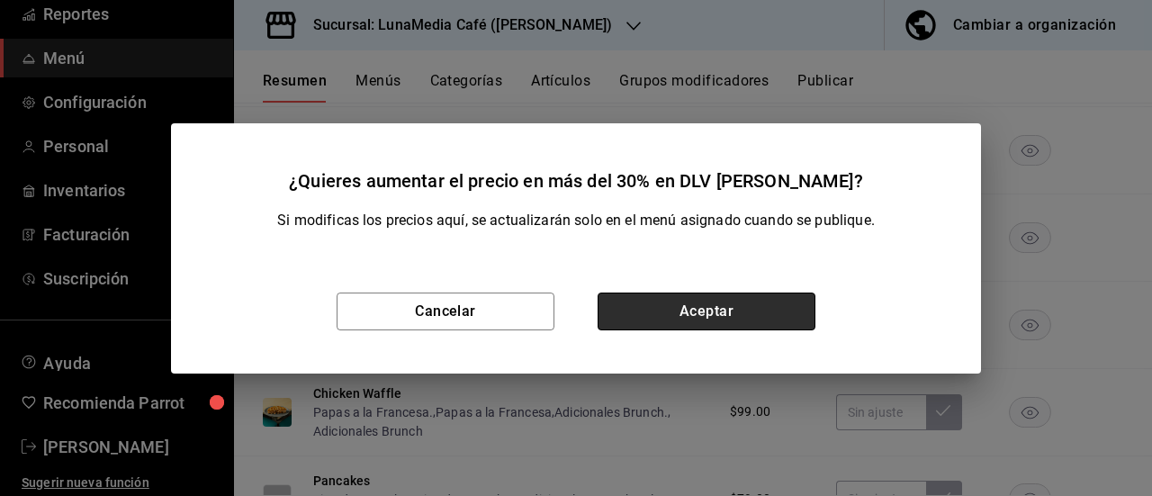
click at [732, 301] on button "Aceptar" at bounding box center [706, 311] width 218 height 38
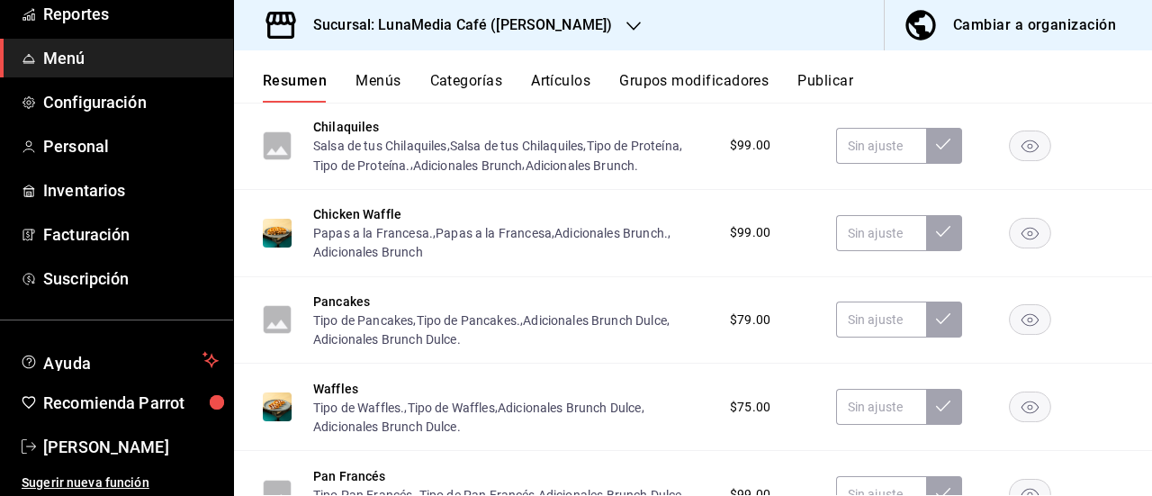
scroll to position [5832, 0]
type input "$89.00"
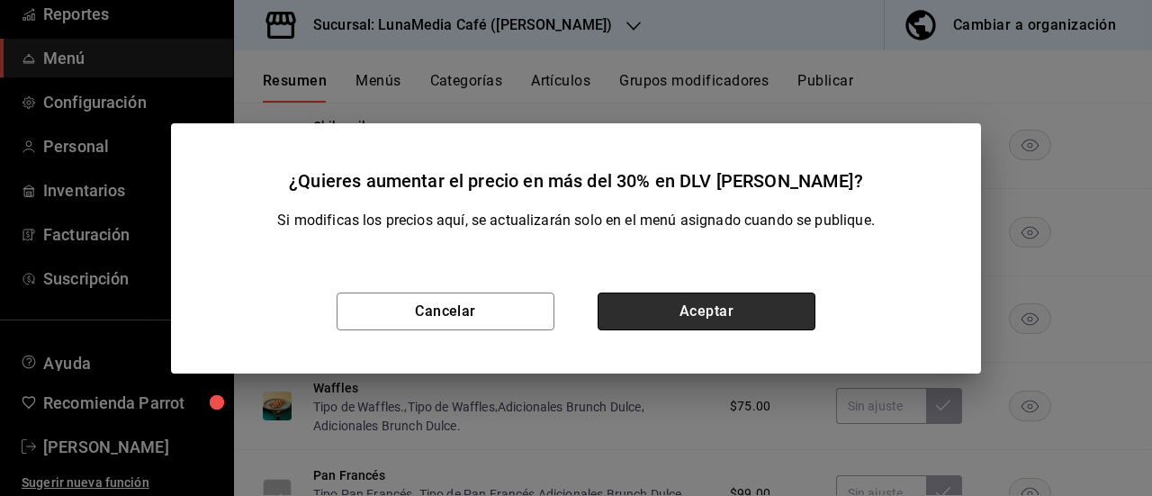
click at [748, 312] on button "Aceptar" at bounding box center [706, 311] width 218 height 38
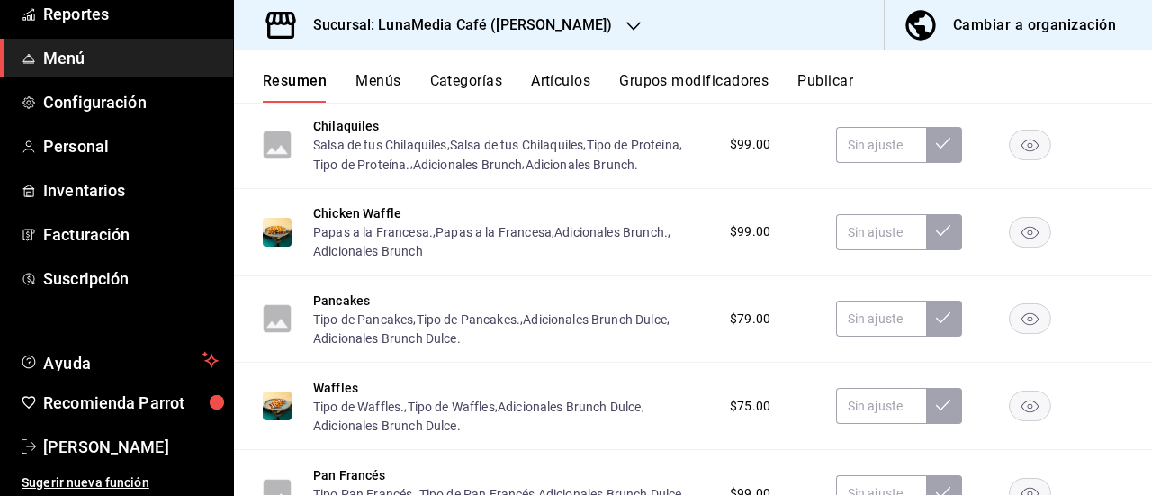
click at [850, 76] on input "text" at bounding box center [881, 58] width 90 height 36
type input "$113.00"
click at [937, 76] on button at bounding box center [944, 58] width 36 height 36
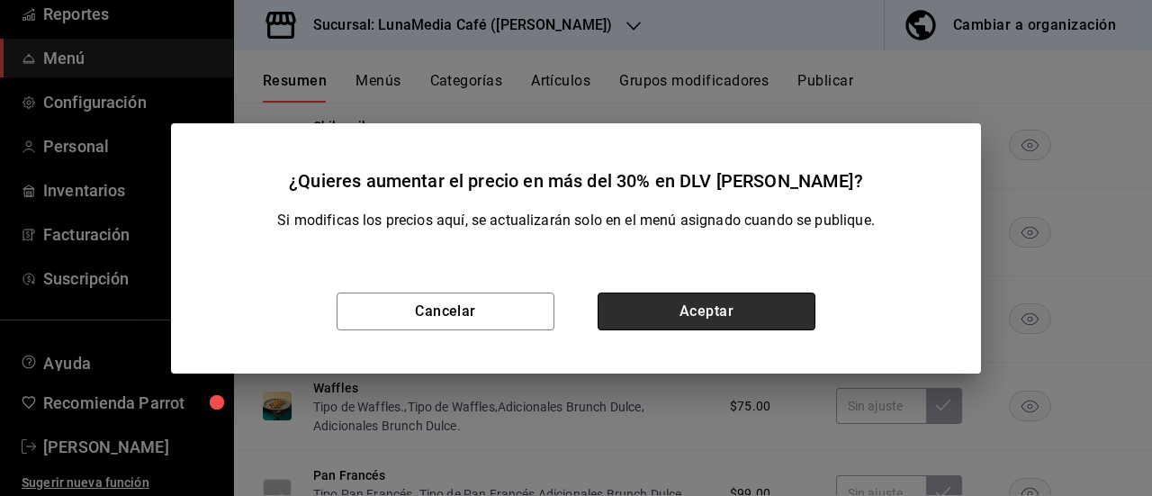
click at [757, 313] on button "Aceptar" at bounding box center [706, 311] width 218 height 38
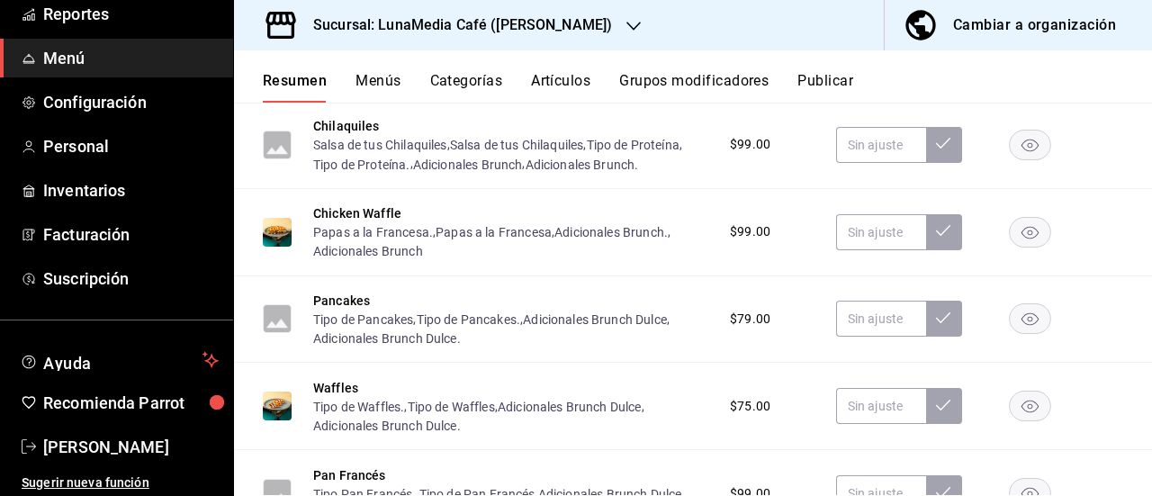
scroll to position [6012, 0]
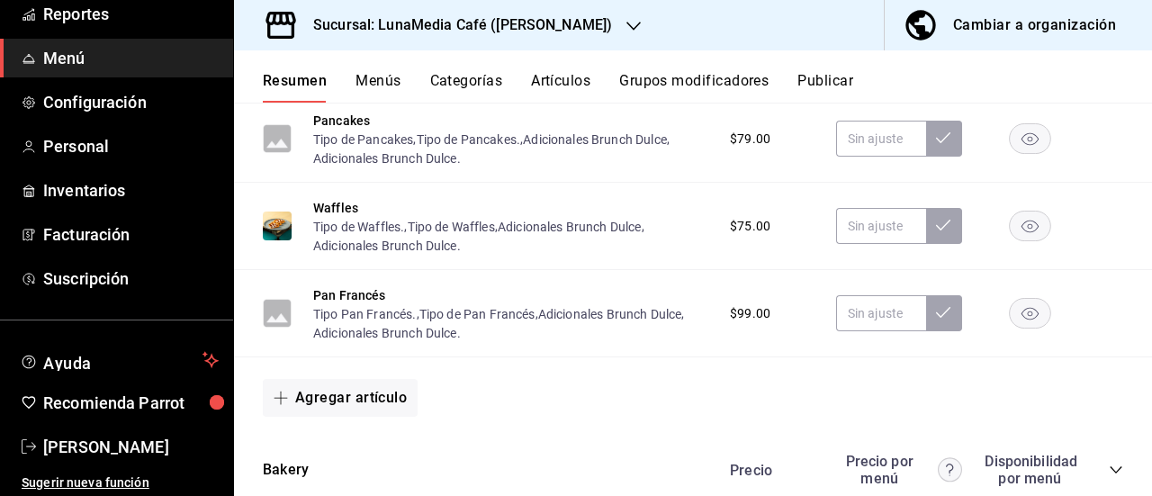
type input "$149.00"
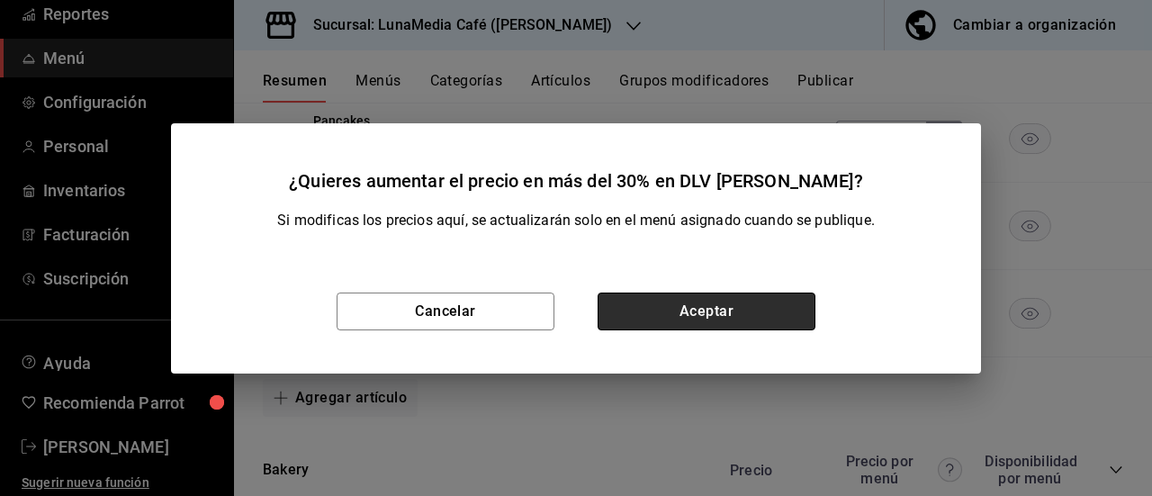
click at [790, 301] on button "Aceptar" at bounding box center [706, 311] width 218 height 38
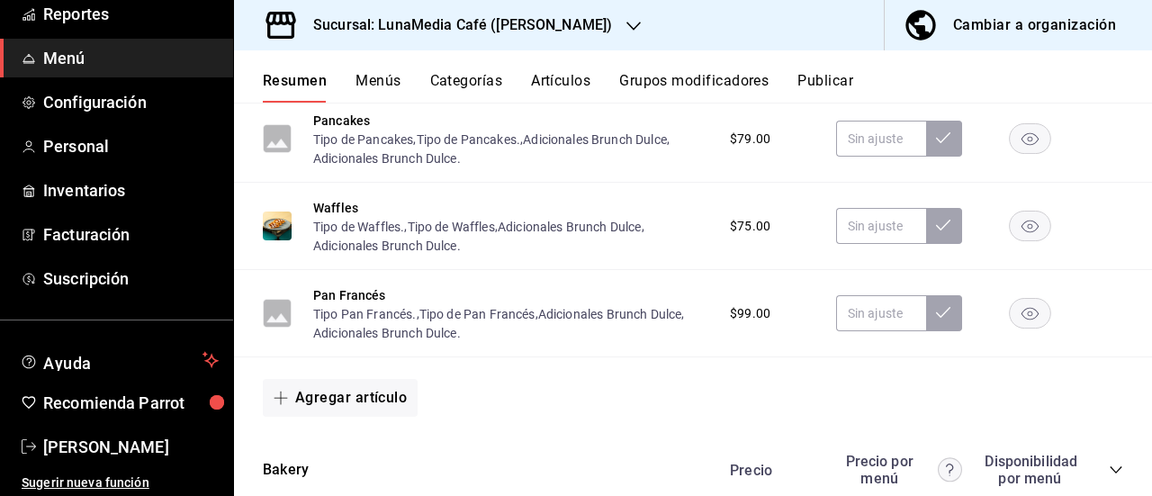
click at [870, 70] on input "text" at bounding box center [881, 52] width 90 height 36
type input "$149.00"
click at [936, 58] on icon at bounding box center [943, 50] width 14 height 14
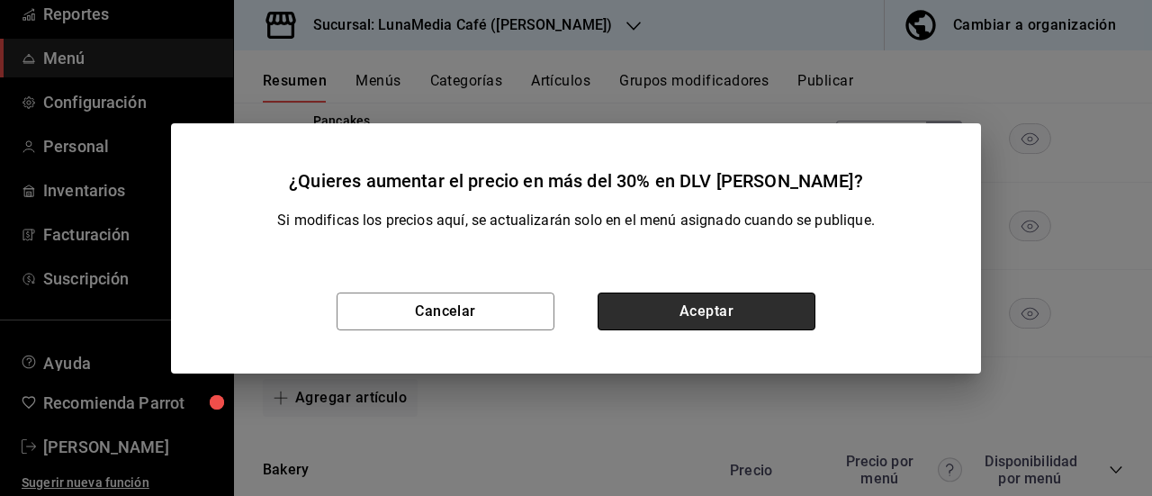
click at [780, 299] on button "Aceptar" at bounding box center [706, 311] width 218 height 38
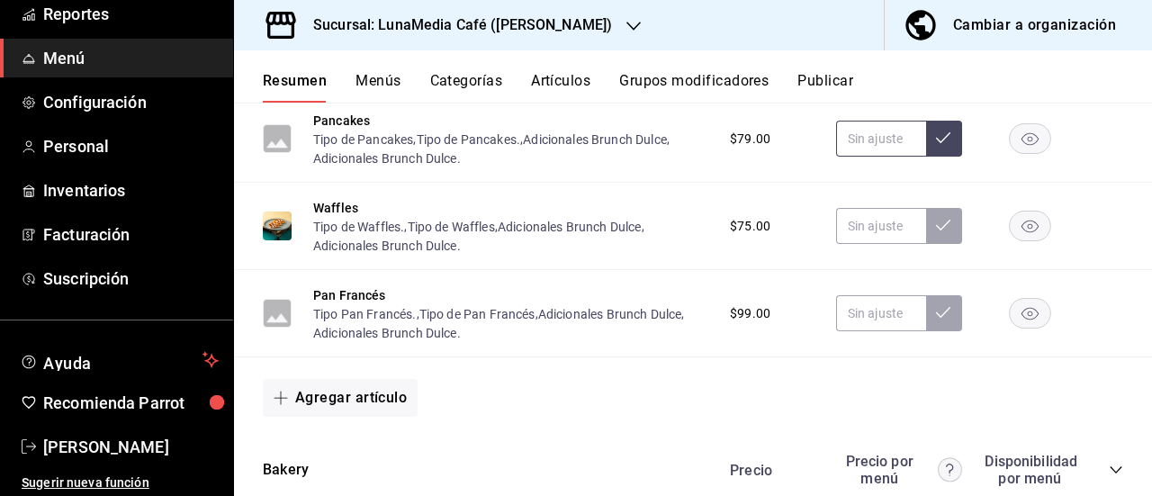
click at [868, 157] on input "text" at bounding box center [881, 139] width 90 height 36
type input "$119.00"
click at [936, 145] on icon at bounding box center [943, 137] width 14 height 14
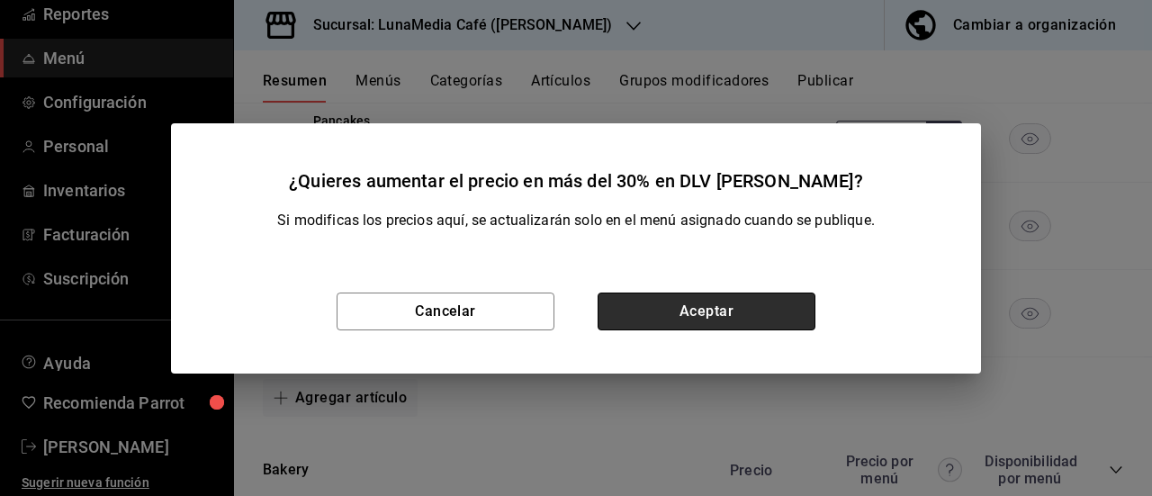
click at [741, 306] on button "Aceptar" at bounding box center [706, 311] width 218 height 38
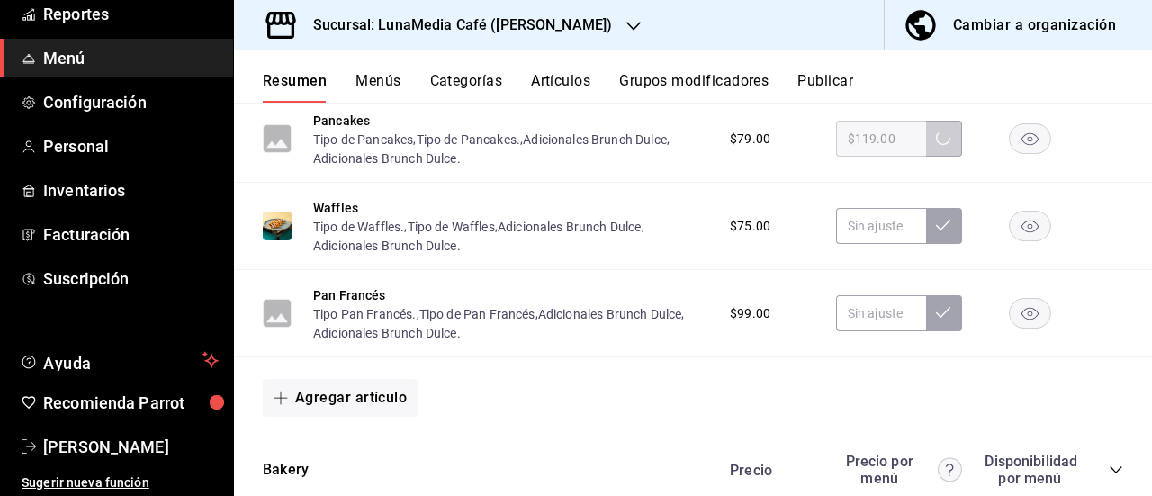
scroll to position [6192, 0]
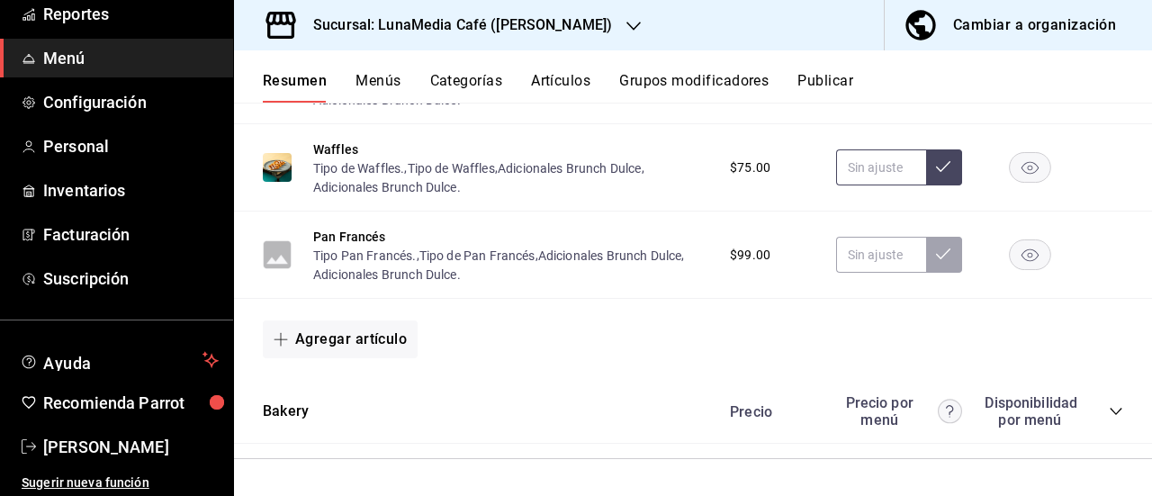
click at [882, 185] on input "text" at bounding box center [881, 167] width 90 height 36
type input "$113.00"
click at [936, 172] on icon at bounding box center [943, 166] width 14 height 11
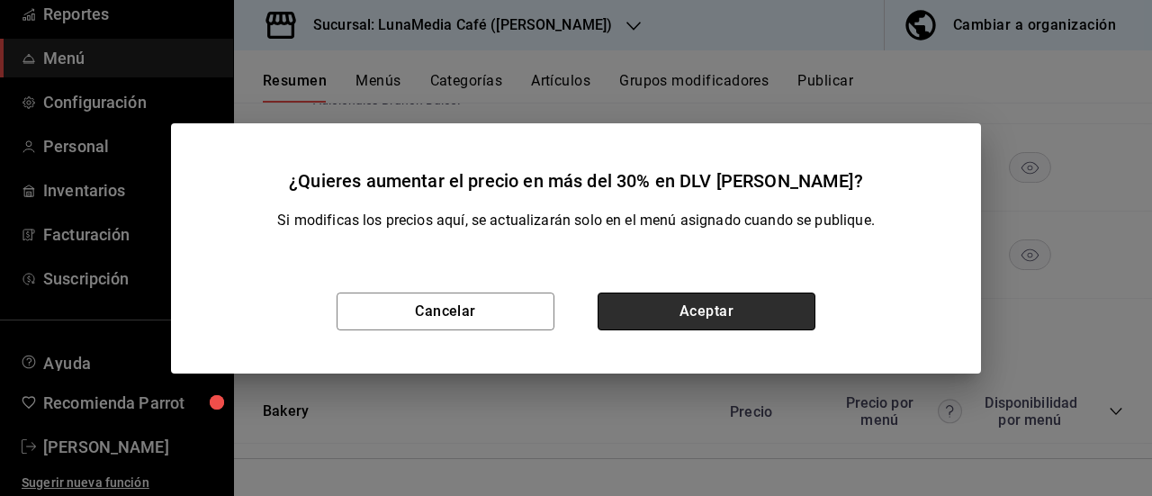
click at [776, 310] on button "Aceptar" at bounding box center [706, 311] width 218 height 38
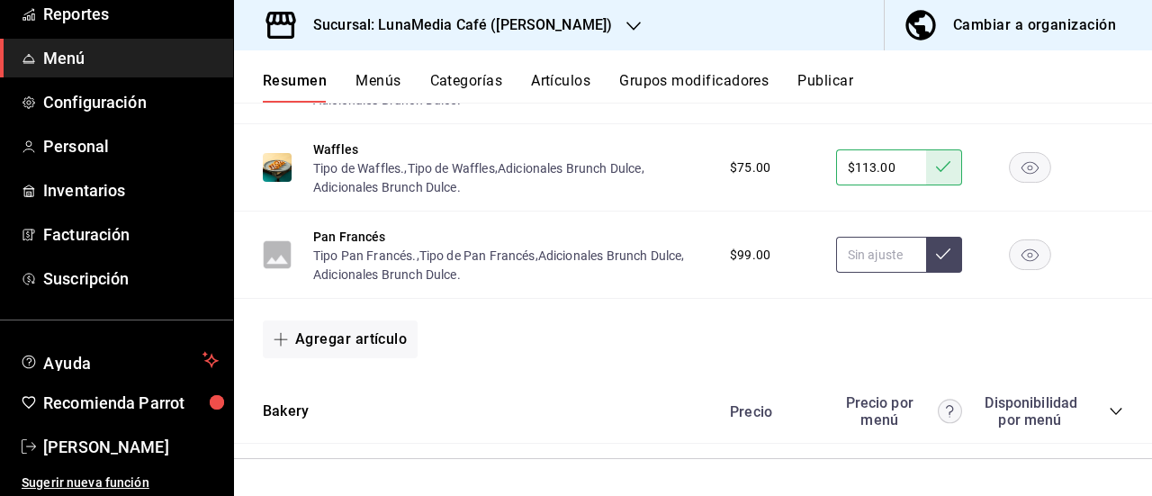
click at [851, 273] on input "text" at bounding box center [881, 255] width 90 height 36
type input "$149.00"
click at [936, 261] on icon at bounding box center [943, 253] width 14 height 14
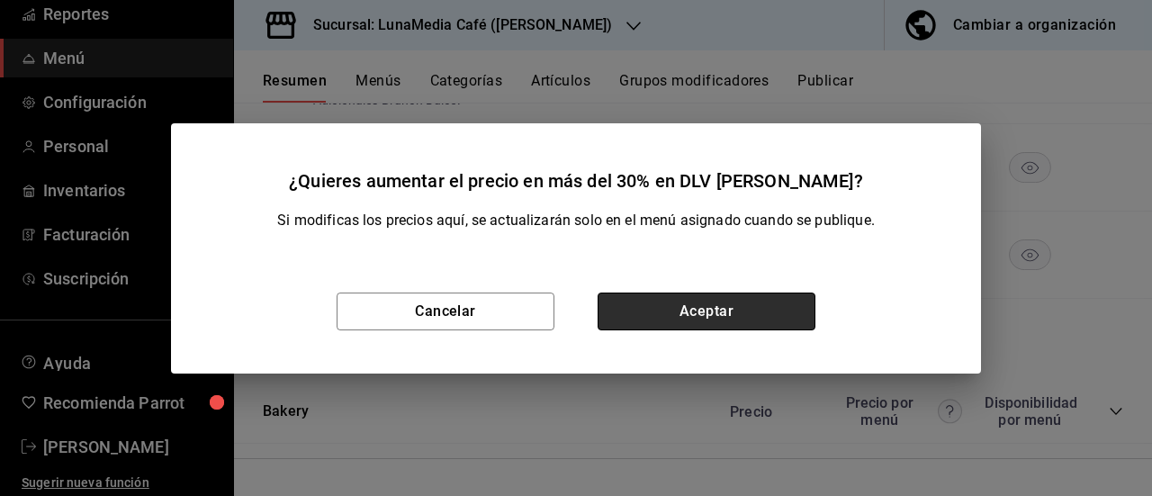
click at [782, 317] on button "Aceptar" at bounding box center [706, 311] width 218 height 38
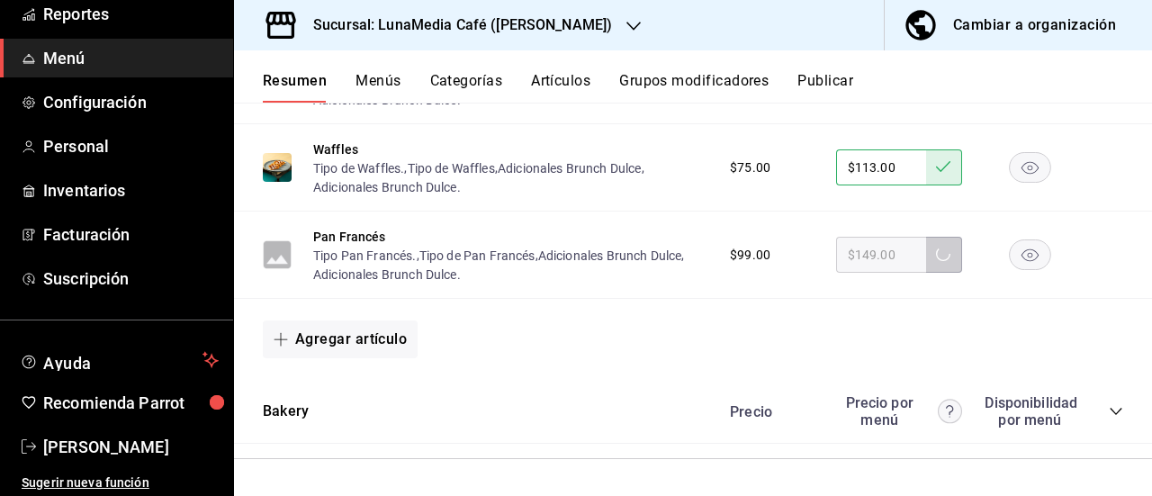
scroll to position [6378, 0]
click at [1109, 414] on icon "collapse-category-row" at bounding box center [1115, 411] width 12 height 7
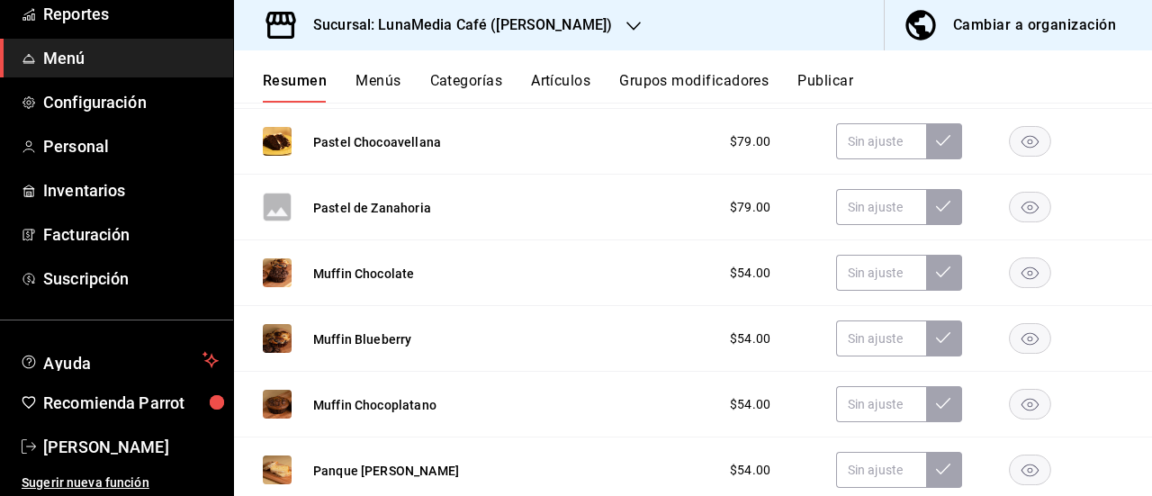
scroll to position [6558, 0]
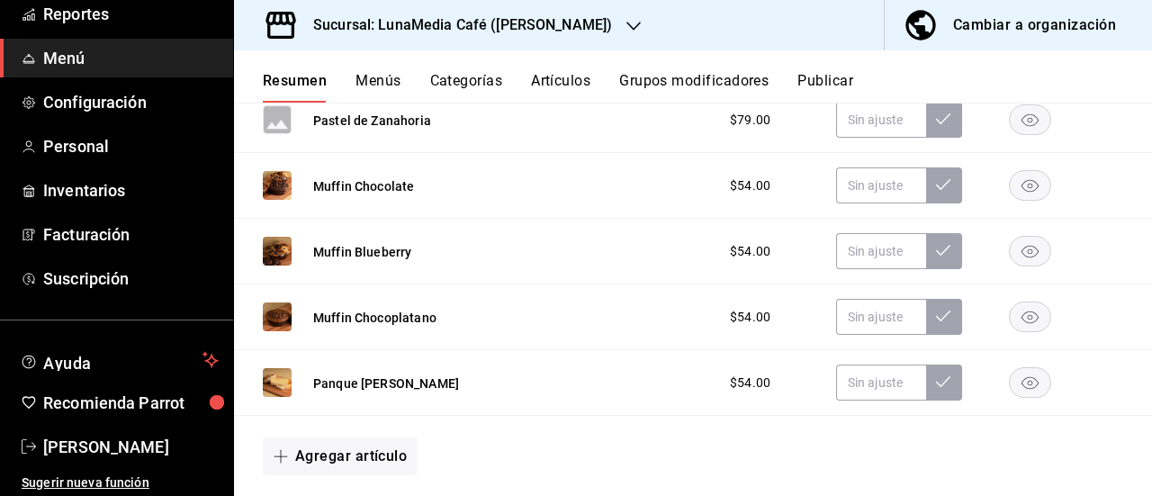
type input "$75.00"
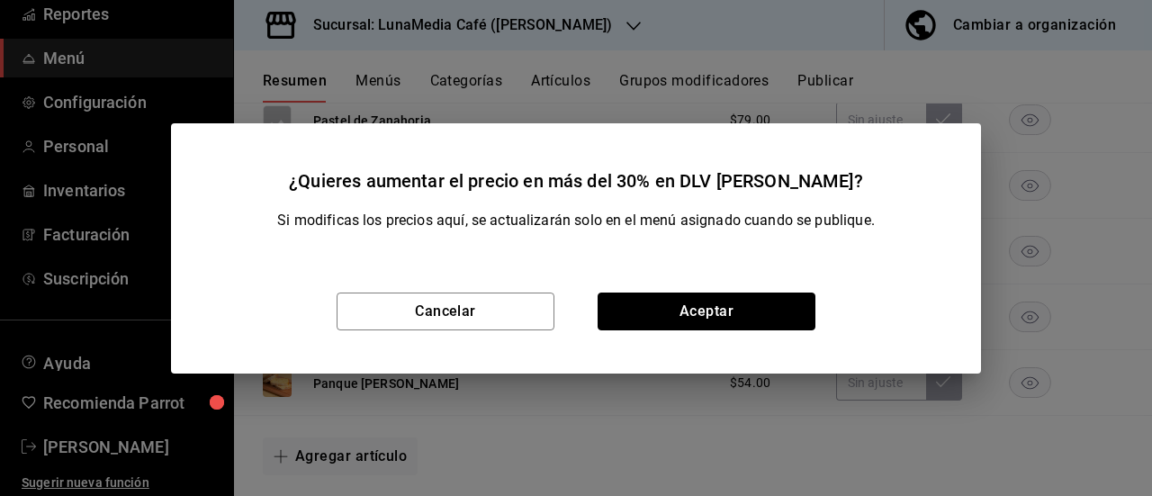
click at [784, 303] on button "Aceptar" at bounding box center [706, 311] width 218 height 38
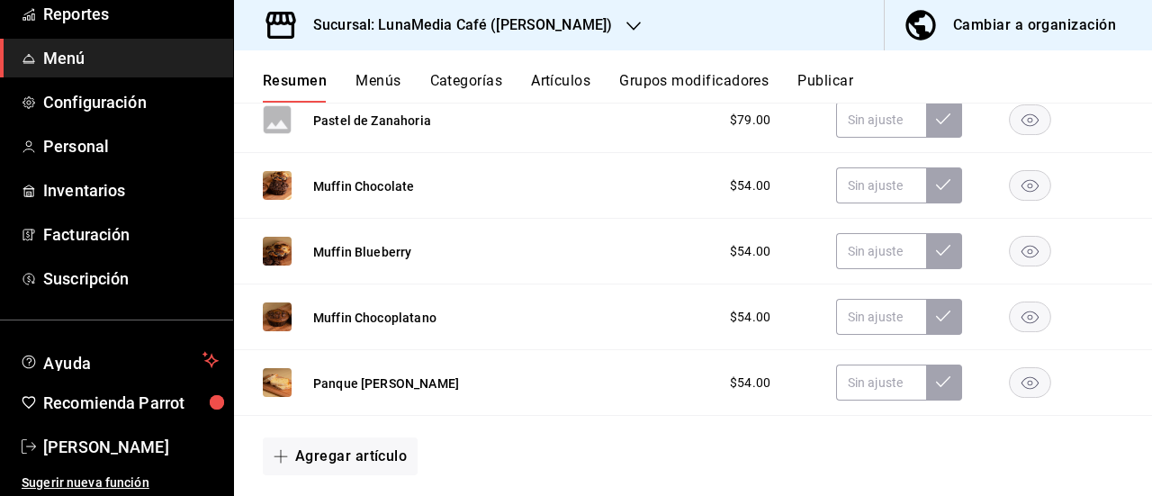
click at [867, 72] on input "text" at bounding box center [881, 54] width 90 height 36
type input "$105.00"
click at [936, 60] on icon at bounding box center [943, 53] width 14 height 14
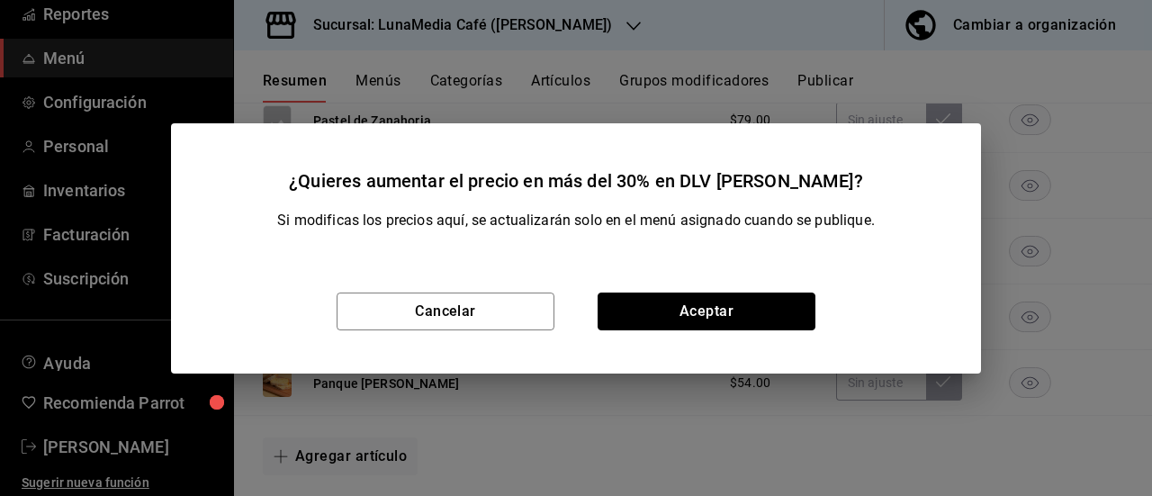
drag, startPoint x: 775, startPoint y: 313, endPoint x: 850, endPoint y: 399, distance: 114.1
click at [775, 317] on button "Aceptar" at bounding box center [706, 311] width 218 height 38
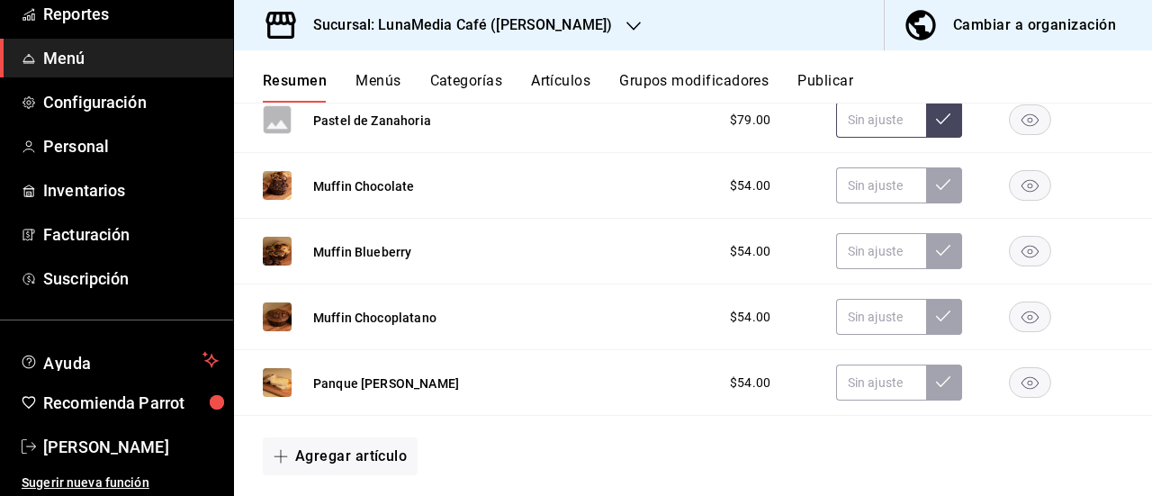
click at [855, 138] on input "text" at bounding box center [881, 120] width 90 height 36
drag, startPoint x: 881, startPoint y: 431, endPoint x: 806, endPoint y: 408, distance: 78.0
click at [806, 153] on div "Pastel de Zanahoria $79.00 $81.00" at bounding box center [693, 120] width 918 height 66
type input "$105.00"
click at [928, 153] on div "Pastel de Zanahoria $79.00 $105.00" at bounding box center [693, 120] width 918 height 66
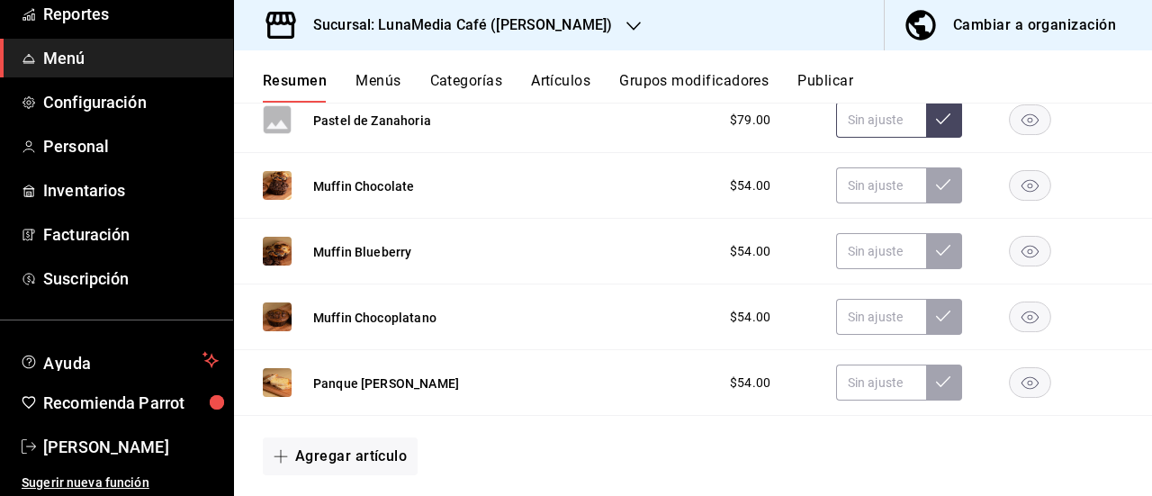
click at [928, 138] on button at bounding box center [944, 120] width 36 height 36
click at [861, 138] on input "text" at bounding box center [881, 120] width 90 height 36
type input "$105.00"
click at [936, 126] on icon at bounding box center [943, 119] width 14 height 14
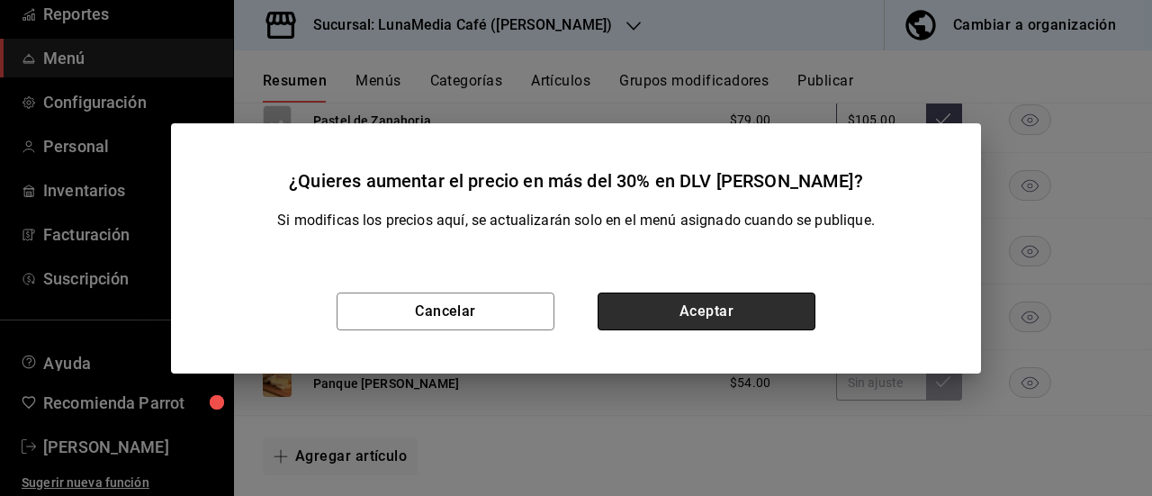
click at [779, 303] on button "Aceptar" at bounding box center [706, 311] width 218 height 38
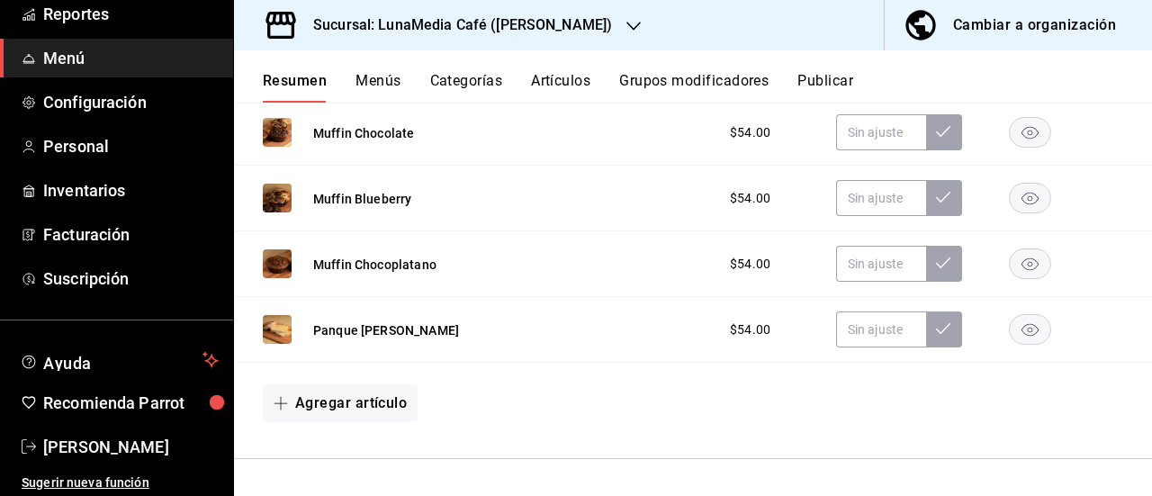
scroll to position [6738, 0]
click at [847, 150] on input "text" at bounding box center [881, 132] width 90 height 36
type input "$81.00"
click at [945, 150] on button at bounding box center [944, 132] width 36 height 36
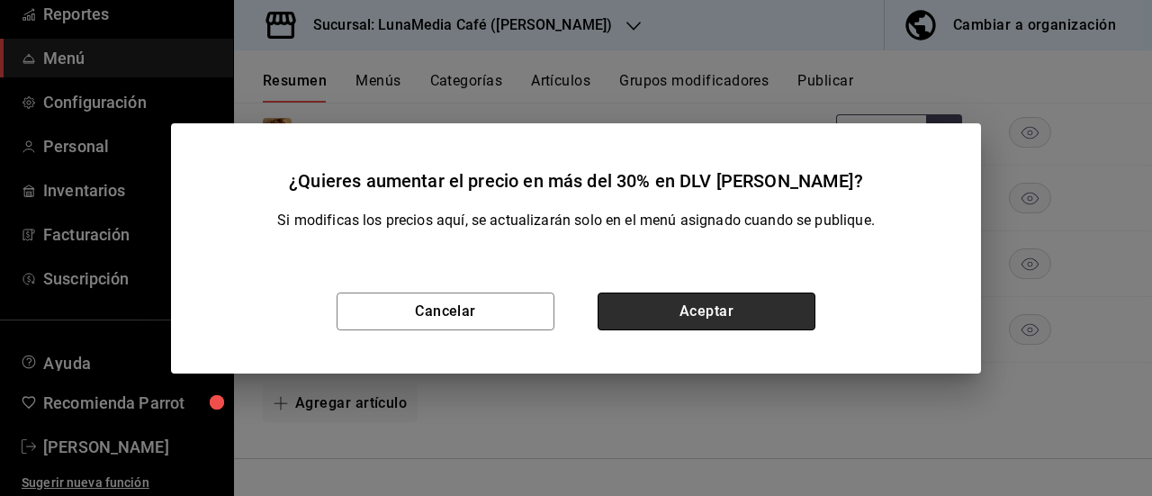
drag, startPoint x: 759, startPoint y: 303, endPoint x: 892, endPoint y: 364, distance: 145.7
click at [762, 306] on button "Aceptar" at bounding box center [706, 311] width 218 height 38
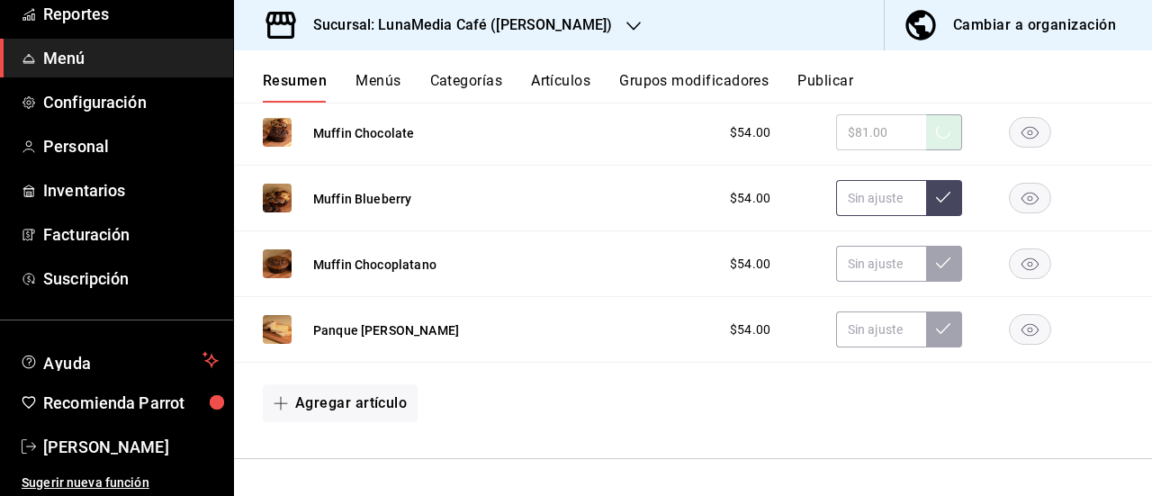
click at [878, 216] on input "text" at bounding box center [881, 198] width 90 height 36
type input "$81.00"
click at [939, 216] on button at bounding box center [944, 198] width 36 height 36
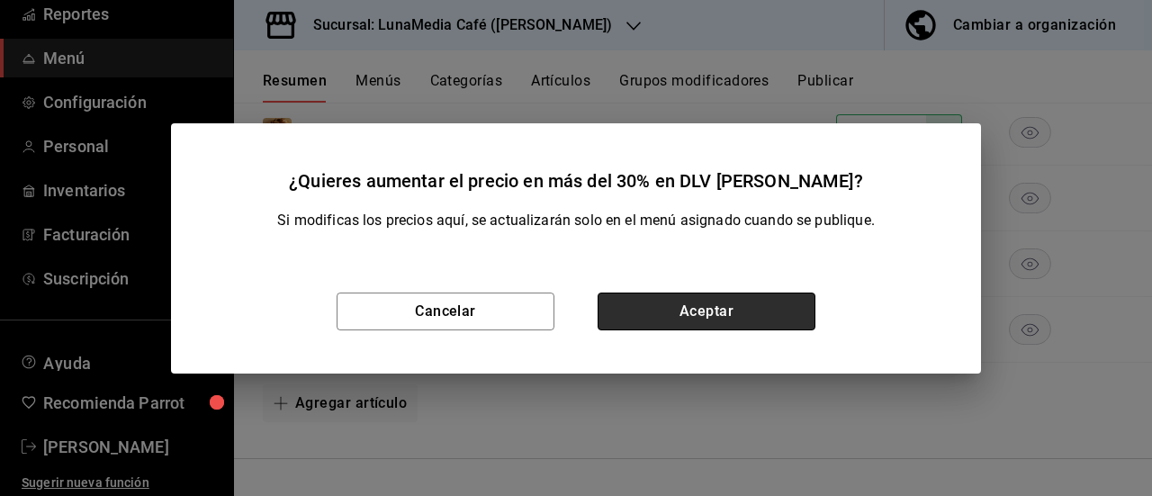
click at [775, 323] on button "Aceptar" at bounding box center [706, 311] width 218 height 38
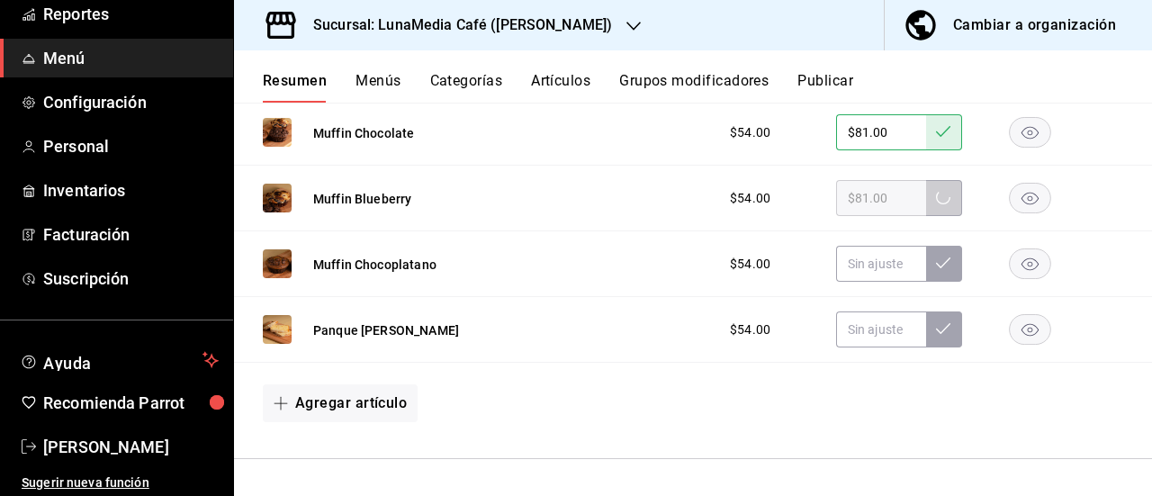
scroll to position [6917, 0]
click at [844, 268] on input "text" at bounding box center [881, 264] width 90 height 36
type input "$81.00"
click at [927, 254] on button at bounding box center [944, 264] width 36 height 36
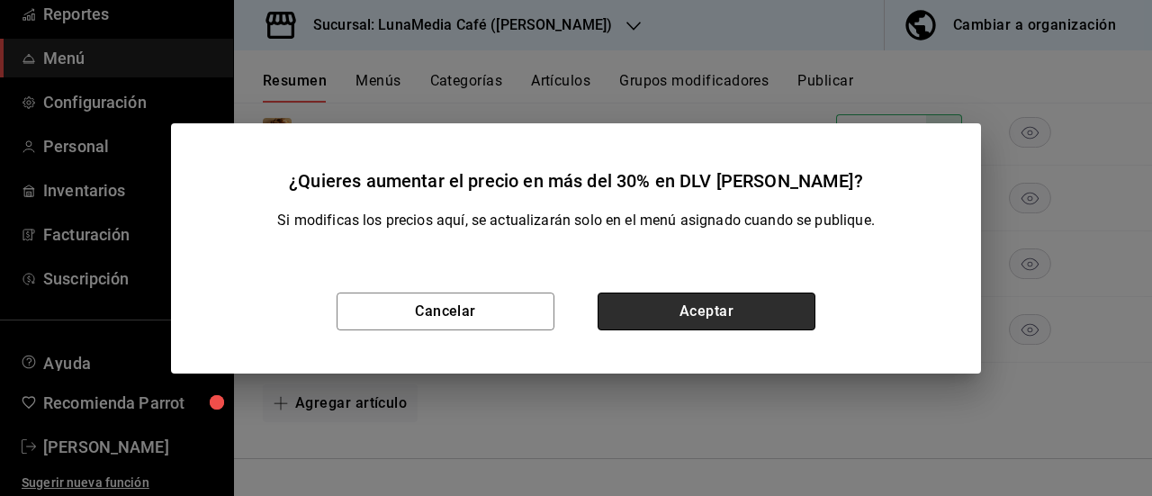
click at [753, 316] on button "Aceptar" at bounding box center [706, 311] width 218 height 38
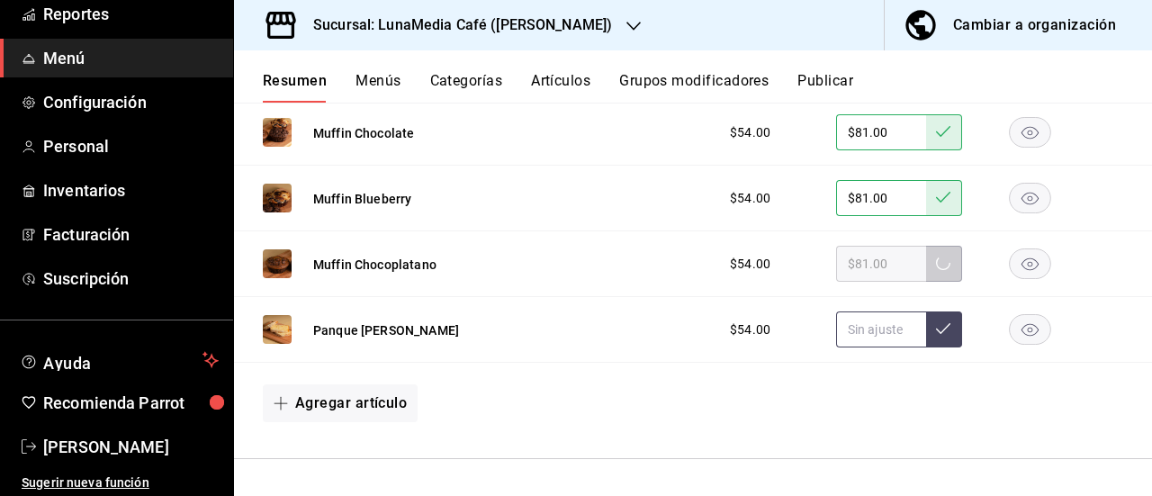
click at [859, 332] on input "text" at bounding box center [881, 329] width 90 height 36
type input "$81.00"
click at [928, 337] on button at bounding box center [944, 329] width 36 height 36
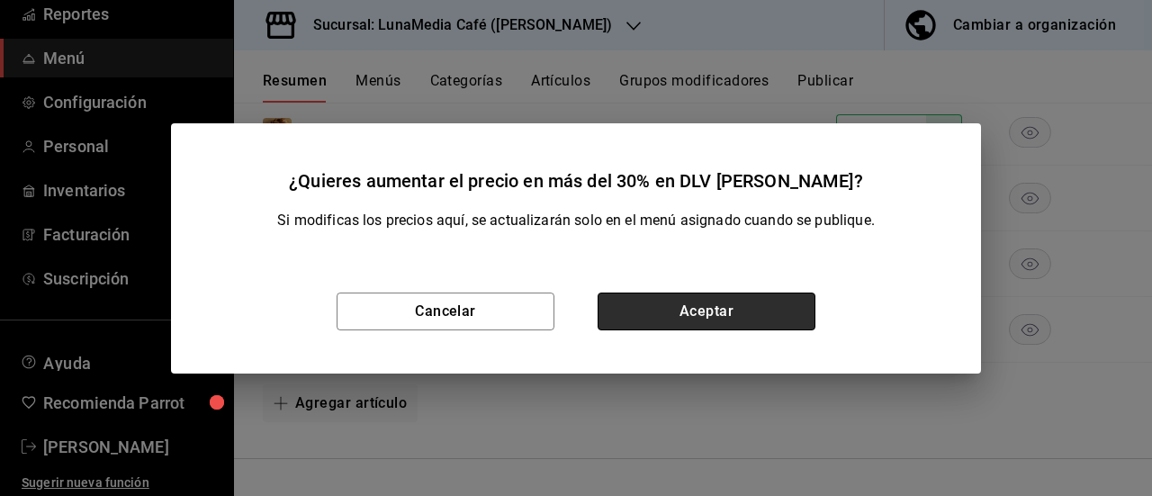
click at [770, 328] on button "Aceptar" at bounding box center [706, 311] width 218 height 38
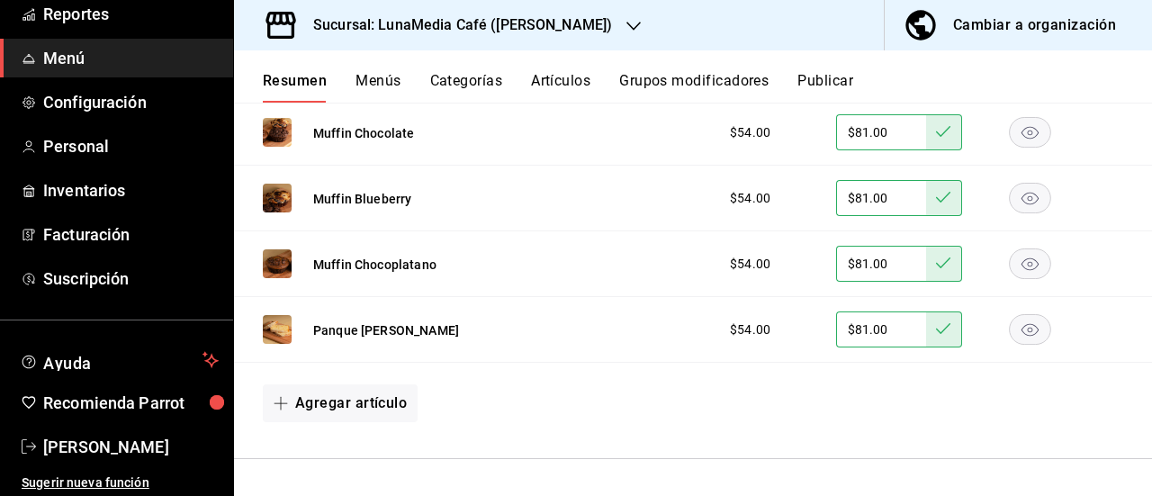
click at [825, 82] on button "Publicar" at bounding box center [825, 87] width 56 height 31
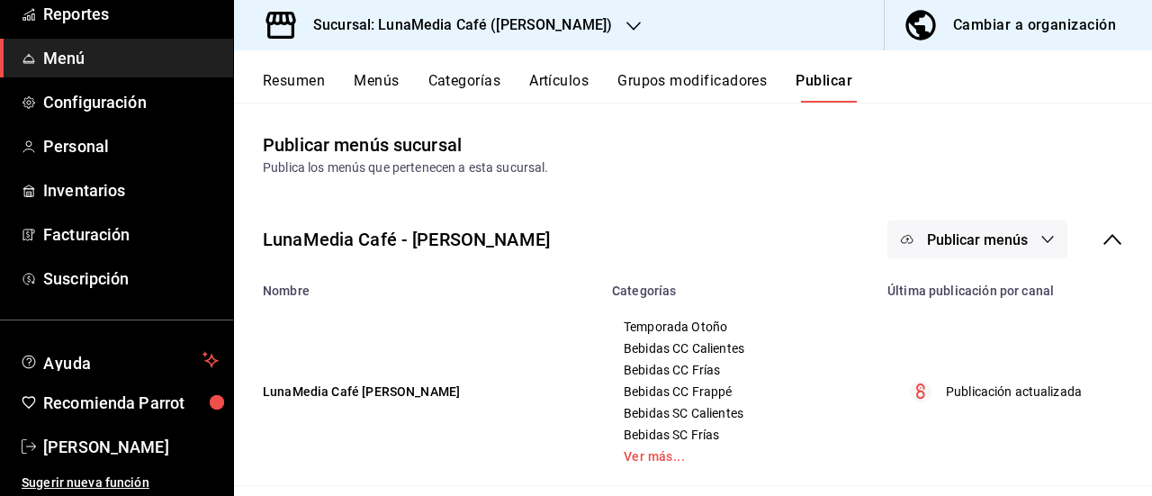
click at [992, 249] on button "Publicar menús" at bounding box center [977, 239] width 180 height 38
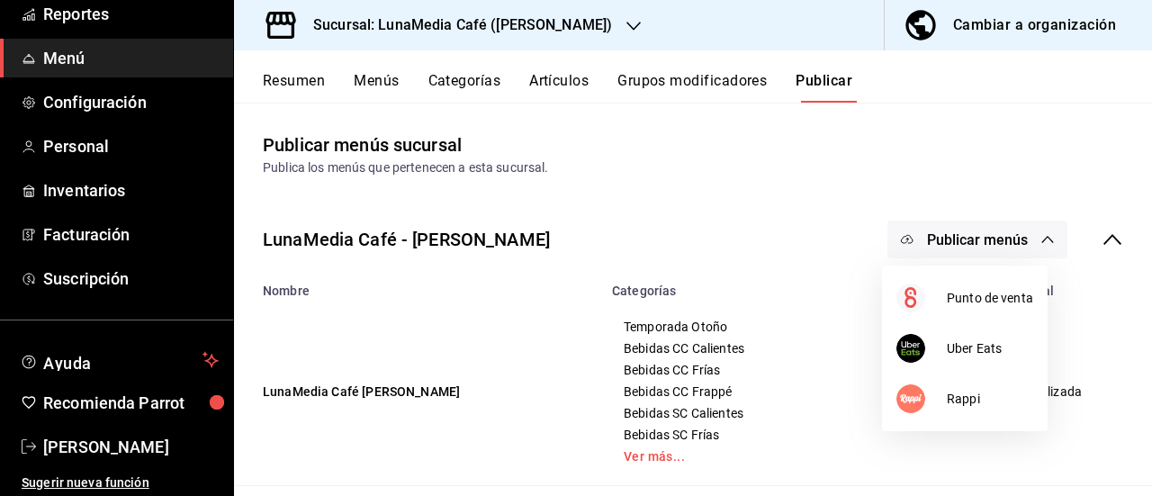
click at [691, 226] on div at bounding box center [576, 248] width 1152 height 496
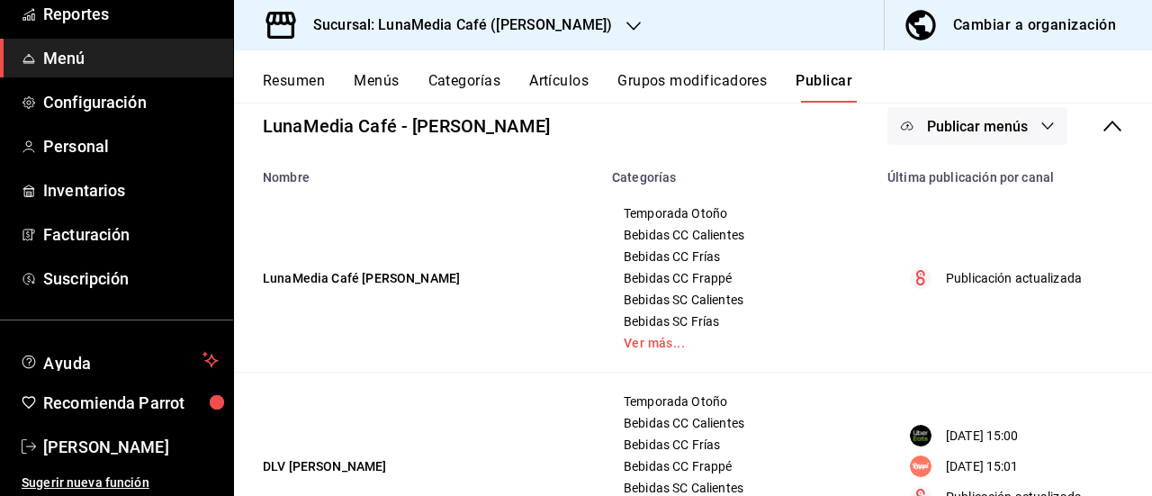
scroll to position [27, 0]
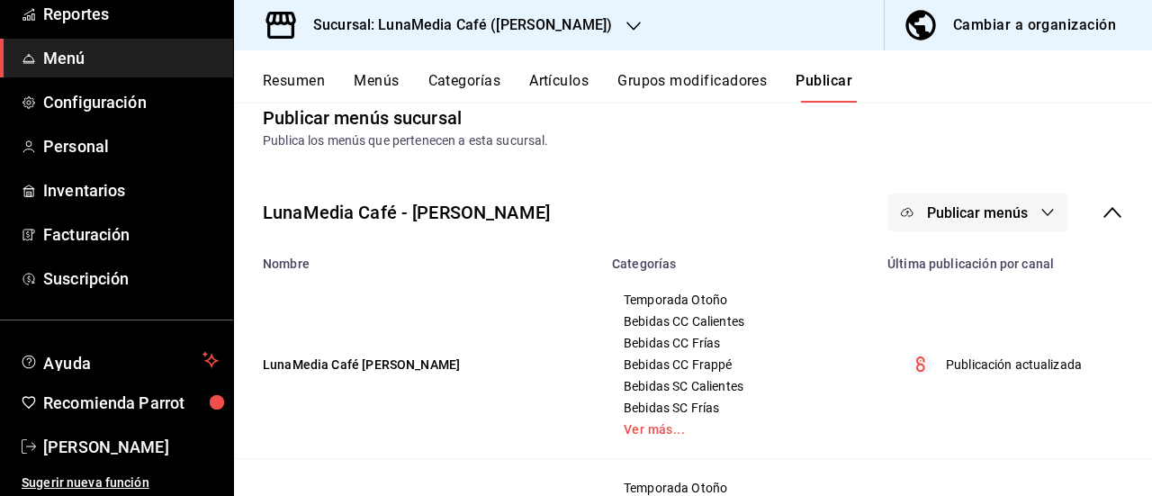
click at [963, 224] on button "Publicar menús" at bounding box center [977, 212] width 180 height 38
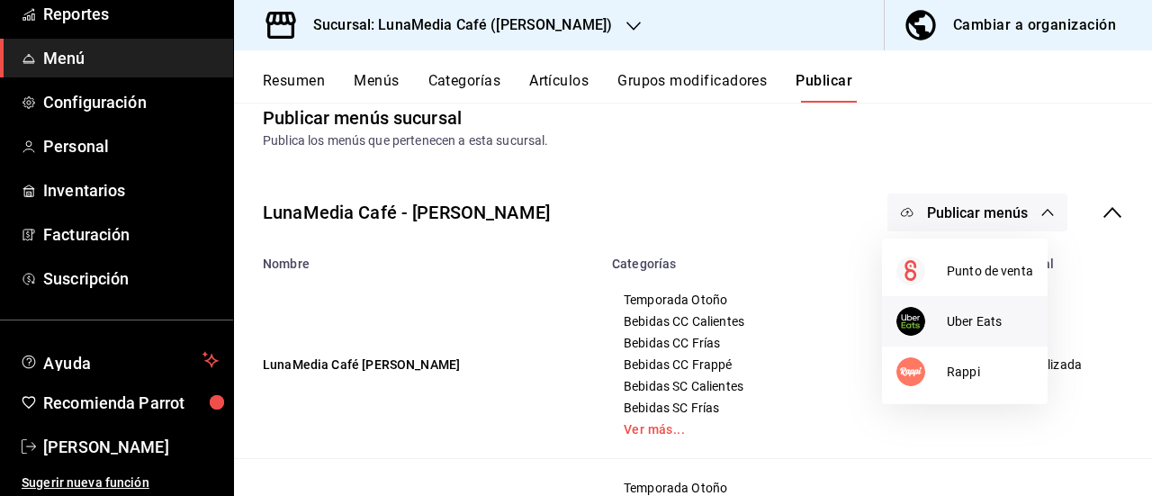
click at [949, 323] on span "Uber Eats" at bounding box center [989, 321] width 86 height 19
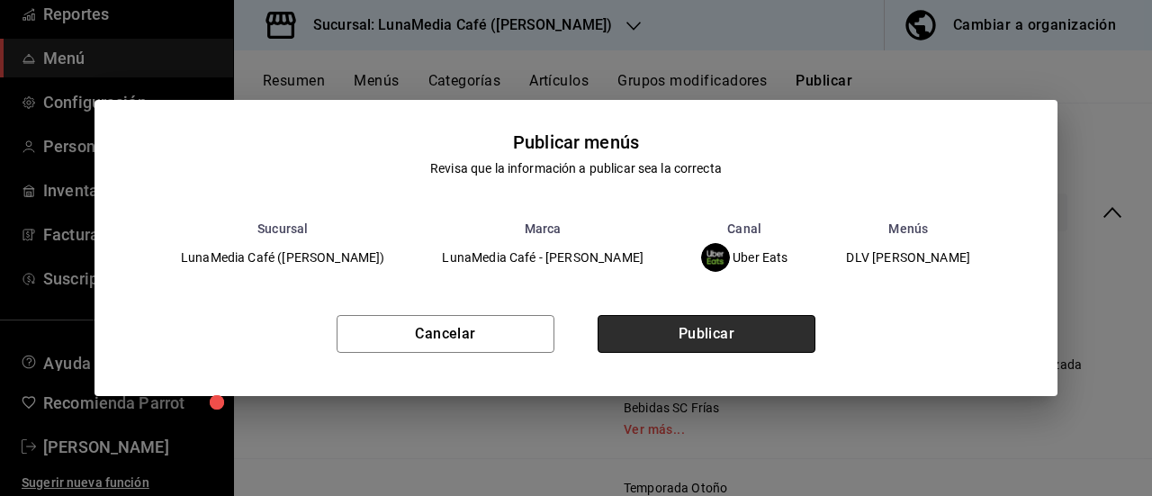
click at [745, 328] on button "Publicar" at bounding box center [706, 334] width 218 height 38
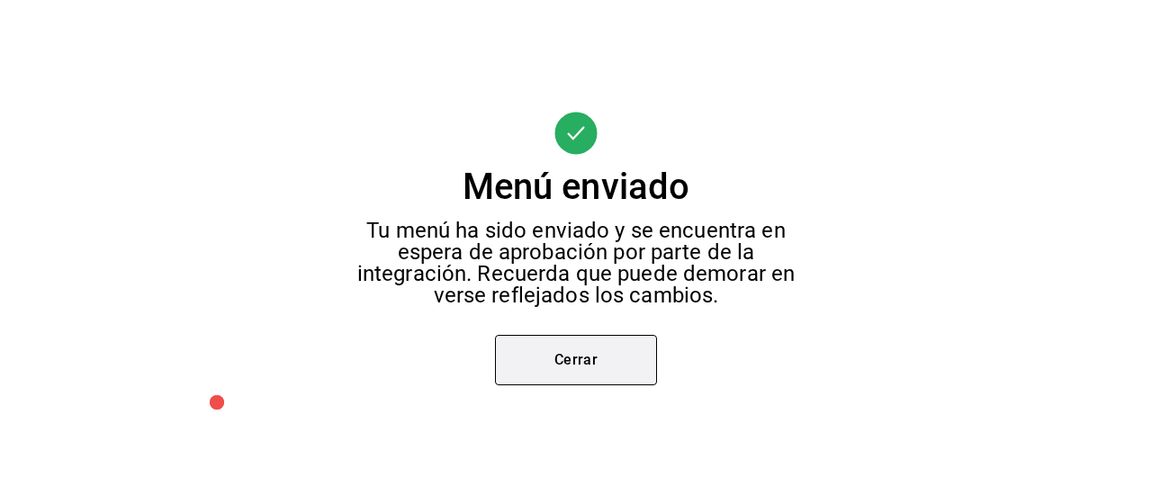
scroll to position [0, 0]
click at [632, 345] on button "Cerrar" at bounding box center [576, 360] width 162 height 50
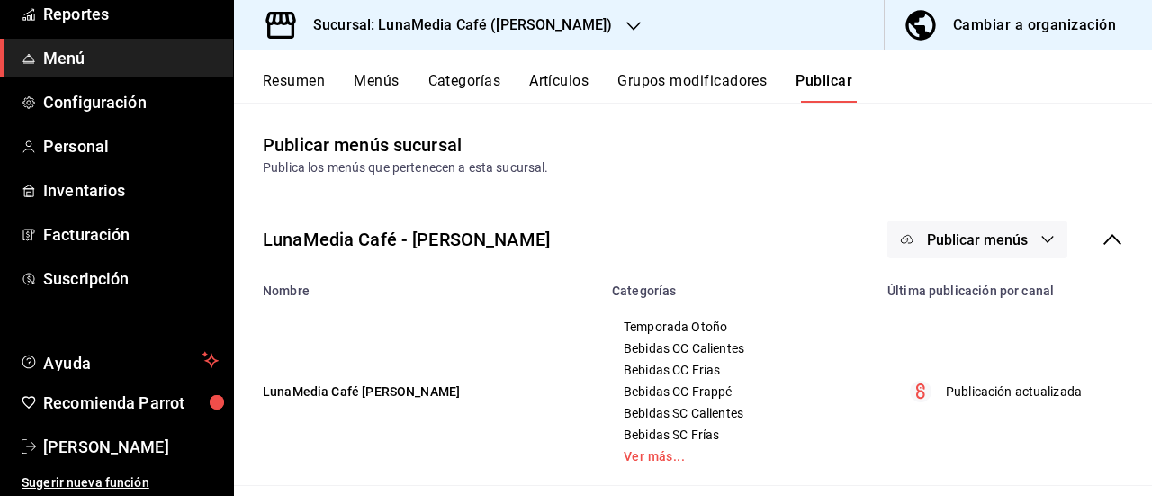
click at [992, 238] on span "Publicar menús" at bounding box center [977, 239] width 101 height 17
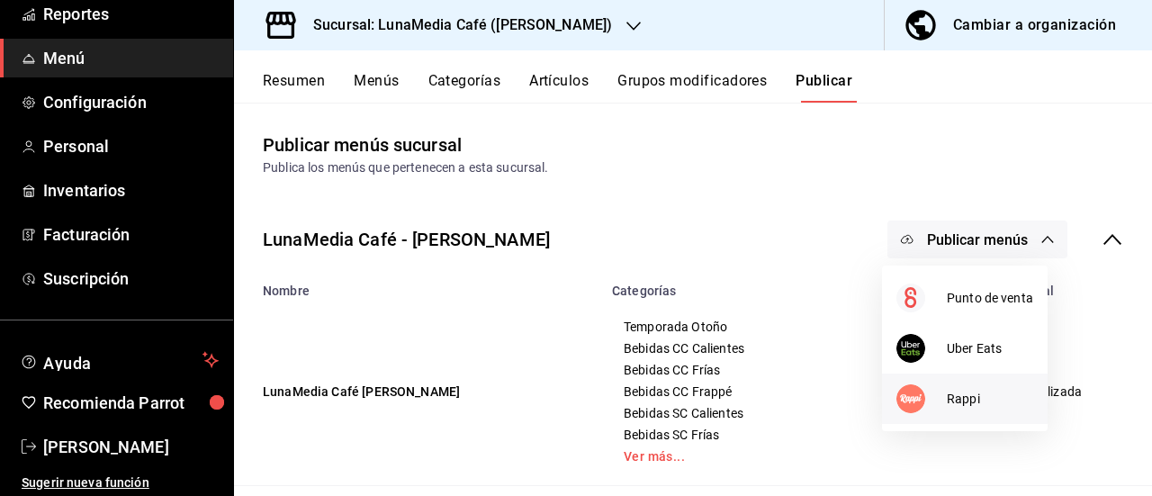
click at [916, 409] on img at bounding box center [910, 398] width 29 height 29
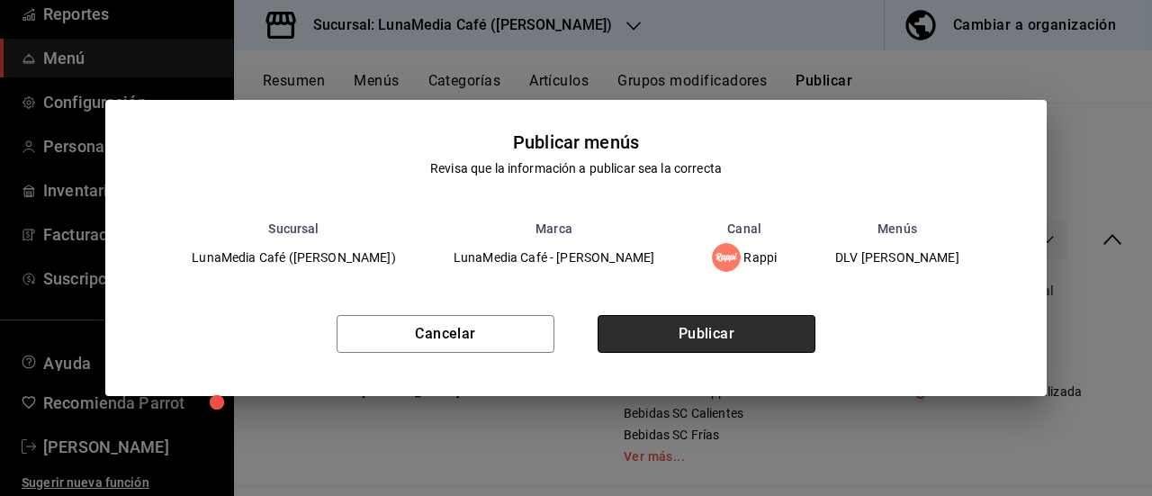
click at [718, 337] on button "Publicar" at bounding box center [706, 334] width 218 height 38
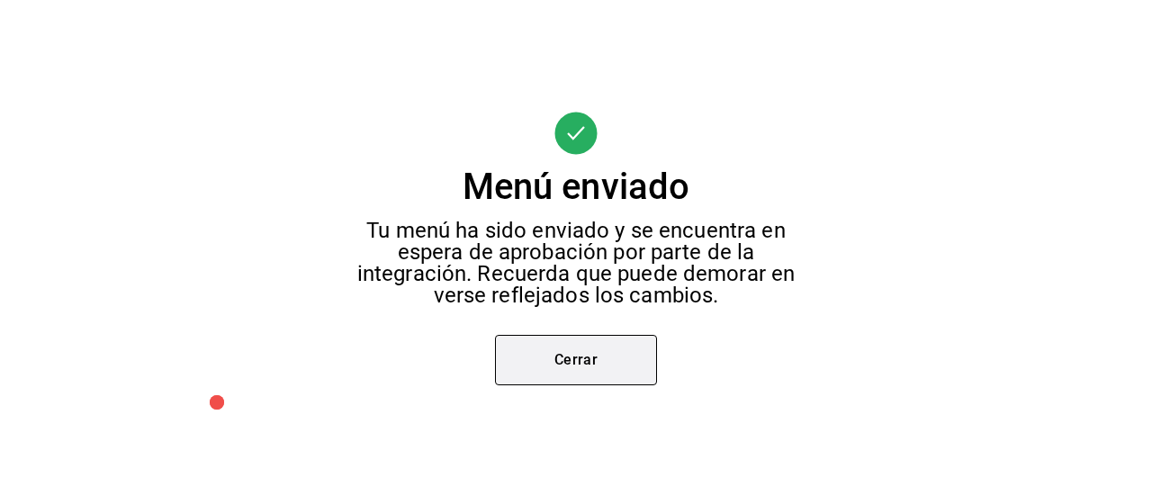
click at [614, 372] on button "Cerrar" at bounding box center [576, 360] width 162 height 50
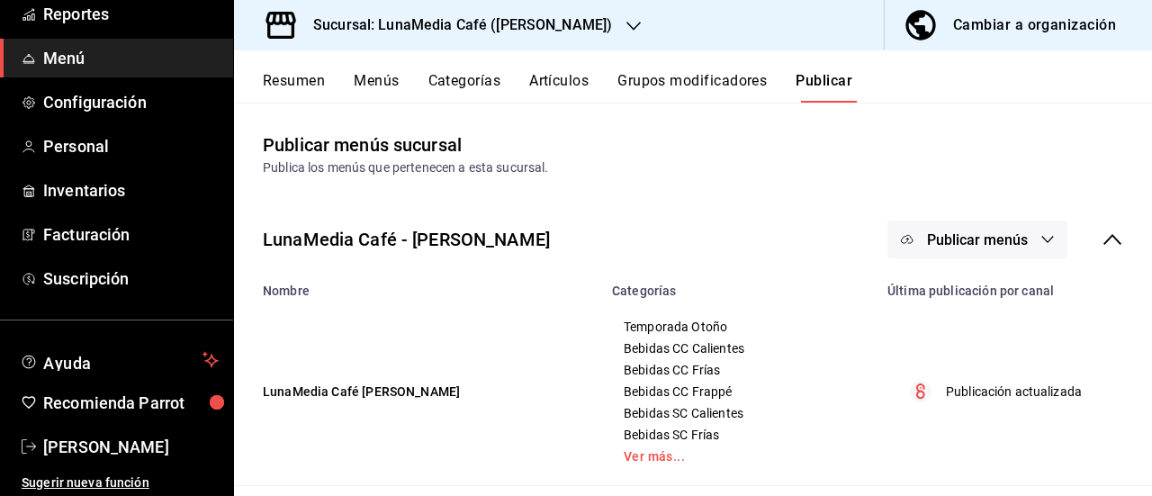
click at [1101, 244] on icon at bounding box center [1112, 240] width 22 height 22
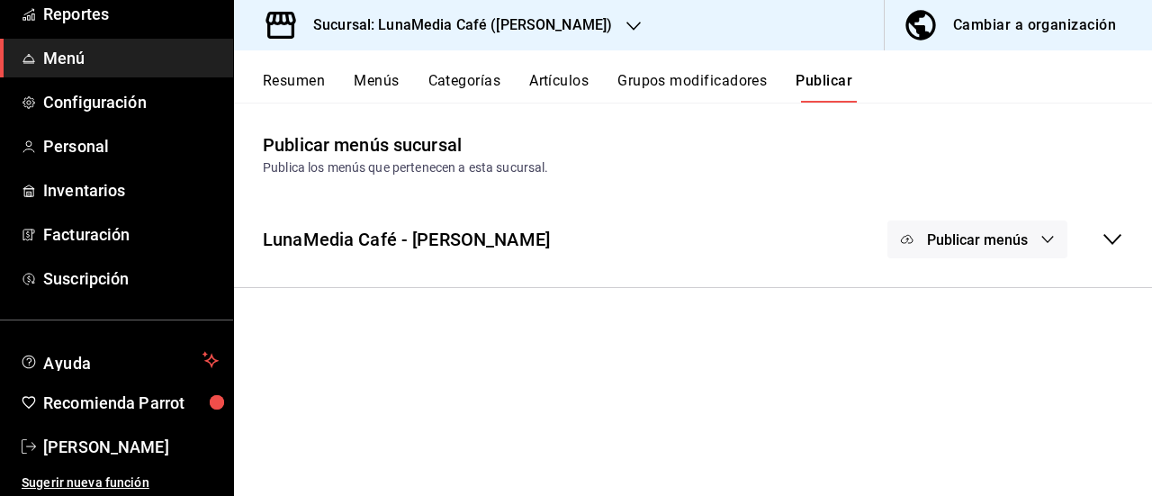
click at [1051, 242] on icon "button" at bounding box center [1047, 239] width 14 height 14
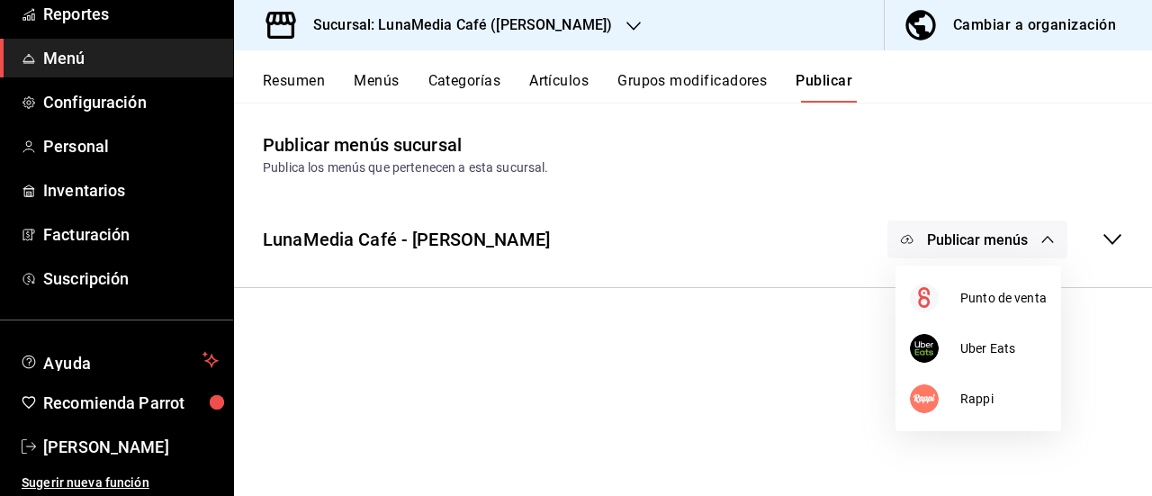
click at [1051, 242] on div at bounding box center [576, 248] width 1152 height 496
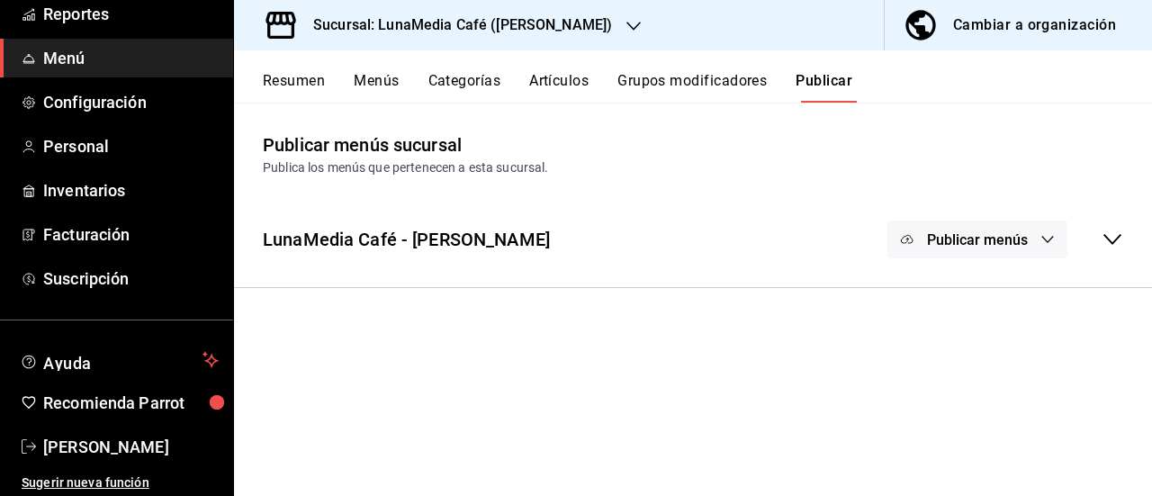
click at [1109, 237] on icon at bounding box center [1112, 240] width 22 height 22
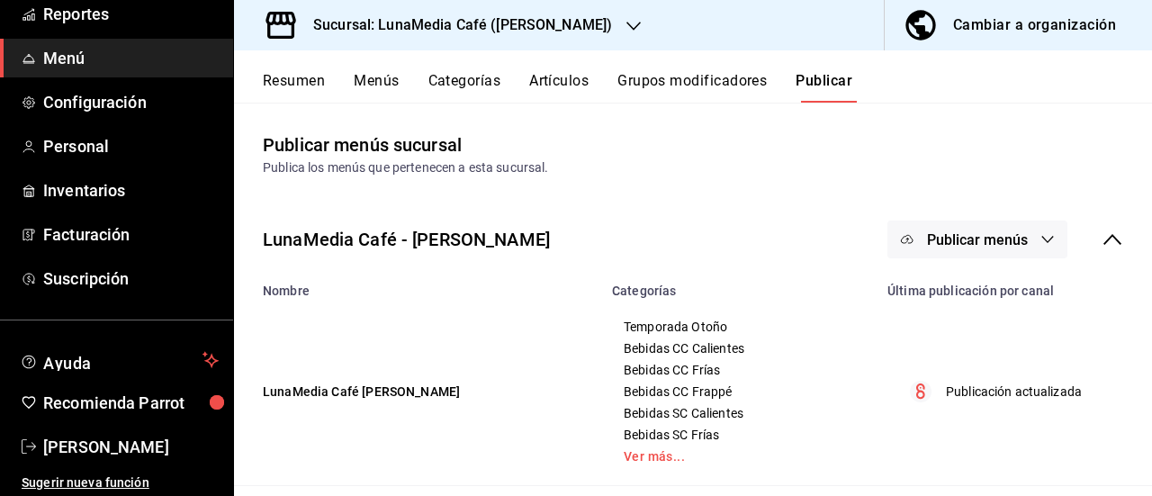
scroll to position [207, 0]
